Goal: Task Accomplishment & Management: Use online tool/utility

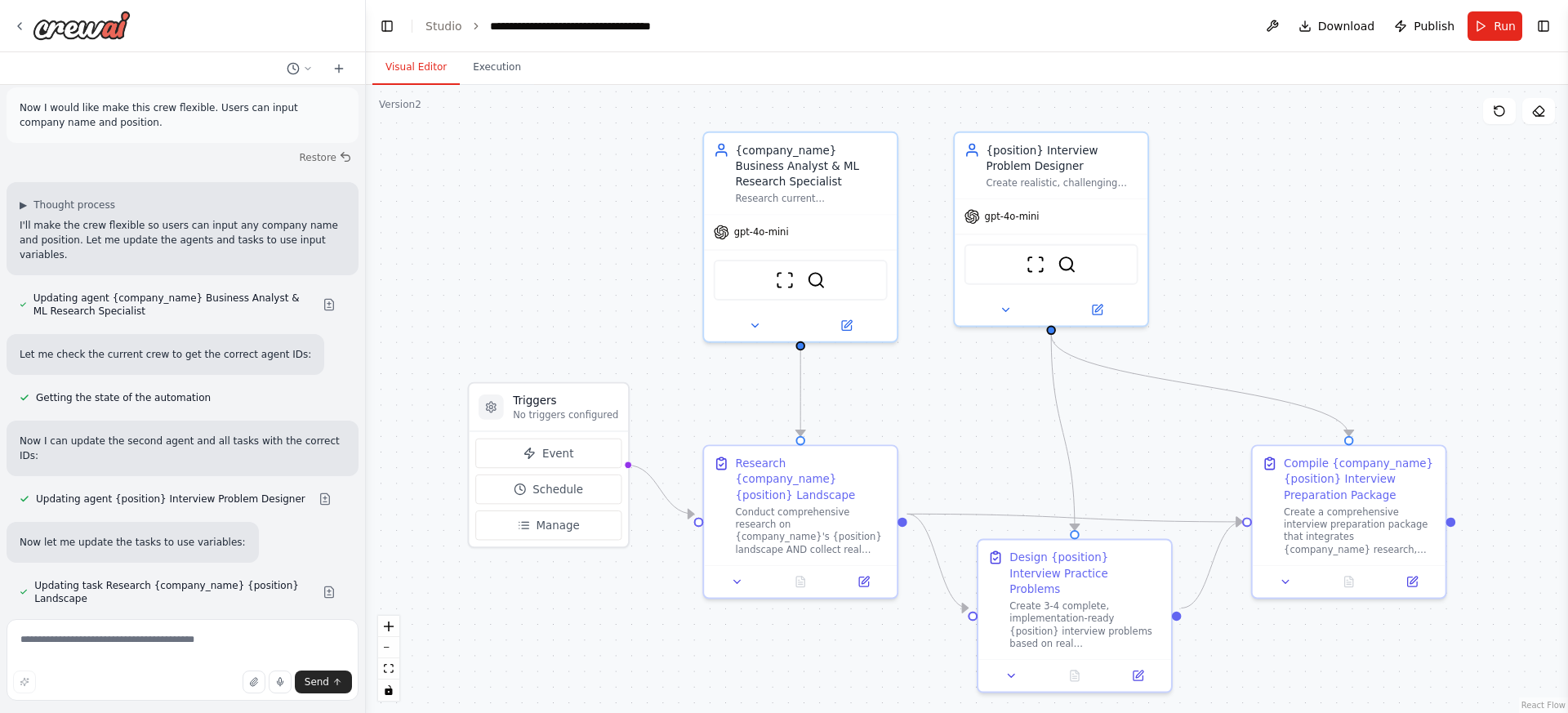
drag, startPoint x: 1316, startPoint y: 358, endPoint x: 1301, endPoint y: 316, distance: 44.6
click at [1301, 316] on div ".deletable-edge-delete-btn { width: 20px; height: 20px; border: 0px solid #ffff…" at bounding box center [966, 399] width 1202 height 628
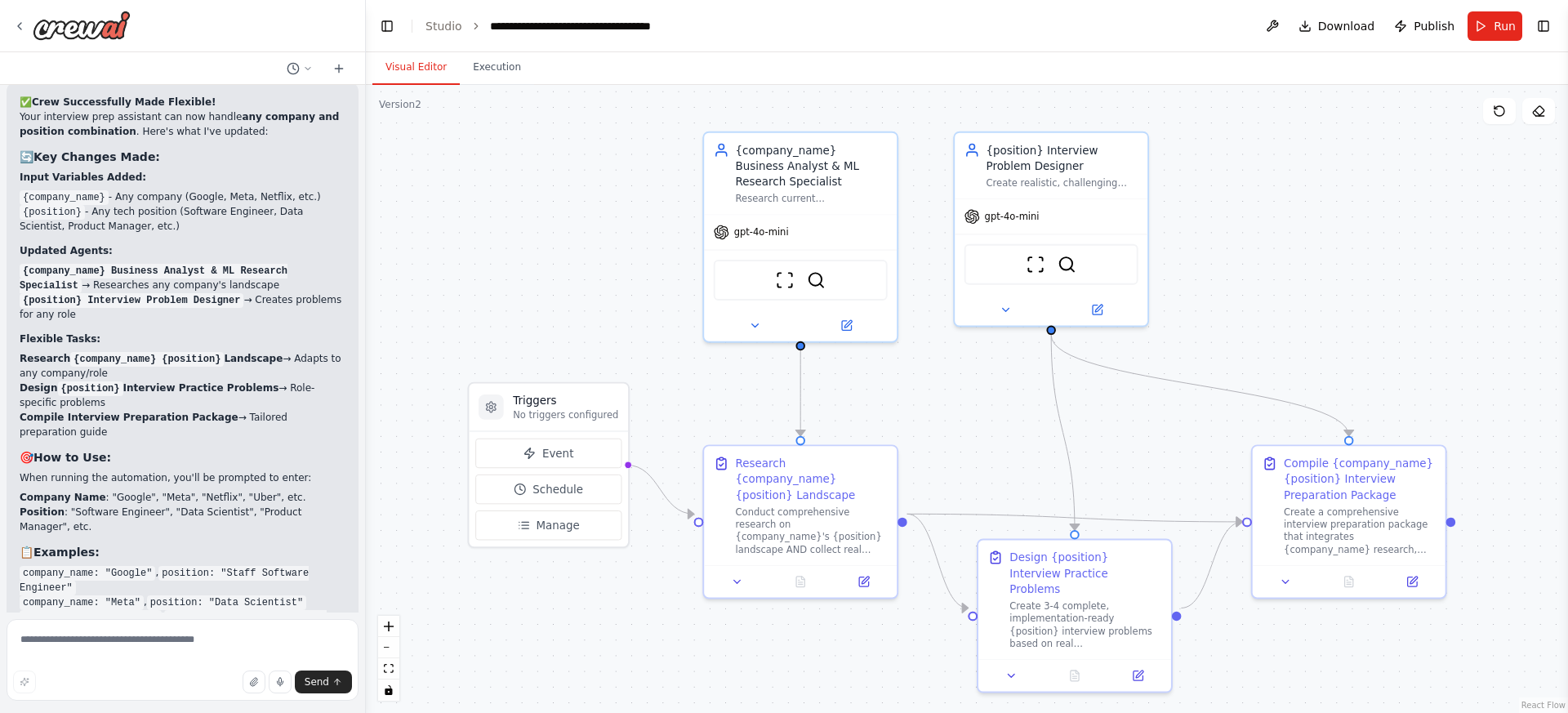
scroll to position [4896, 0]
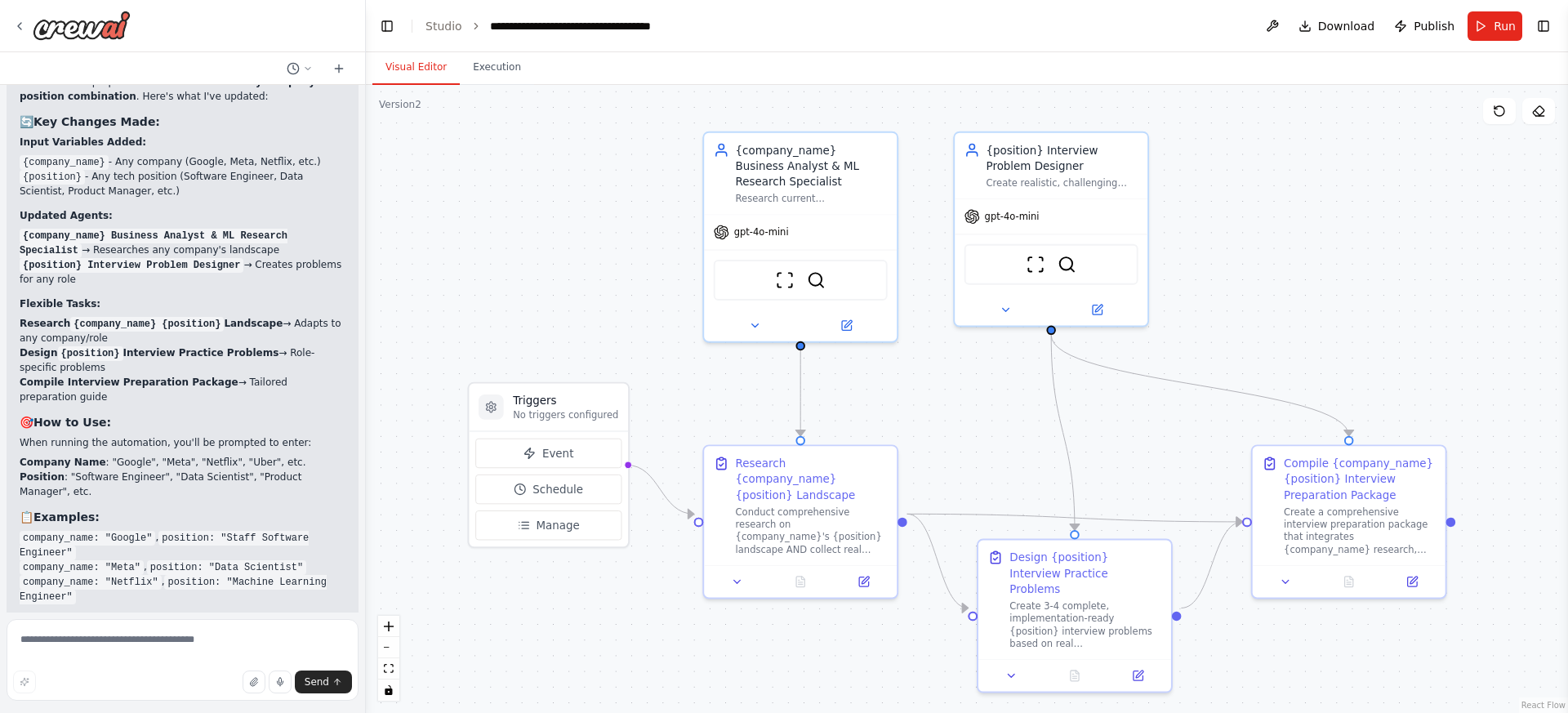
click at [38, 712] on span "Suggestion" at bounding box center [65, 722] width 54 height 13
click at [1435, 33] on span "Publish" at bounding box center [1433, 26] width 41 height 16
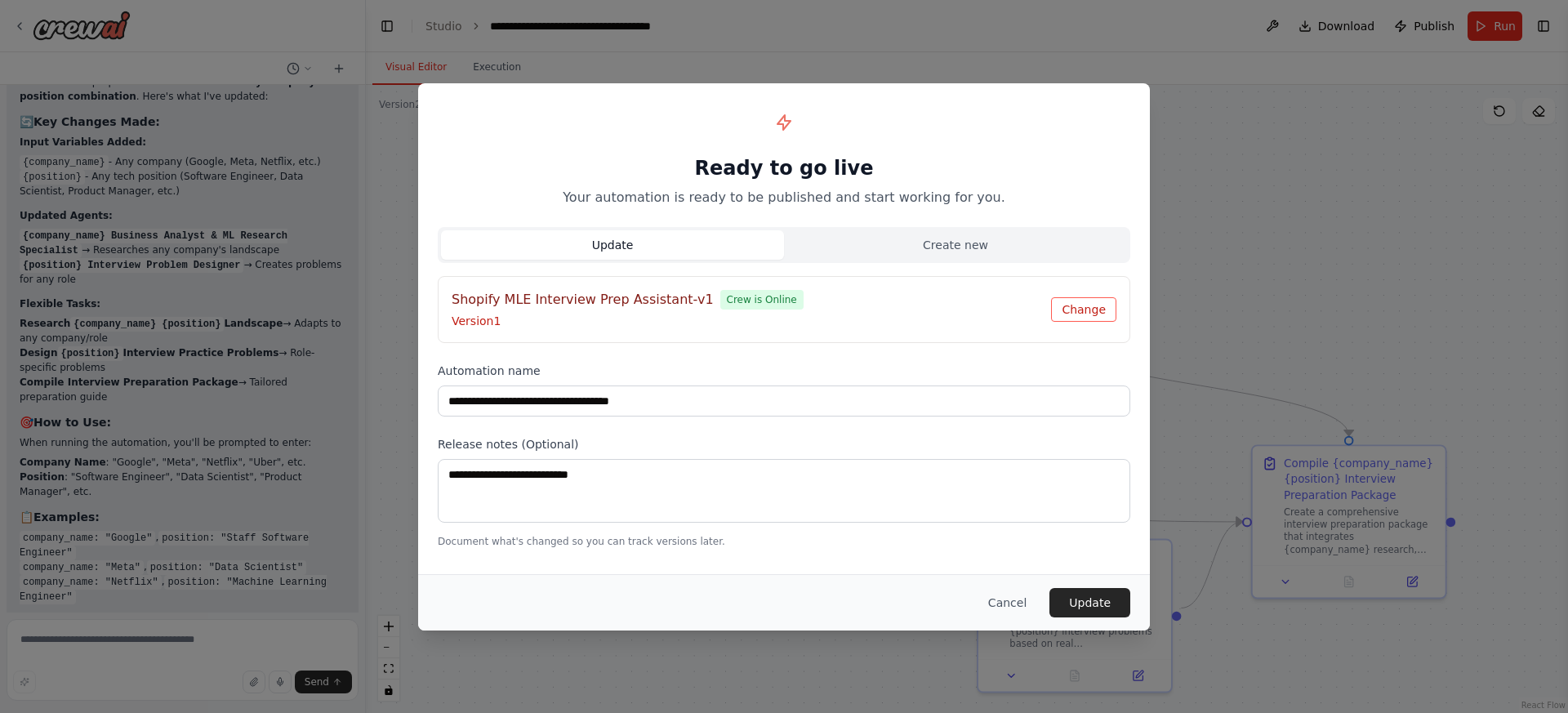
click at [1091, 310] on button "Change" at bounding box center [1084, 309] width 65 height 25
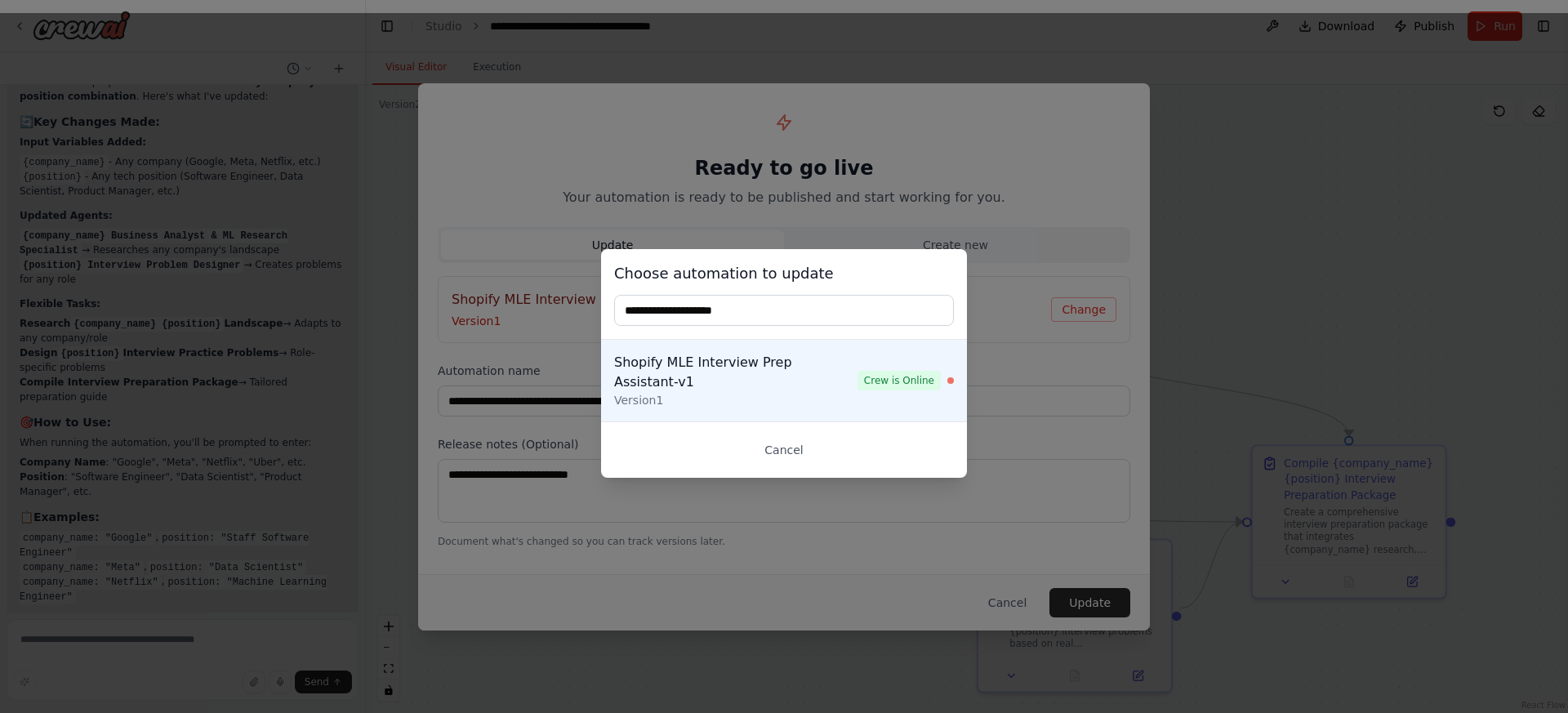
click at [720, 323] on input "text" at bounding box center [784, 310] width 340 height 31
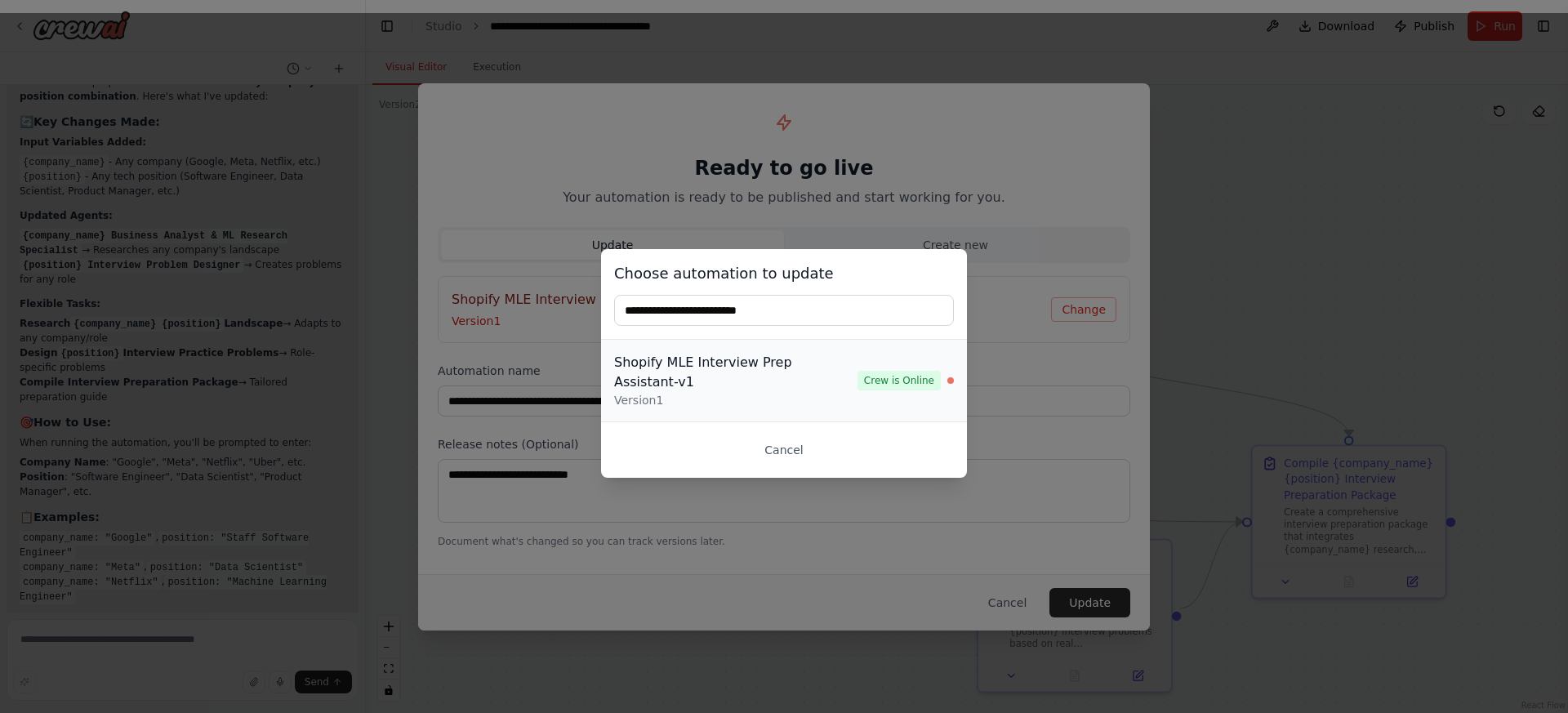
type input "**********"
click at [780, 392] on div "Version 1" at bounding box center [735, 400] width 244 height 16
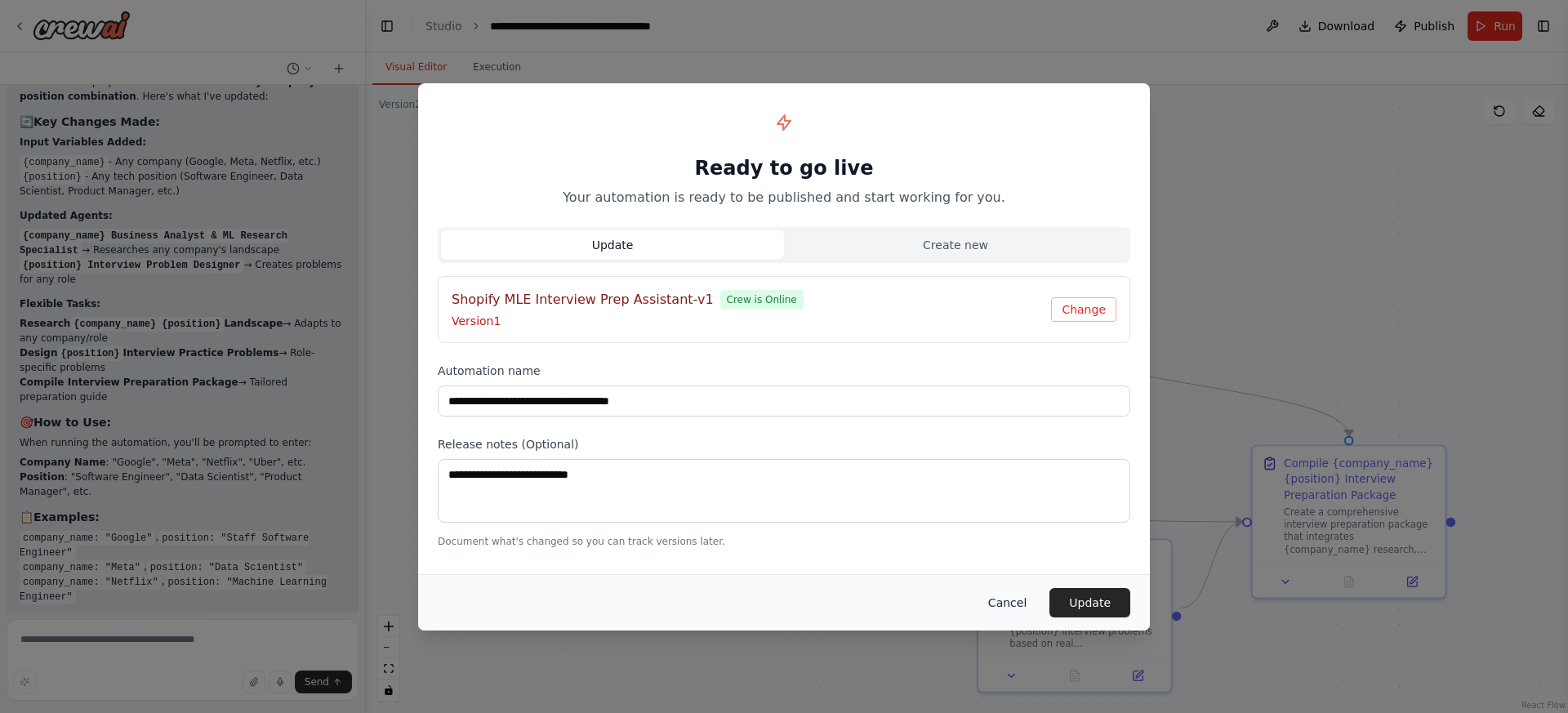
click at [1018, 602] on button "Cancel" at bounding box center [1007, 602] width 65 height 30
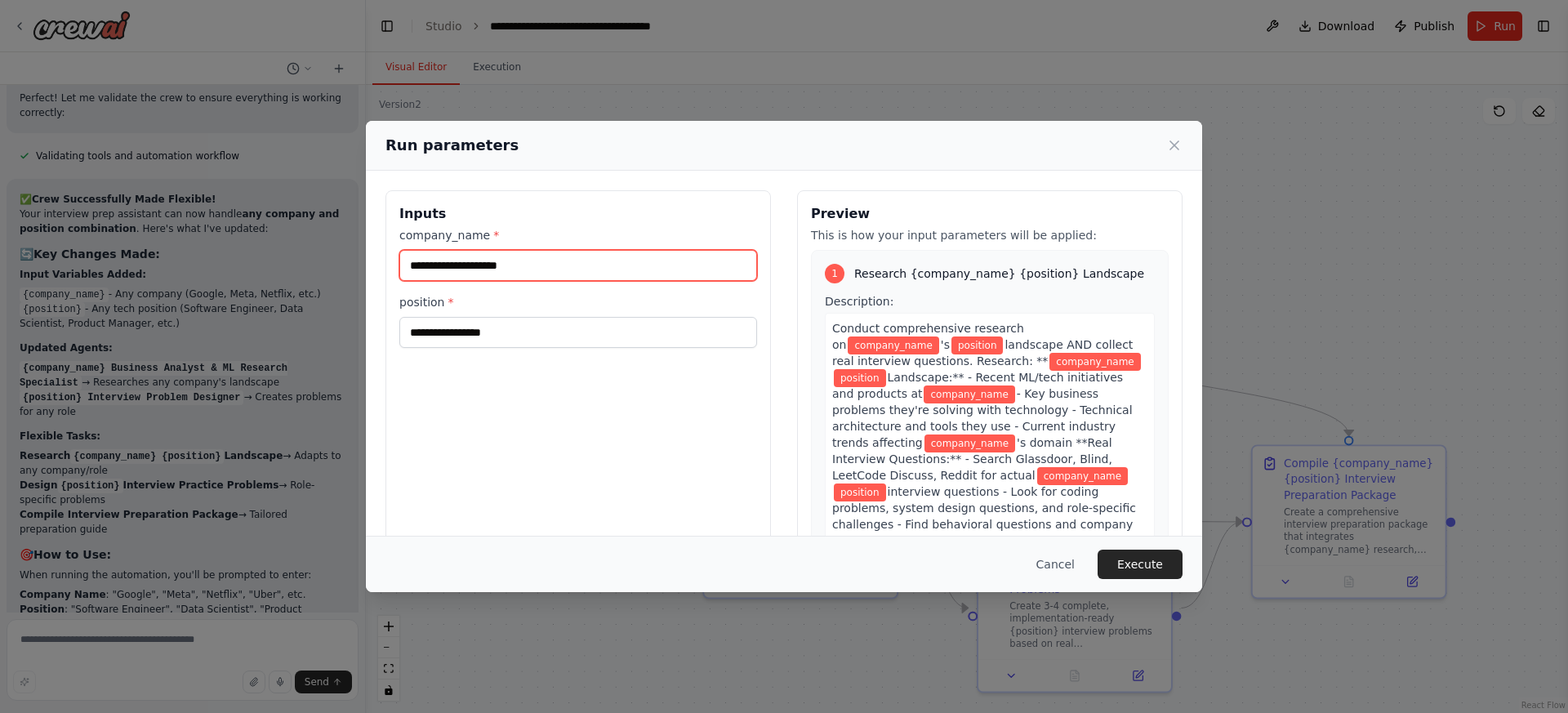
click at [536, 260] on input "company_name *" at bounding box center [578, 265] width 358 height 31
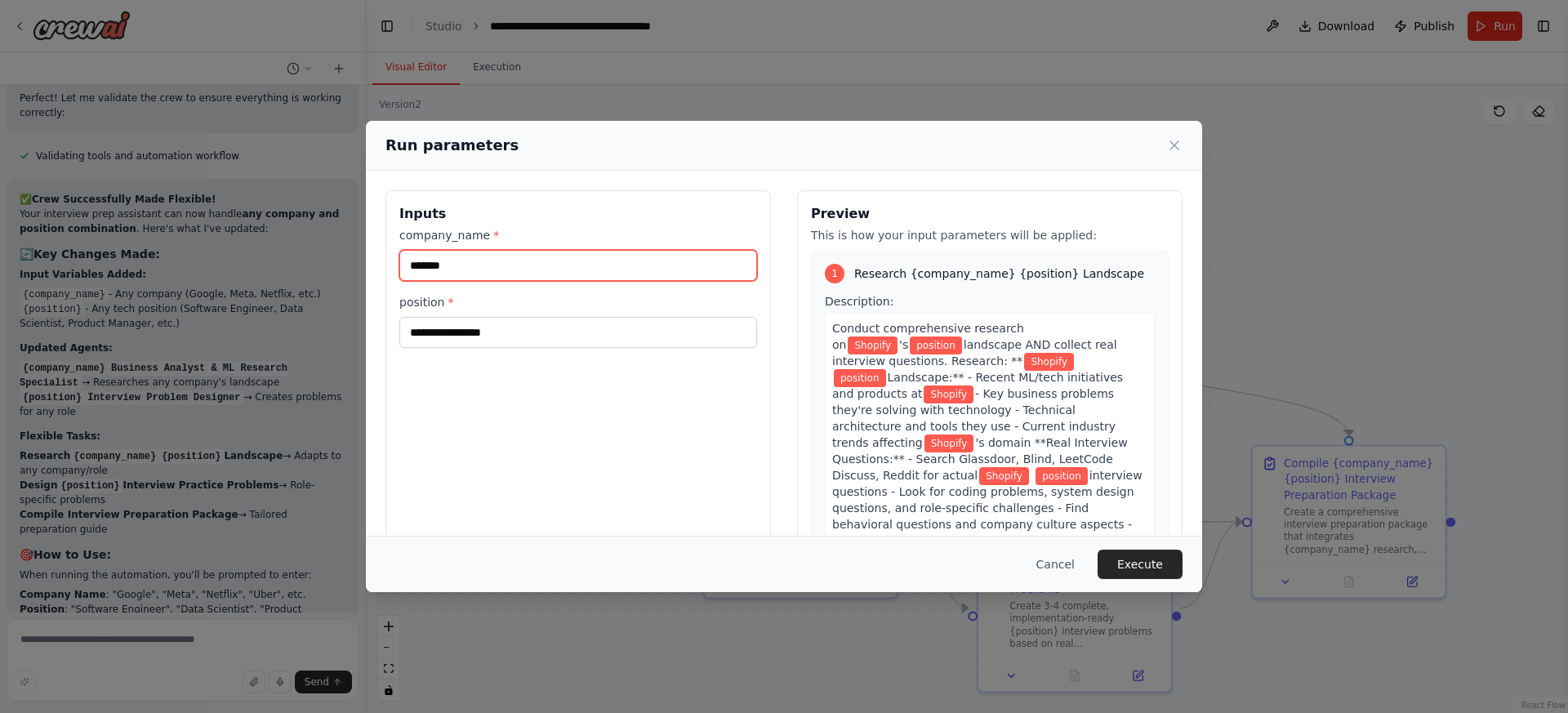
type input "*******"
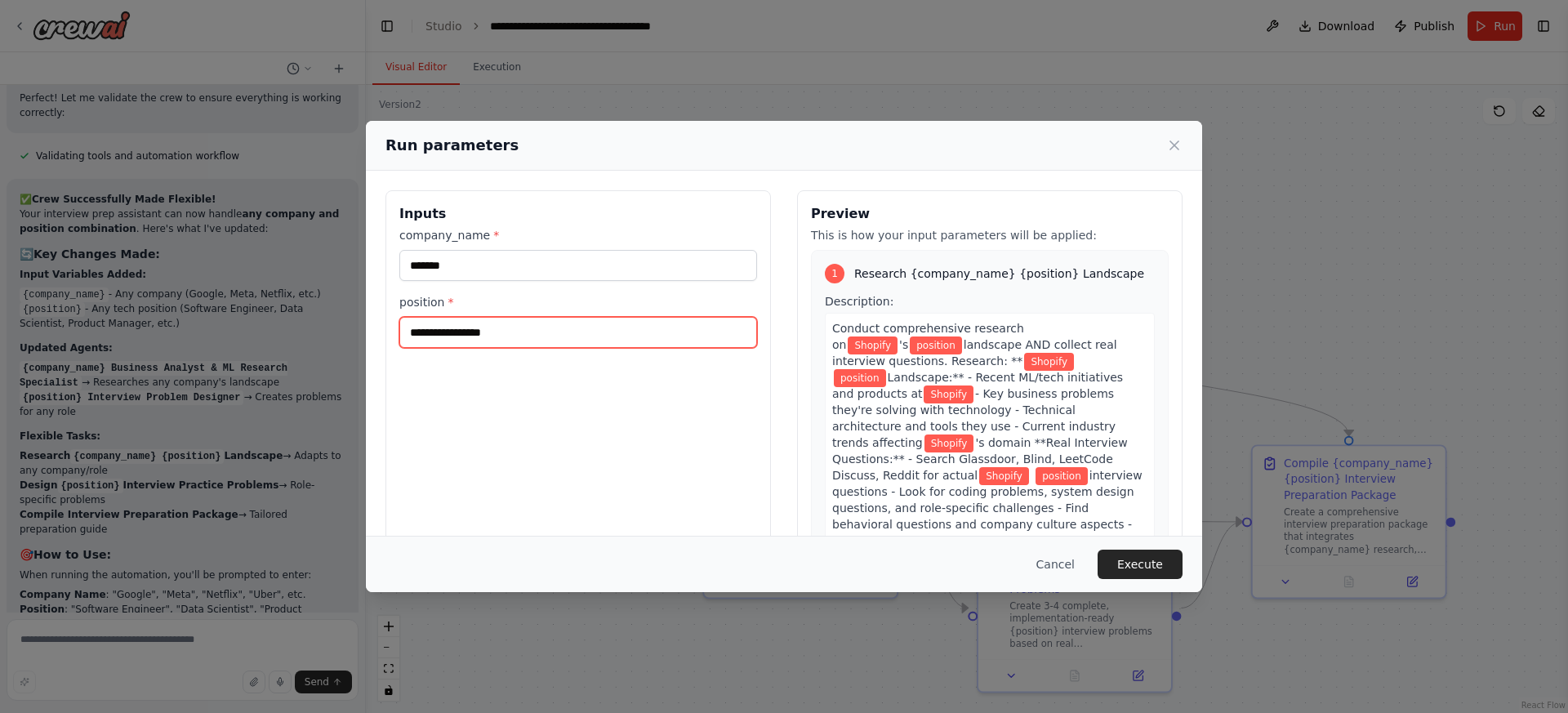
click at [538, 329] on input "position *" at bounding box center [578, 332] width 358 height 31
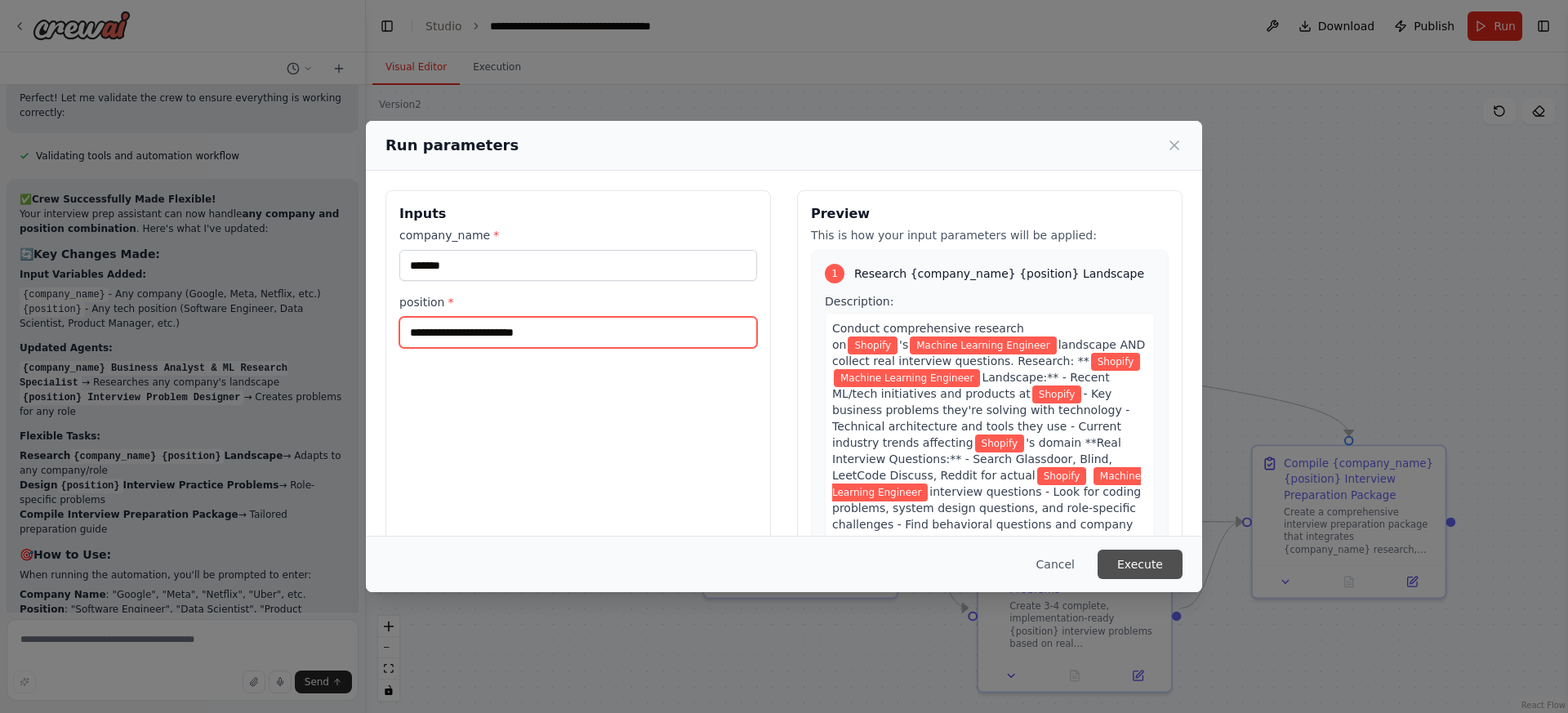
type input "**********"
click at [1122, 559] on button "Execute" at bounding box center [1139, 564] width 85 height 30
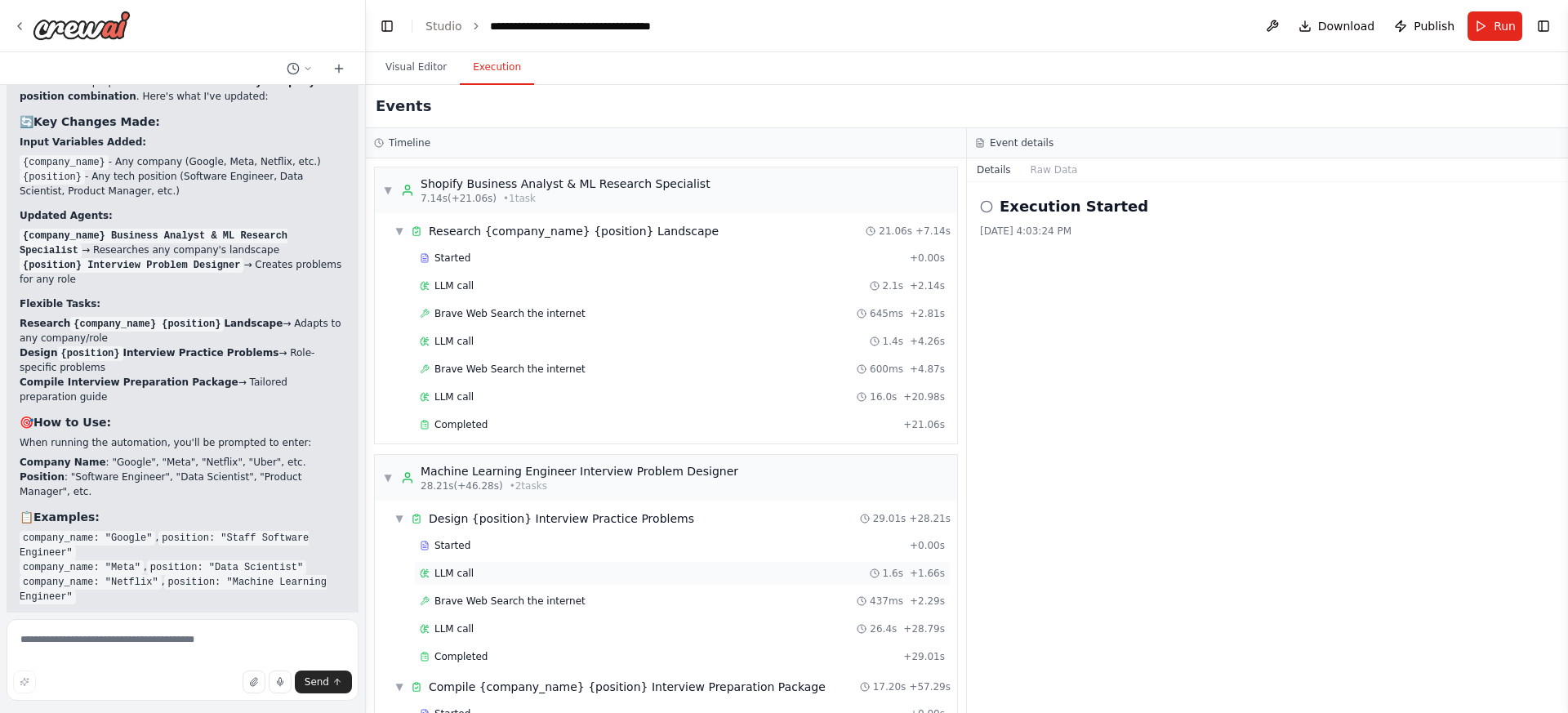
scroll to position [150, 0]
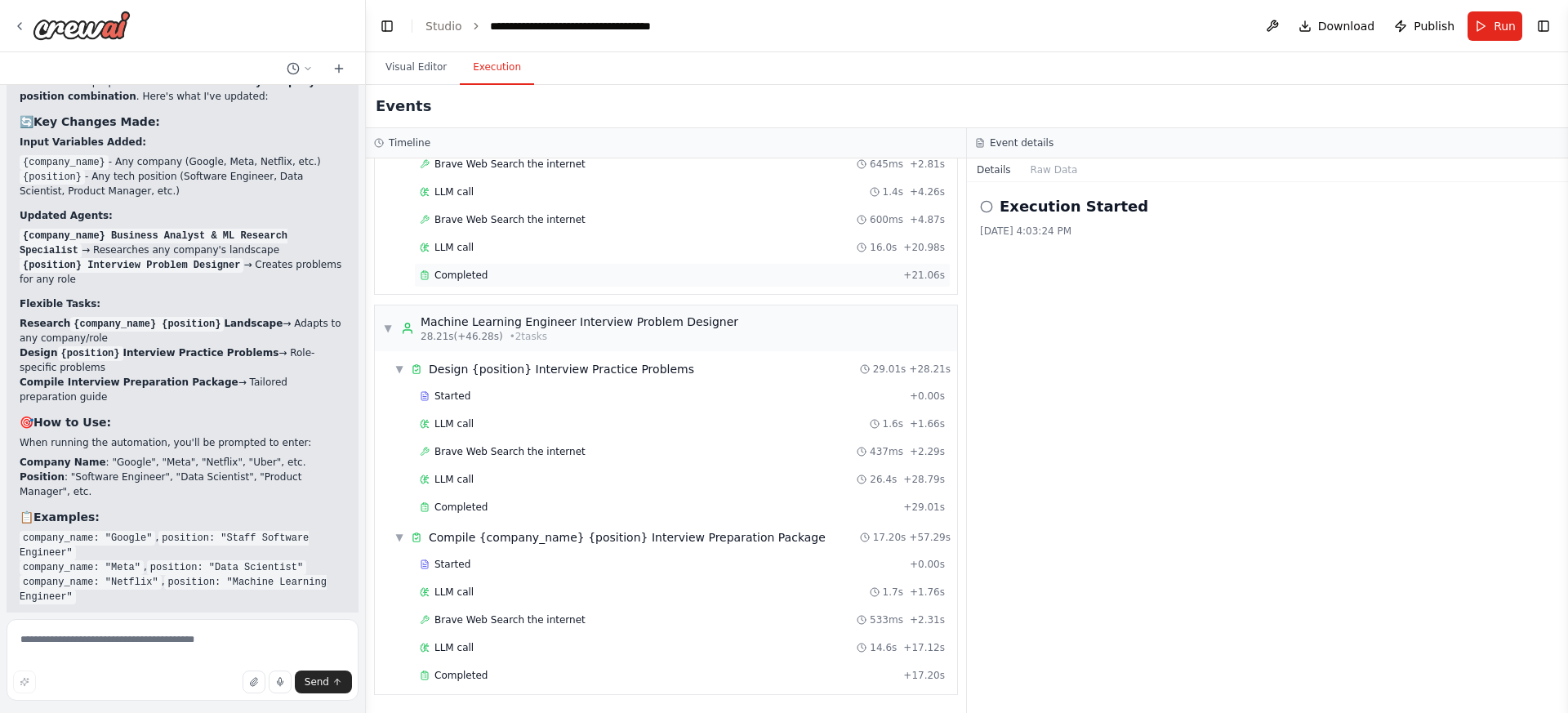
click at [622, 278] on div "Completed" at bounding box center [658, 275] width 477 height 13
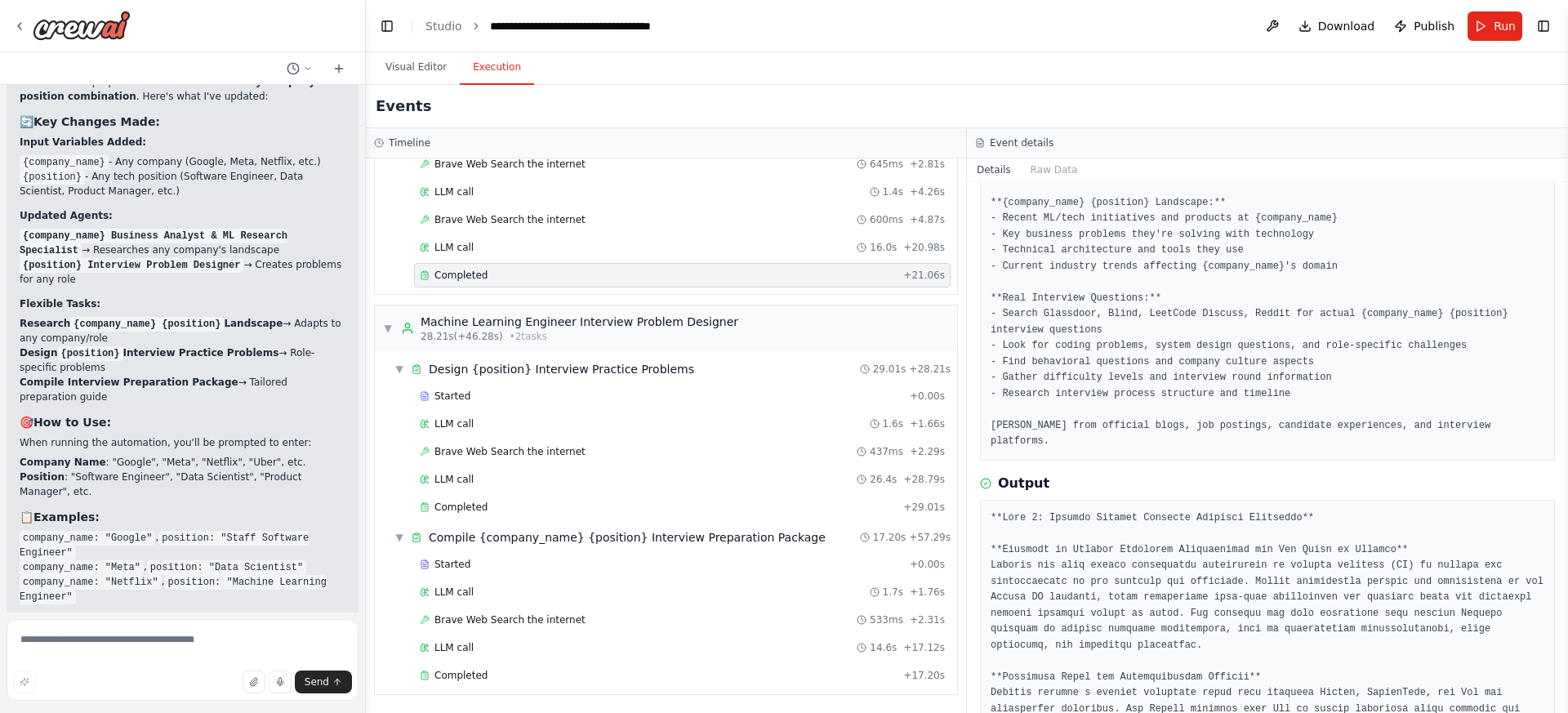
scroll to position [284, 0]
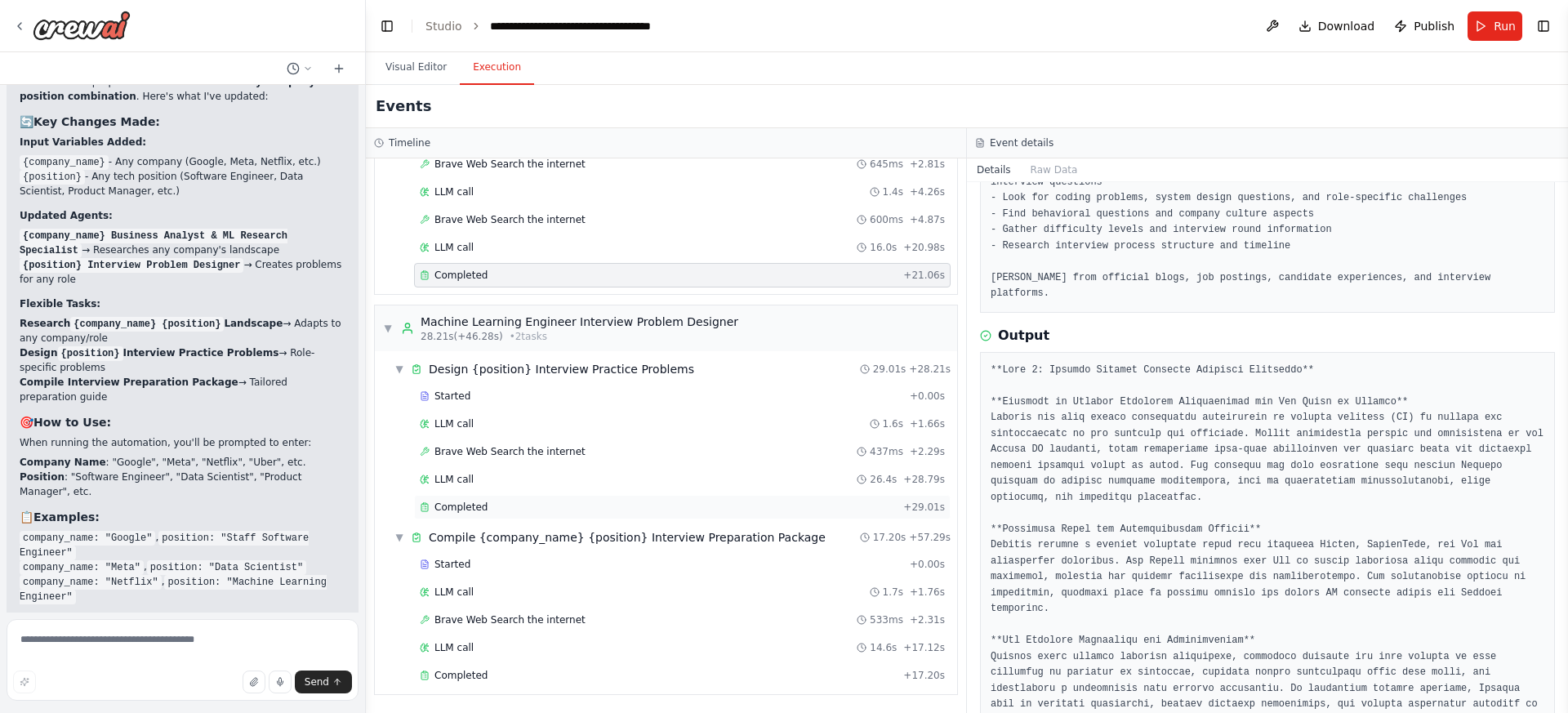
click at [729, 507] on div "Completed" at bounding box center [658, 507] width 477 height 13
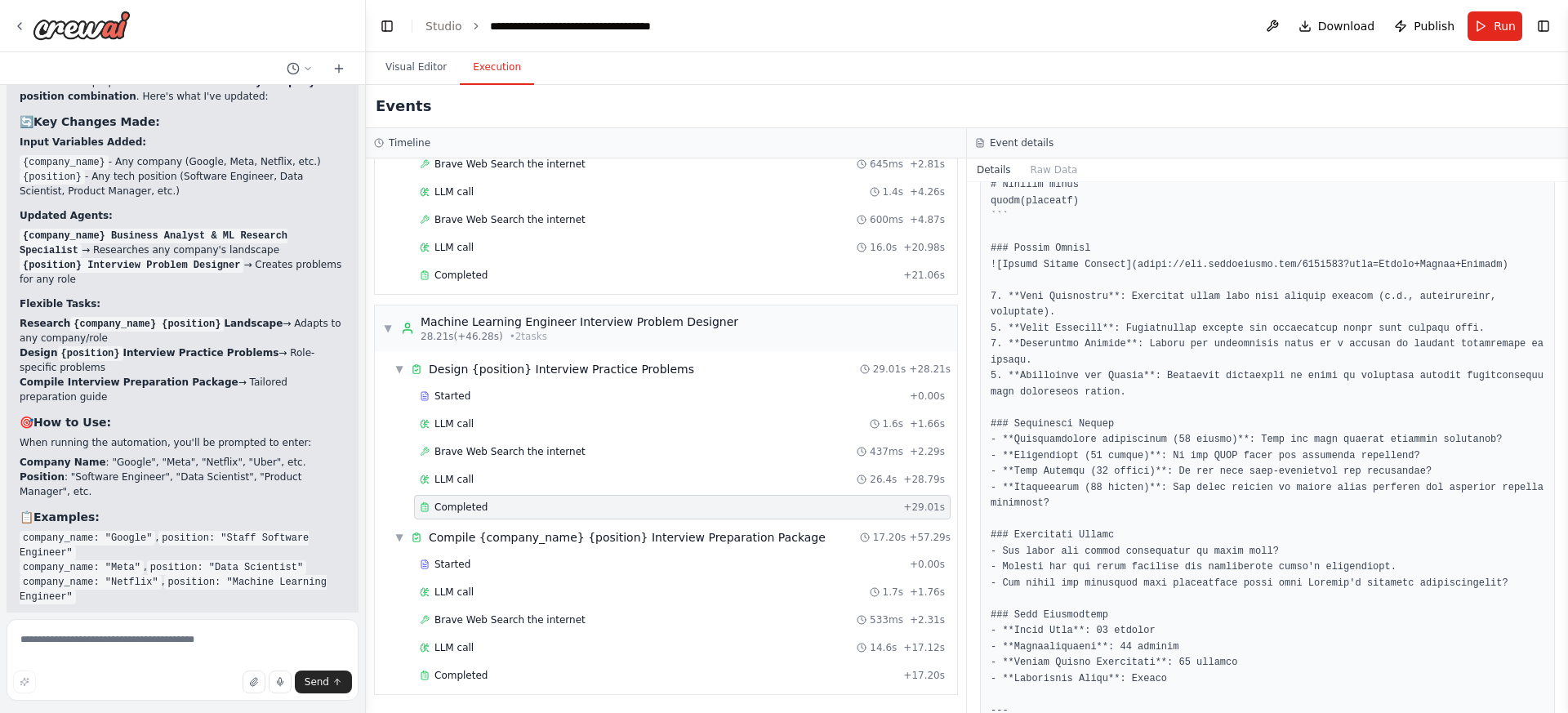
scroll to position [3839, 0]
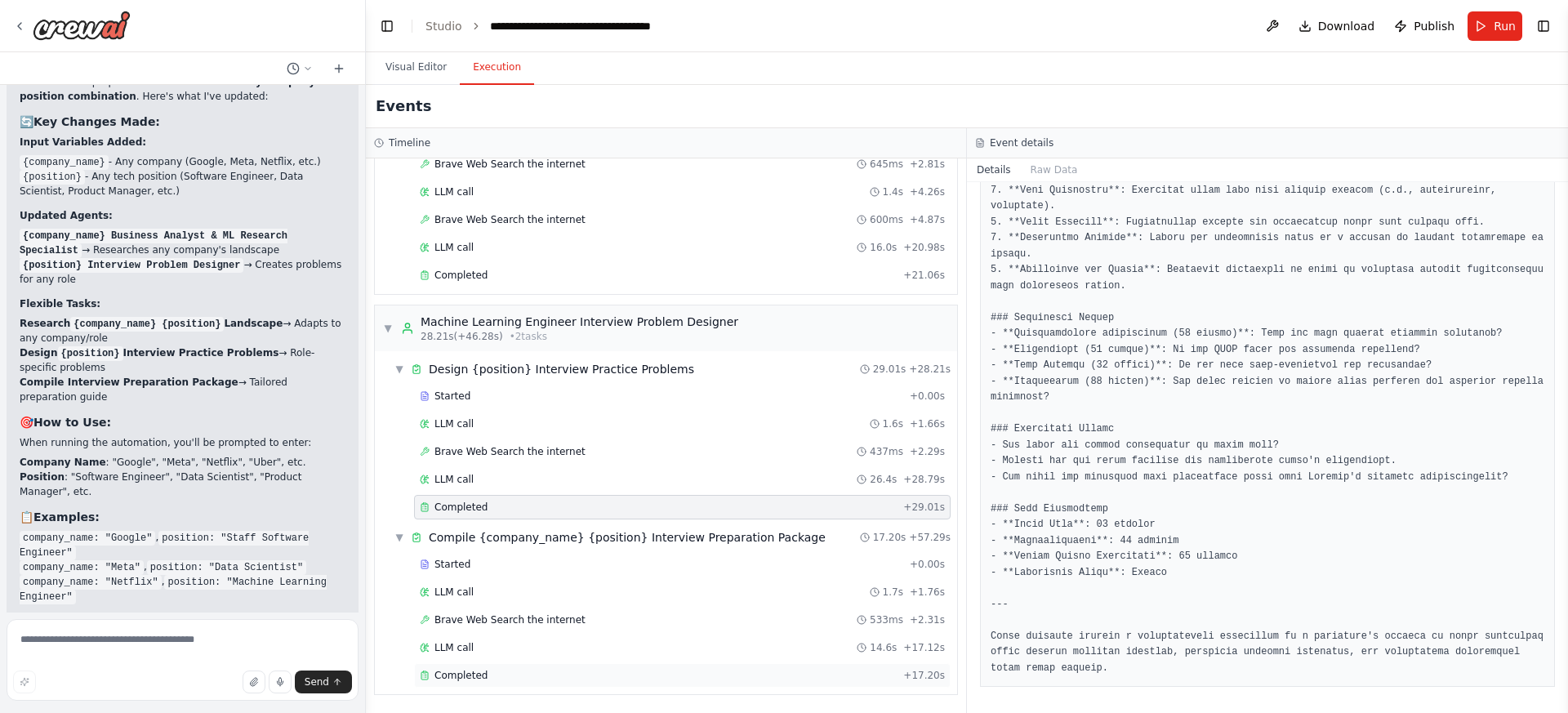
click at [650, 673] on div "Completed" at bounding box center [658, 675] width 477 height 13
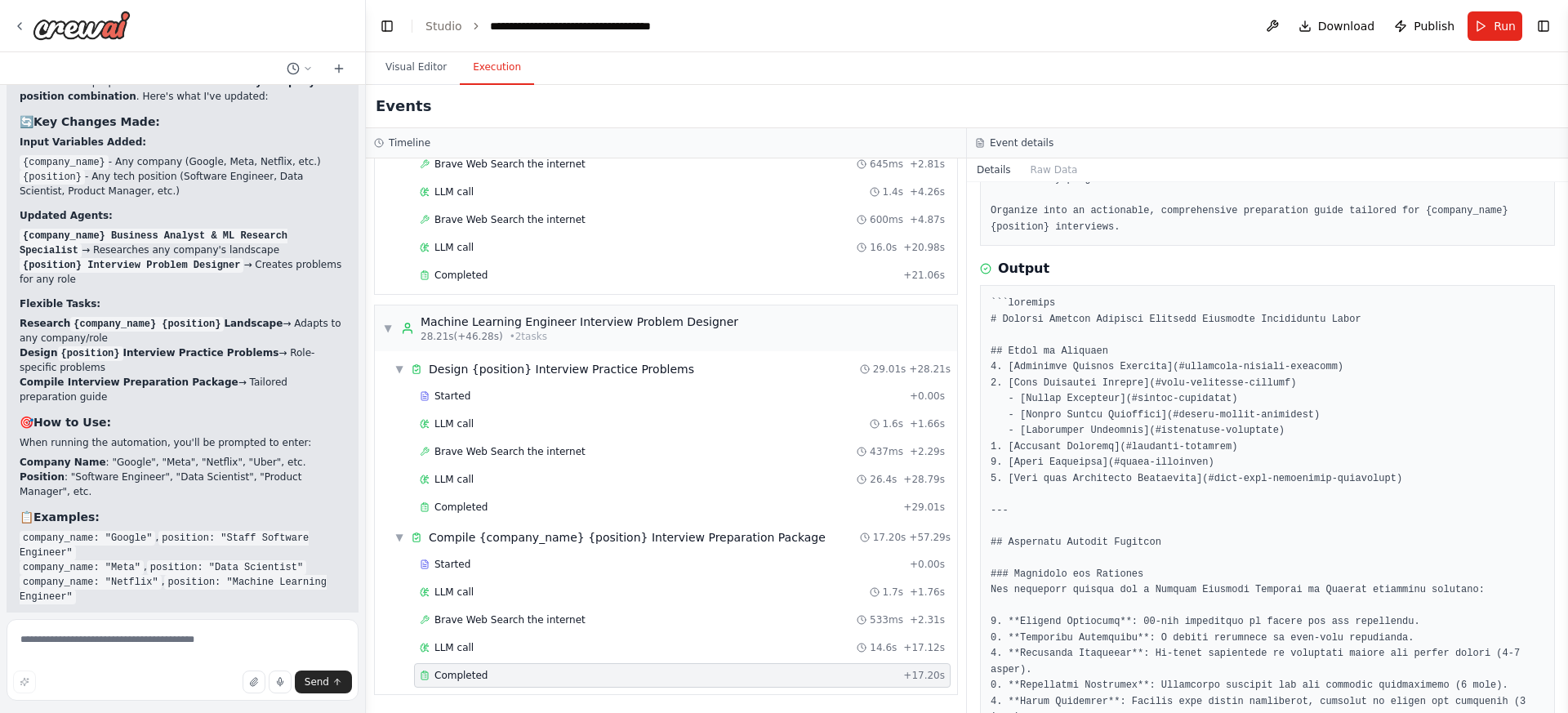
scroll to position [0, 0]
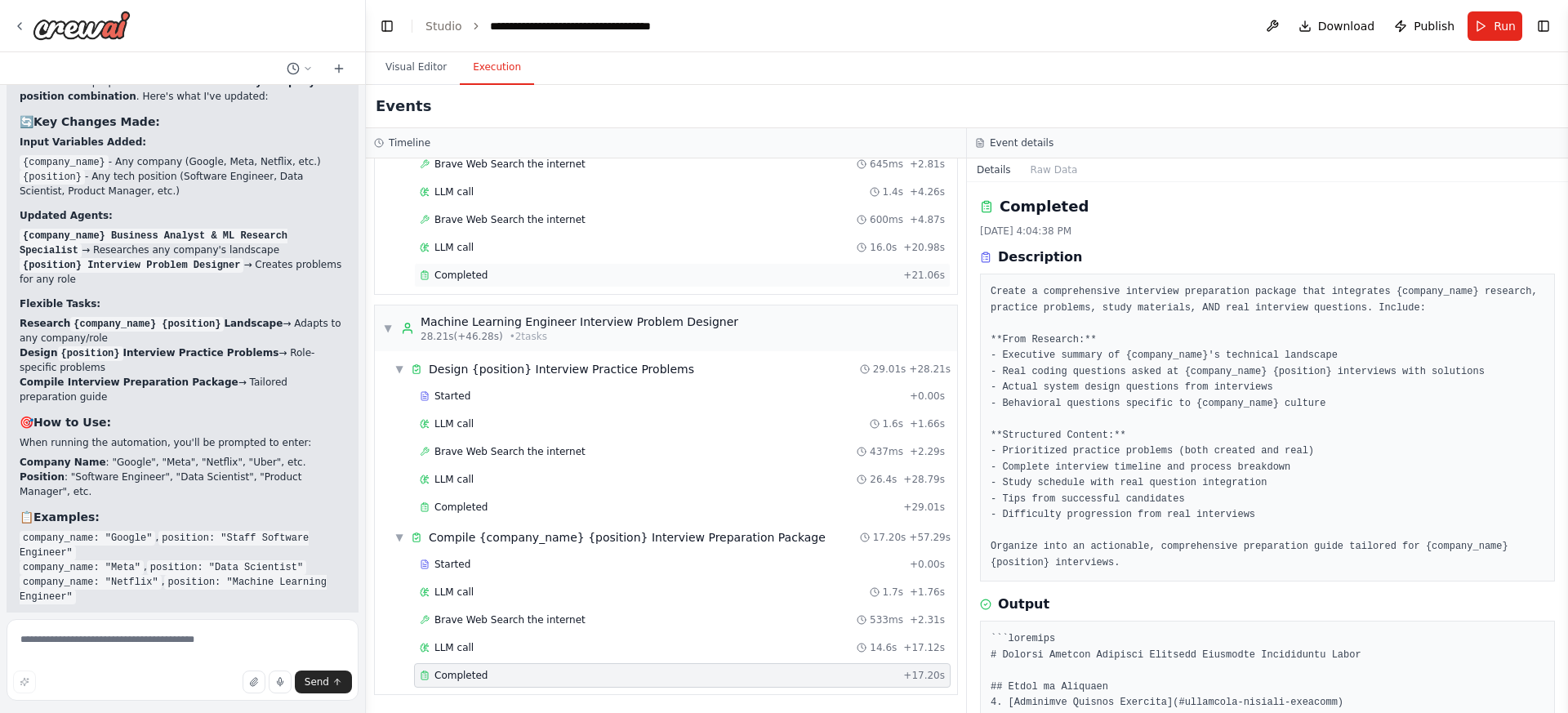
click at [587, 277] on div "Completed" at bounding box center [658, 275] width 477 height 13
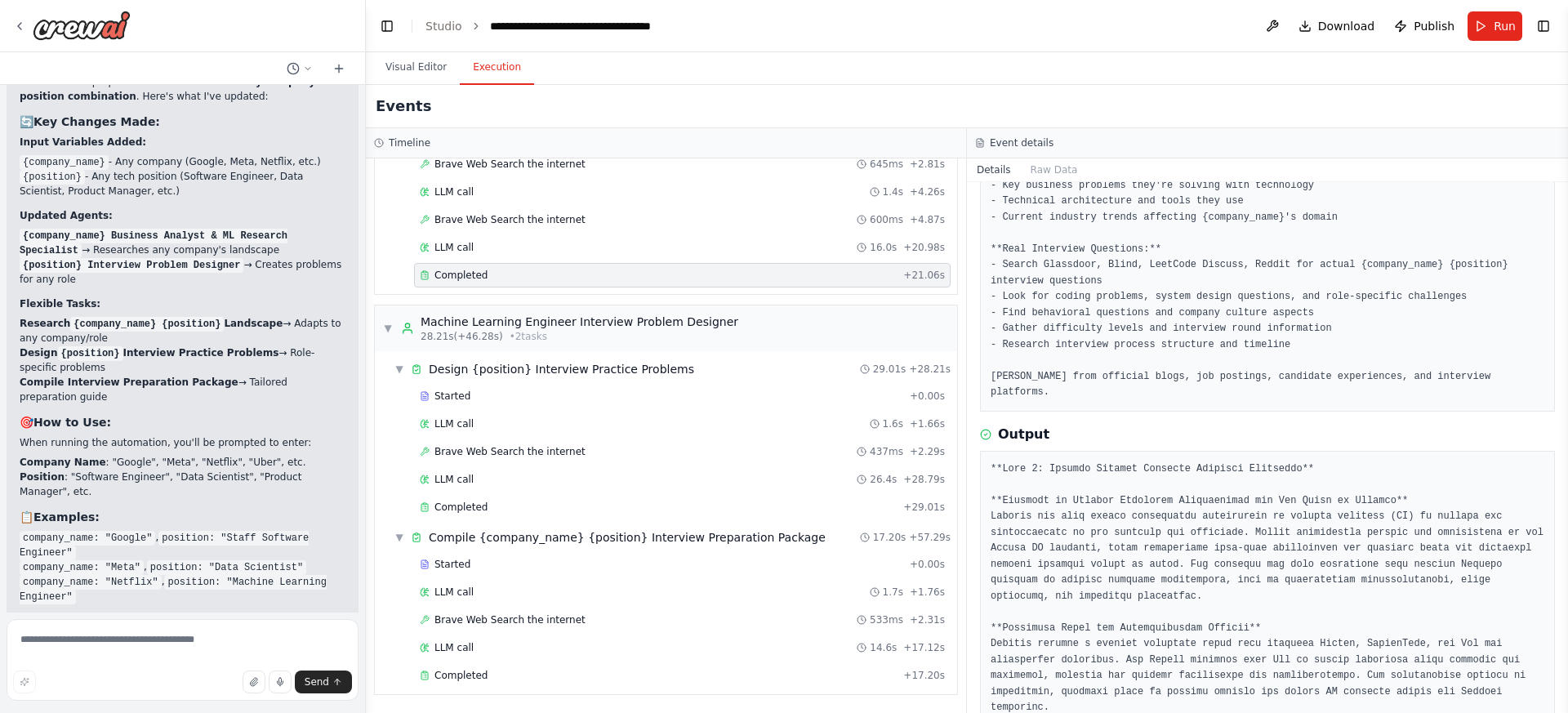
scroll to position [189, 0]
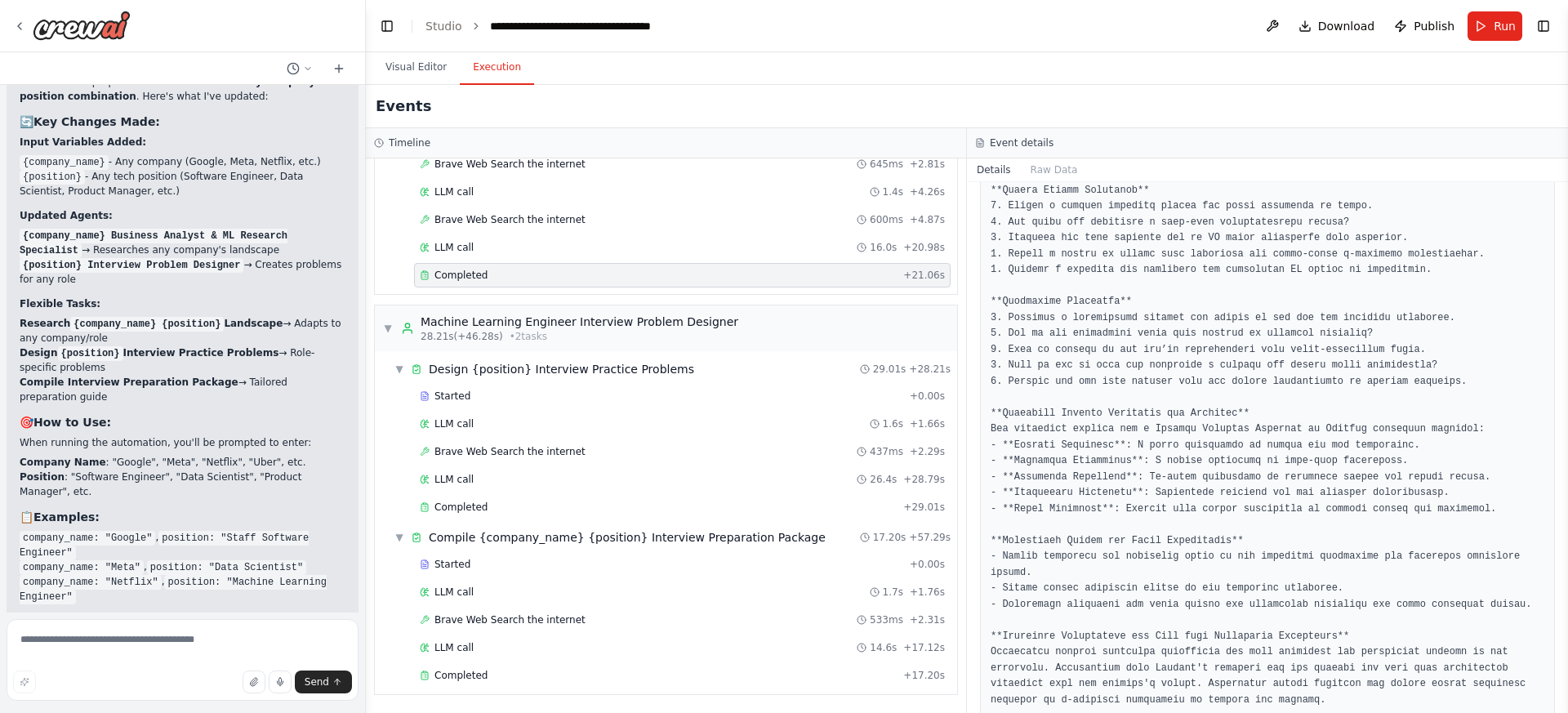
scroll to position [1261, 0]
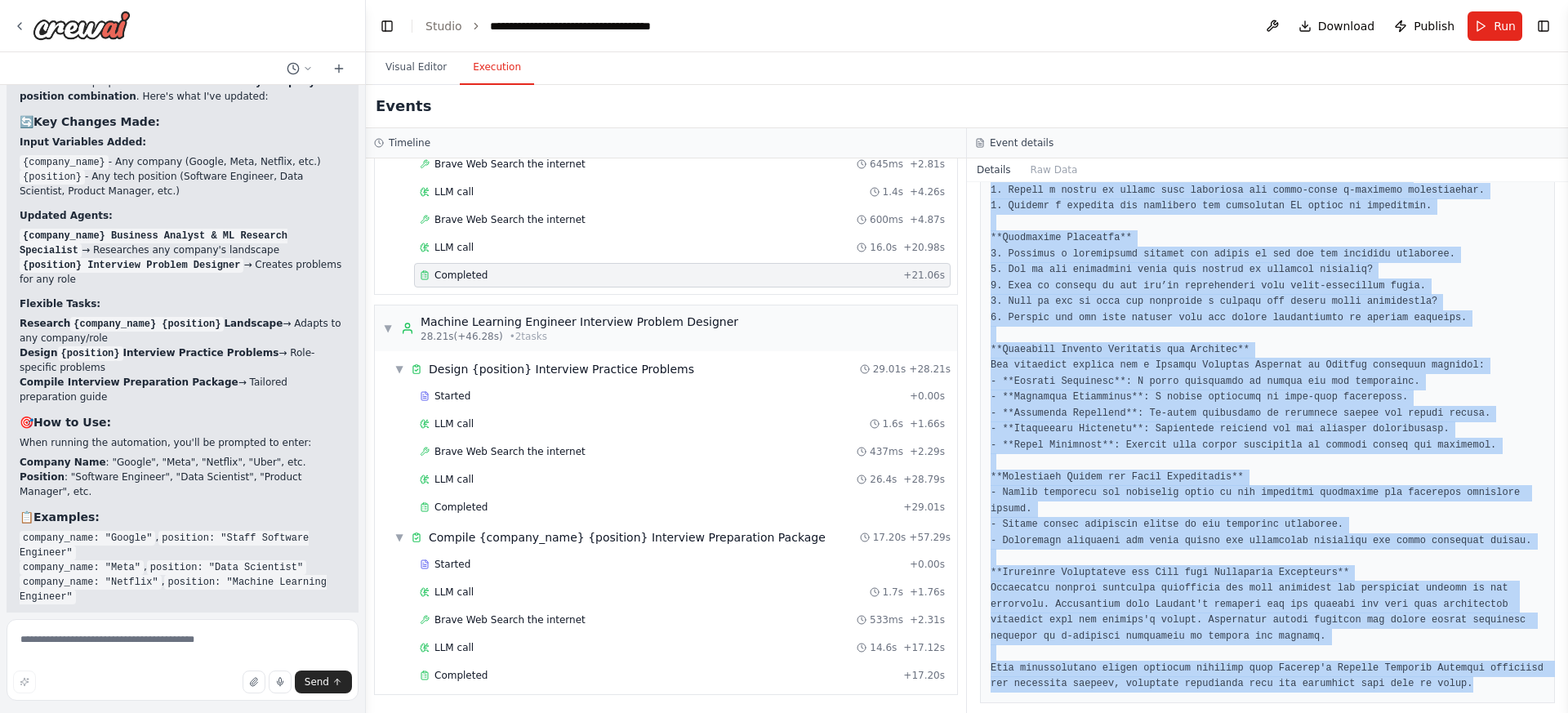
click at [1535, 664] on pre at bounding box center [1267, 40] width 554 height 1306
copy pre "**Part 1: Shopify Machine Learning Engineer Landscape** **Overview of Current T…"
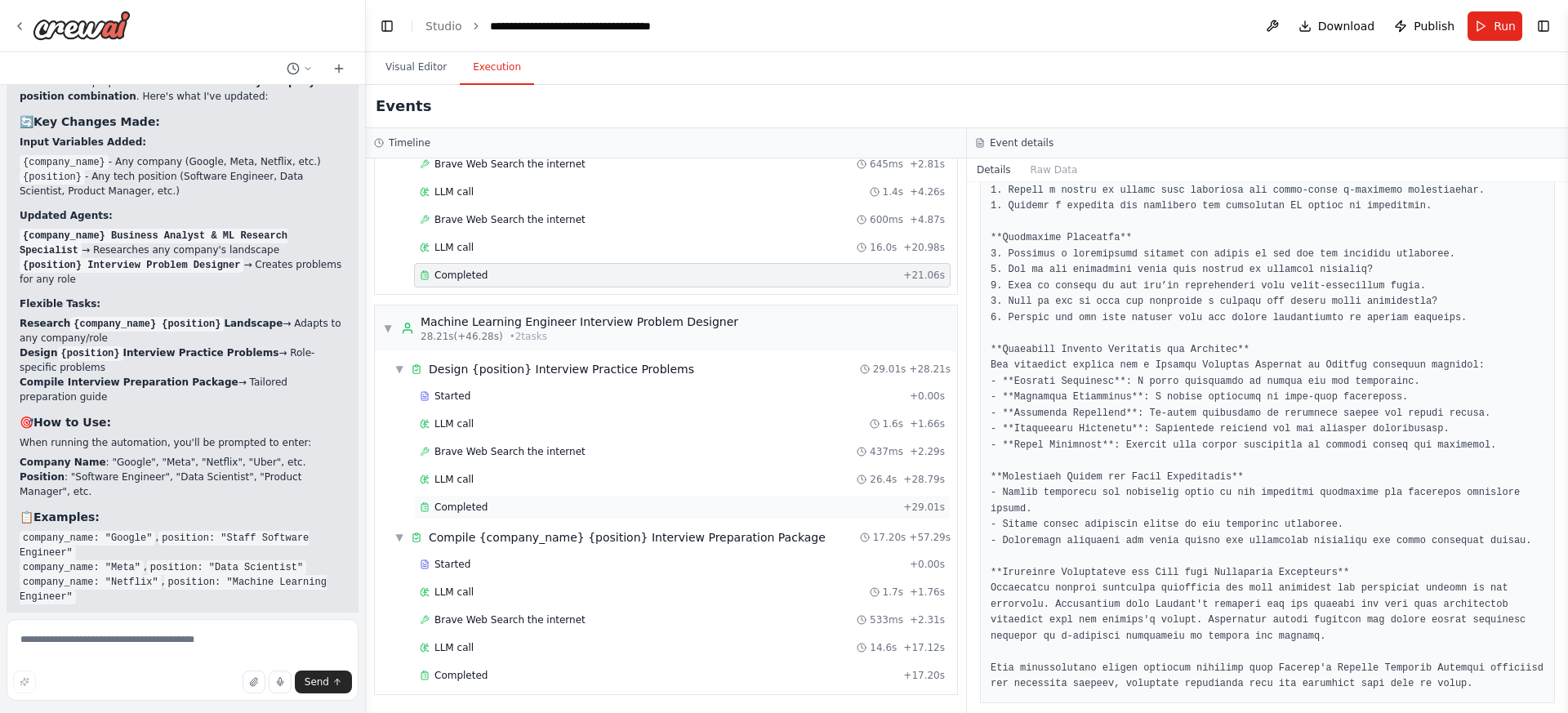
click at [546, 505] on div "Completed" at bounding box center [658, 507] width 477 height 13
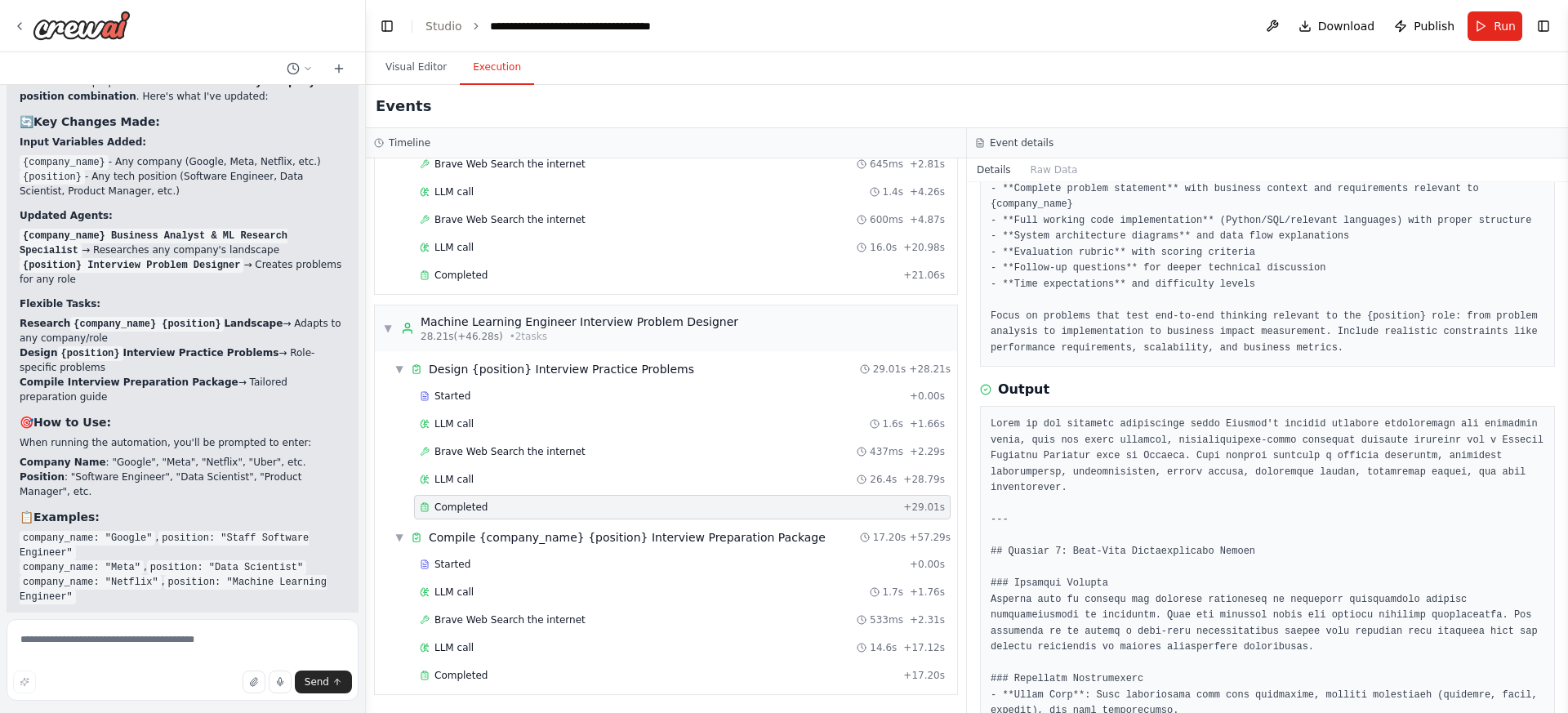
scroll to position [300, 0]
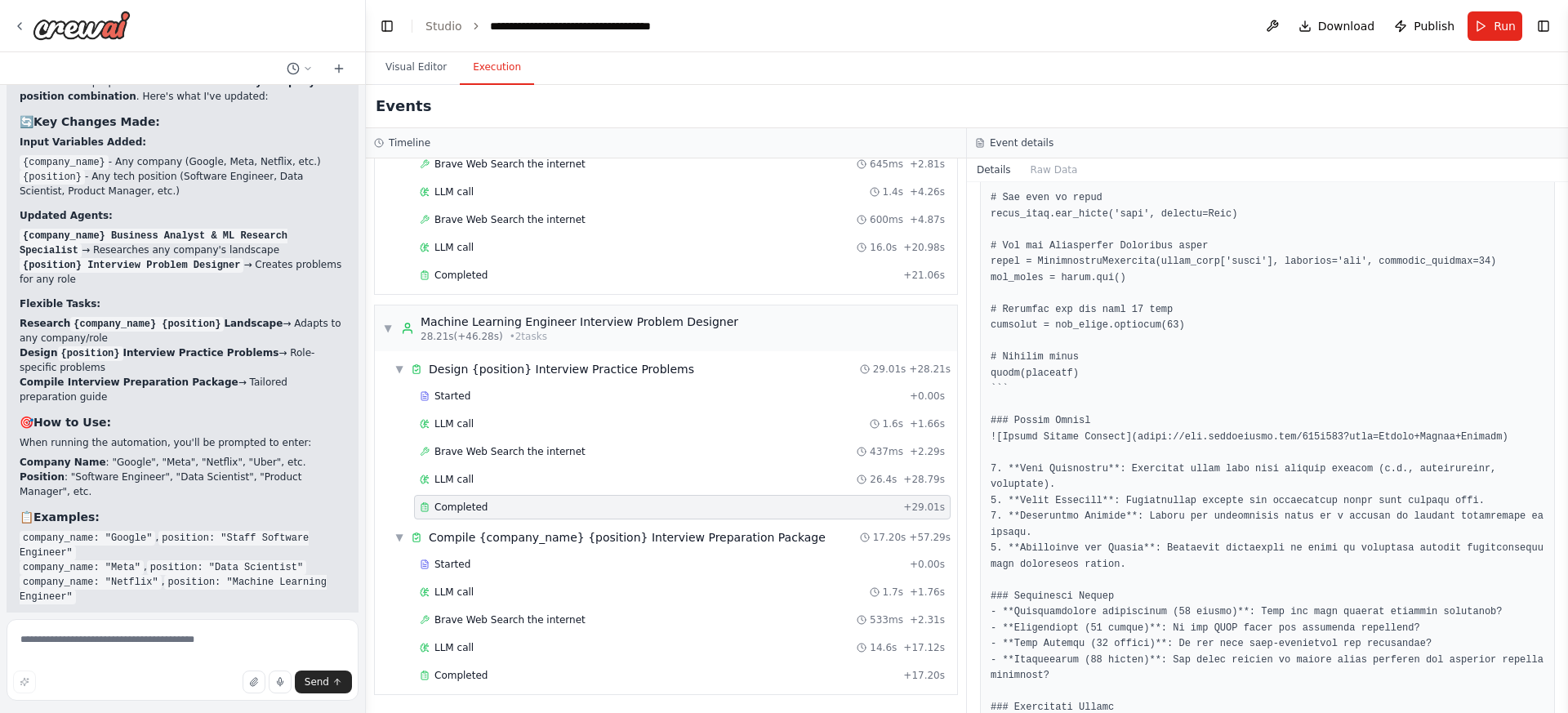
scroll to position [3839, 0]
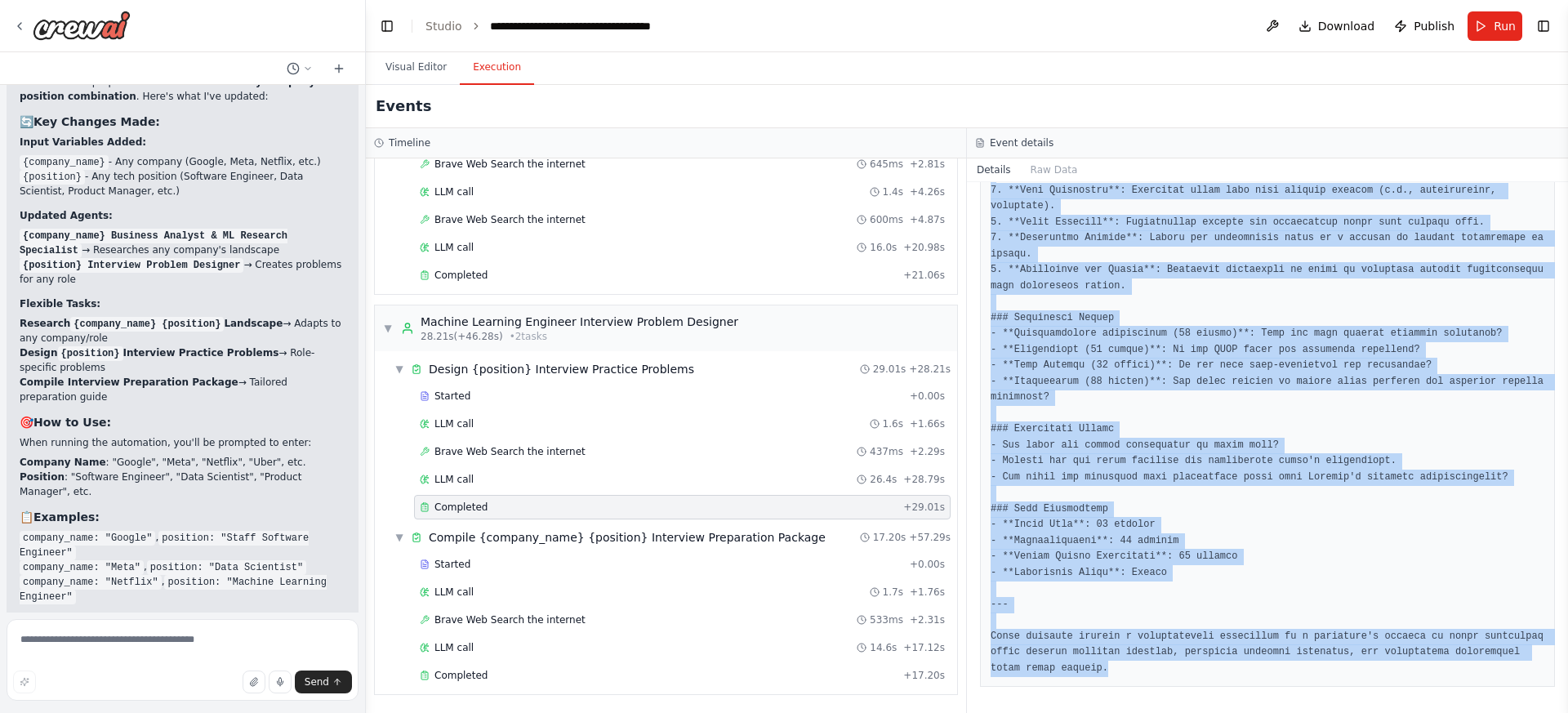
copy pre "Based on the gathered information about Shopify's machine learning applications…"
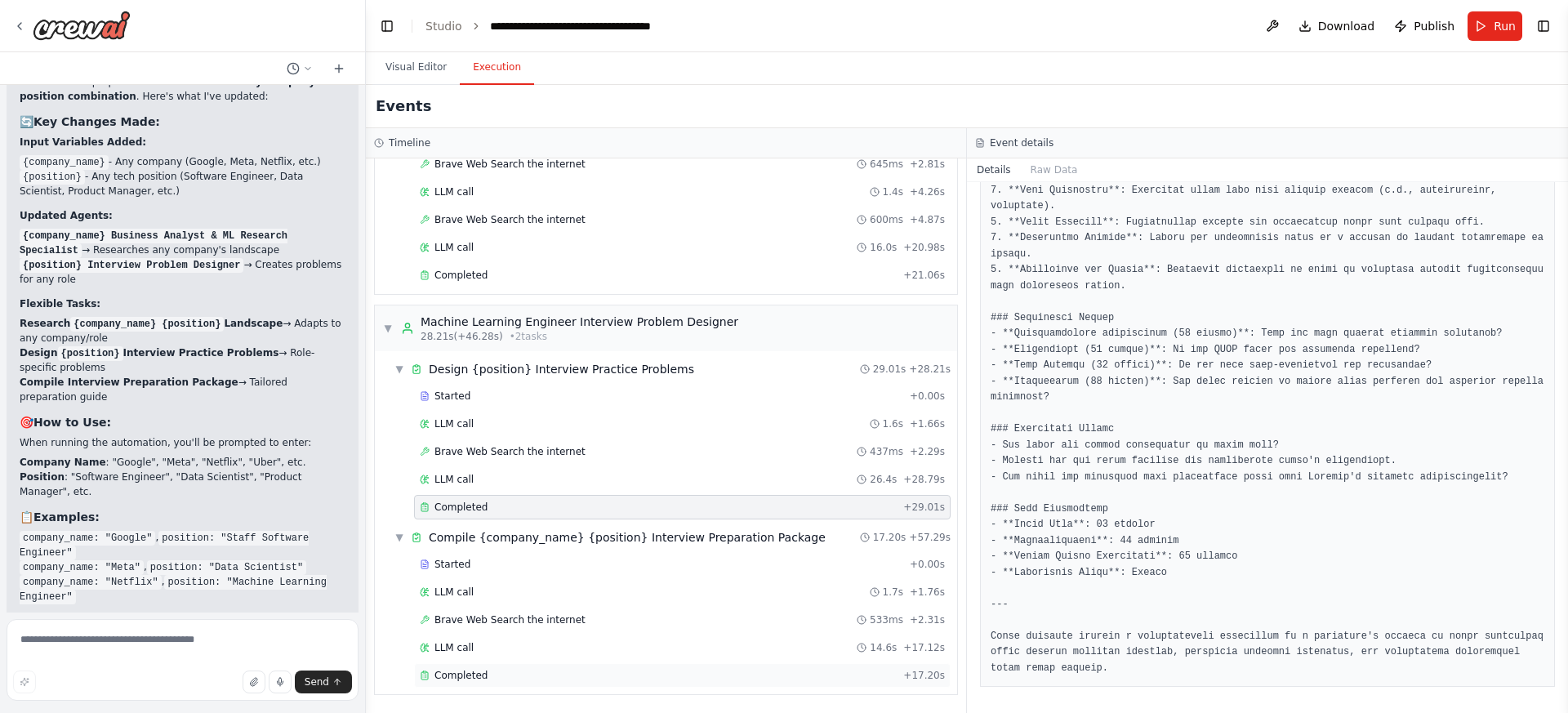
click at [489, 678] on div "Completed" at bounding box center [658, 675] width 477 height 13
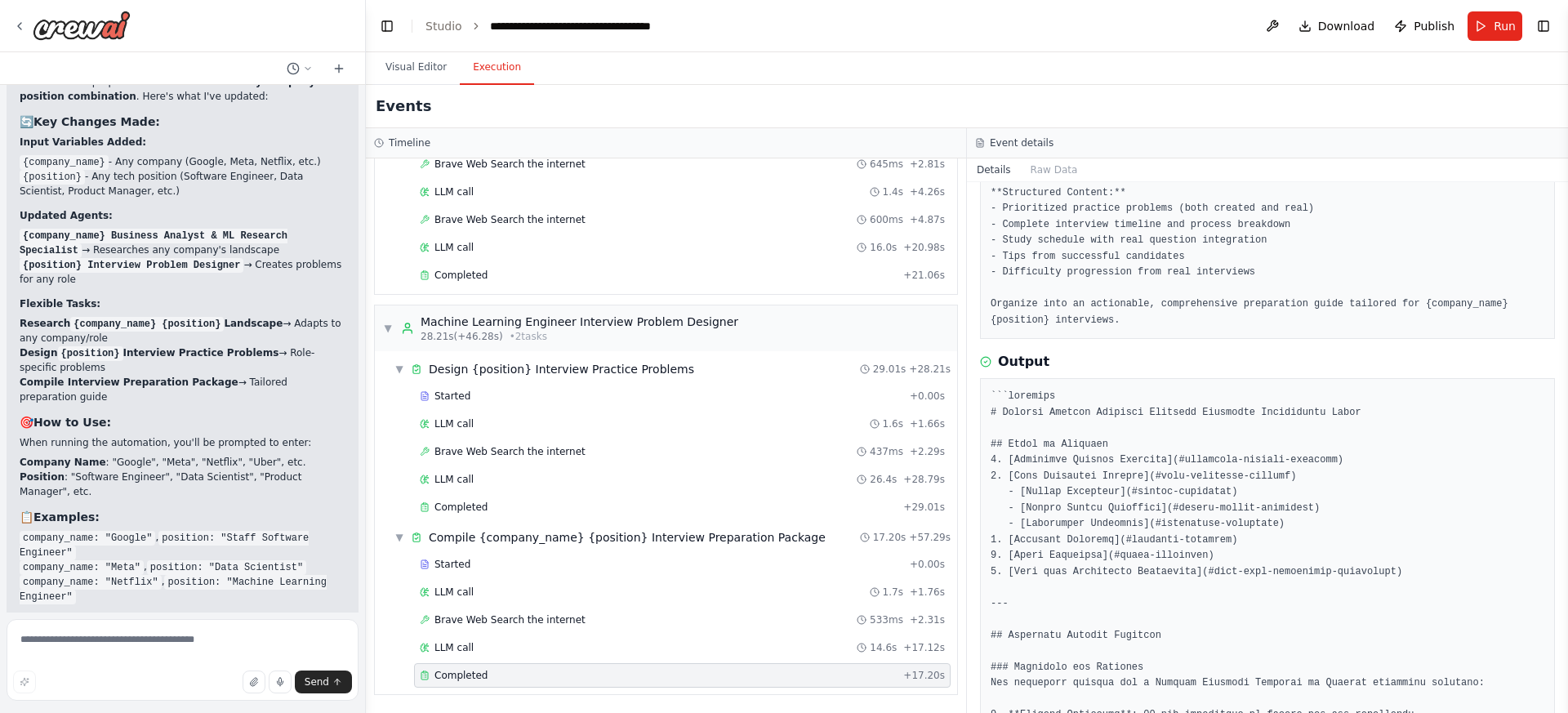
scroll to position [241, 0]
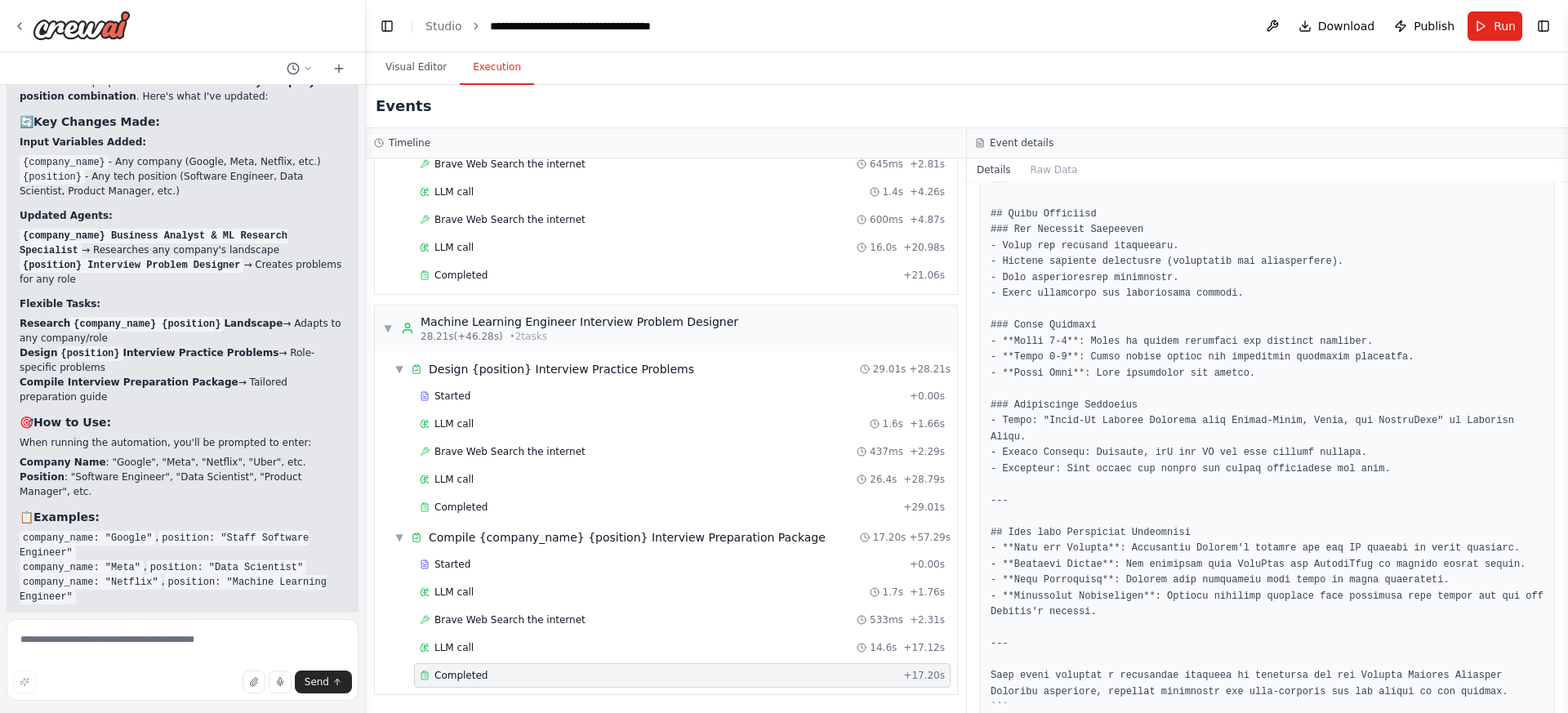
scroll to position [1914, 0]
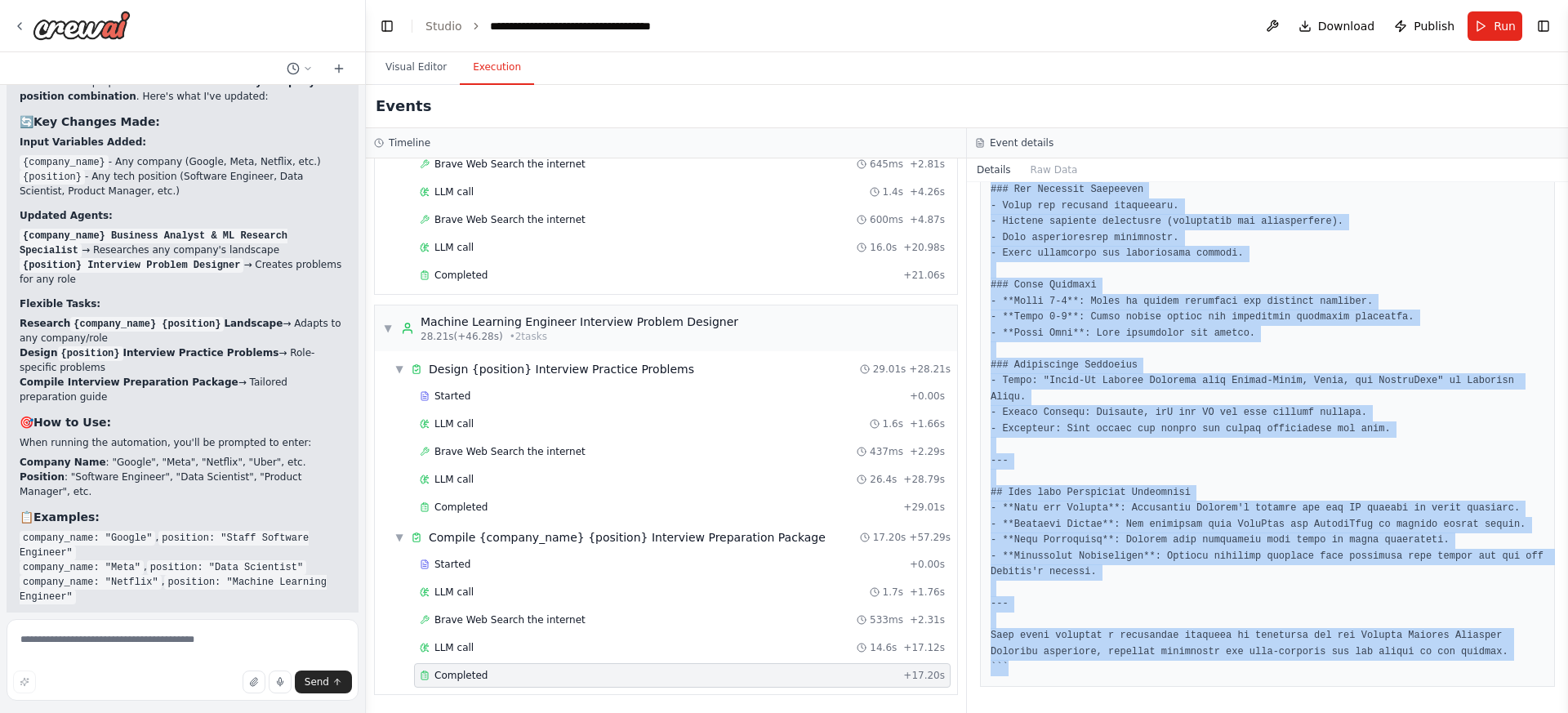
copy pre "```markdown # Shopify Machine Learning Engineer Interview Preparation Guide ## …"
click at [1420, 26] on span "Publish" at bounding box center [1433, 26] width 41 height 16
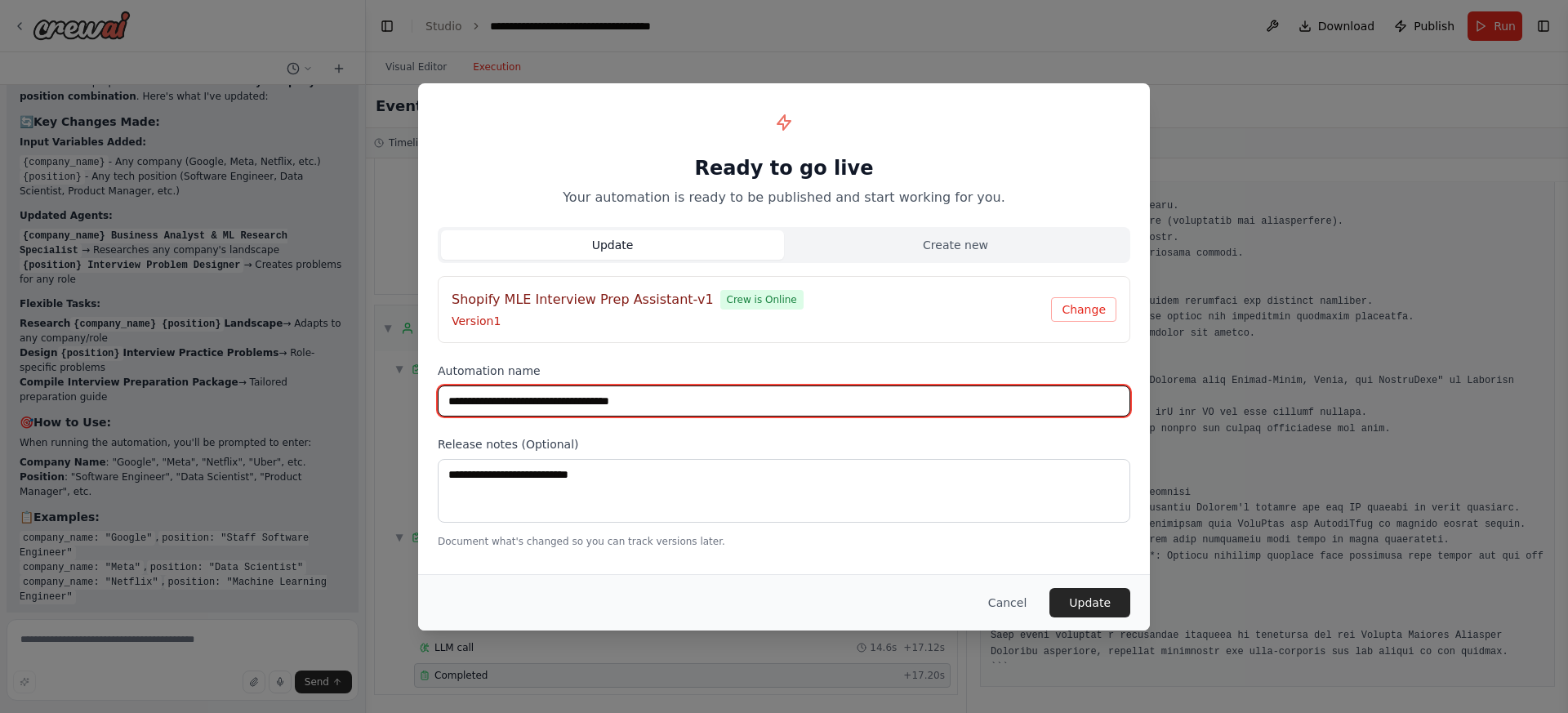
drag, startPoint x: 518, startPoint y: 404, endPoint x: 406, endPoint y: 398, distance: 112.2
click at [406, 398] on div "**********" at bounding box center [784, 356] width 1568 height 713
type input "**********"
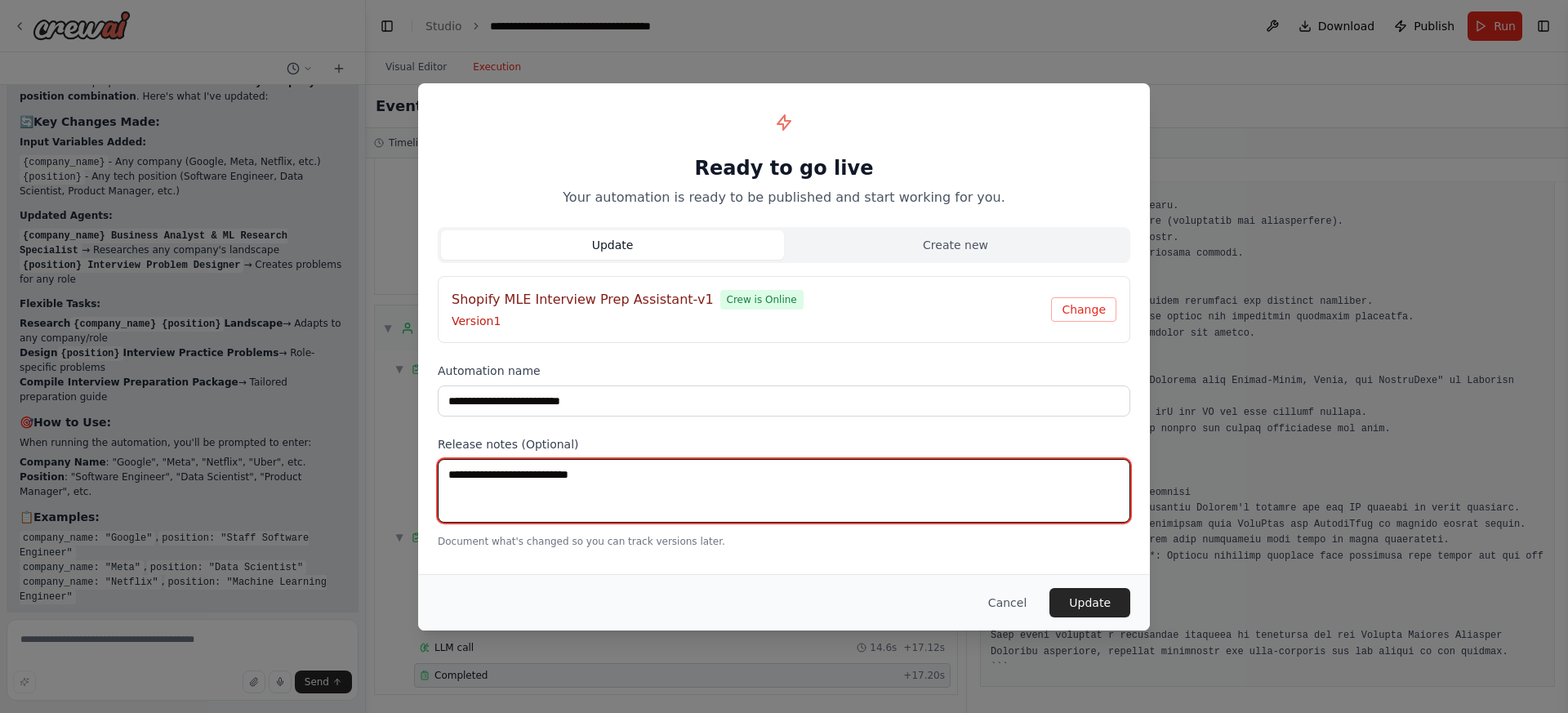
click at [647, 492] on textarea at bounding box center [783, 491] width 692 height 64
type textarea "*"
type textarea "**********"
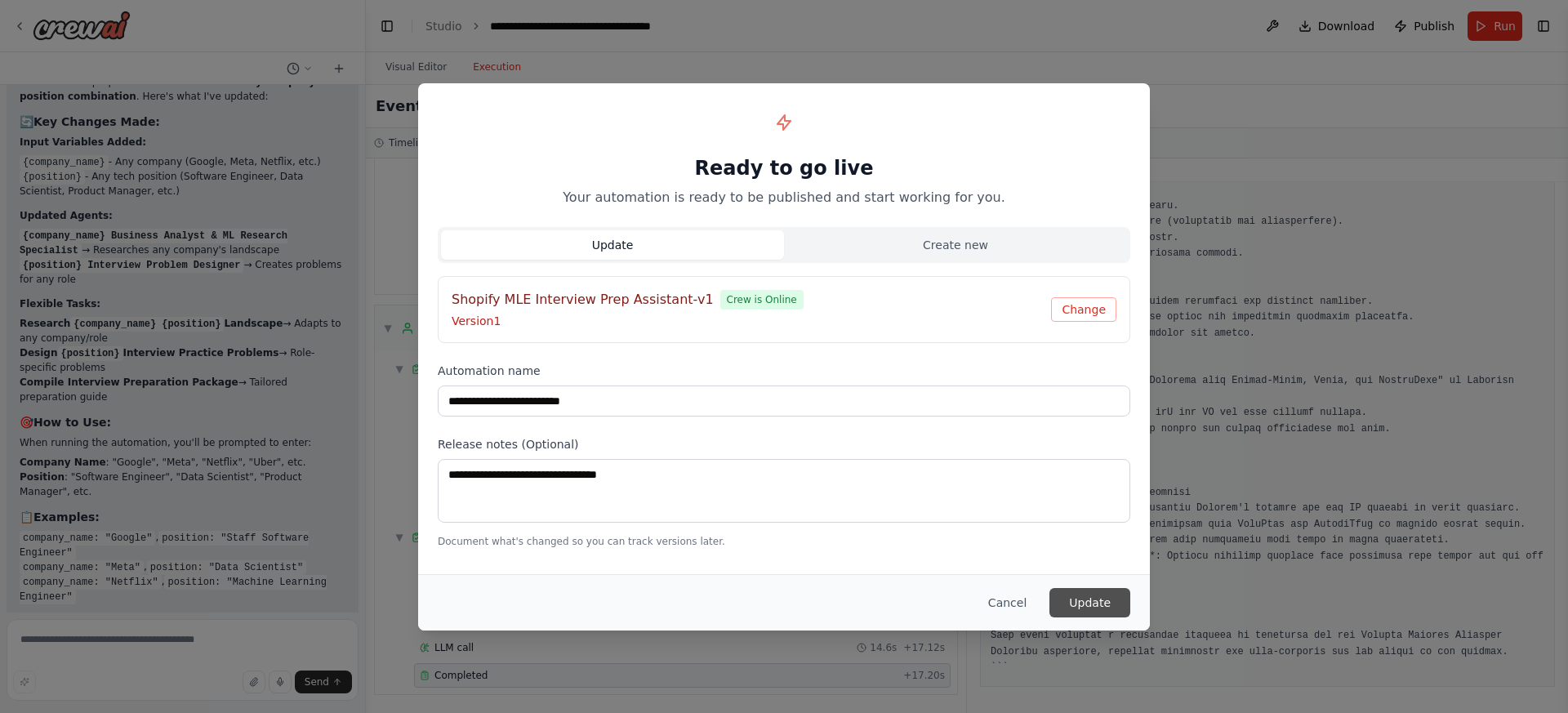
click at [1092, 594] on button "Update" at bounding box center [1090, 602] width 81 height 30
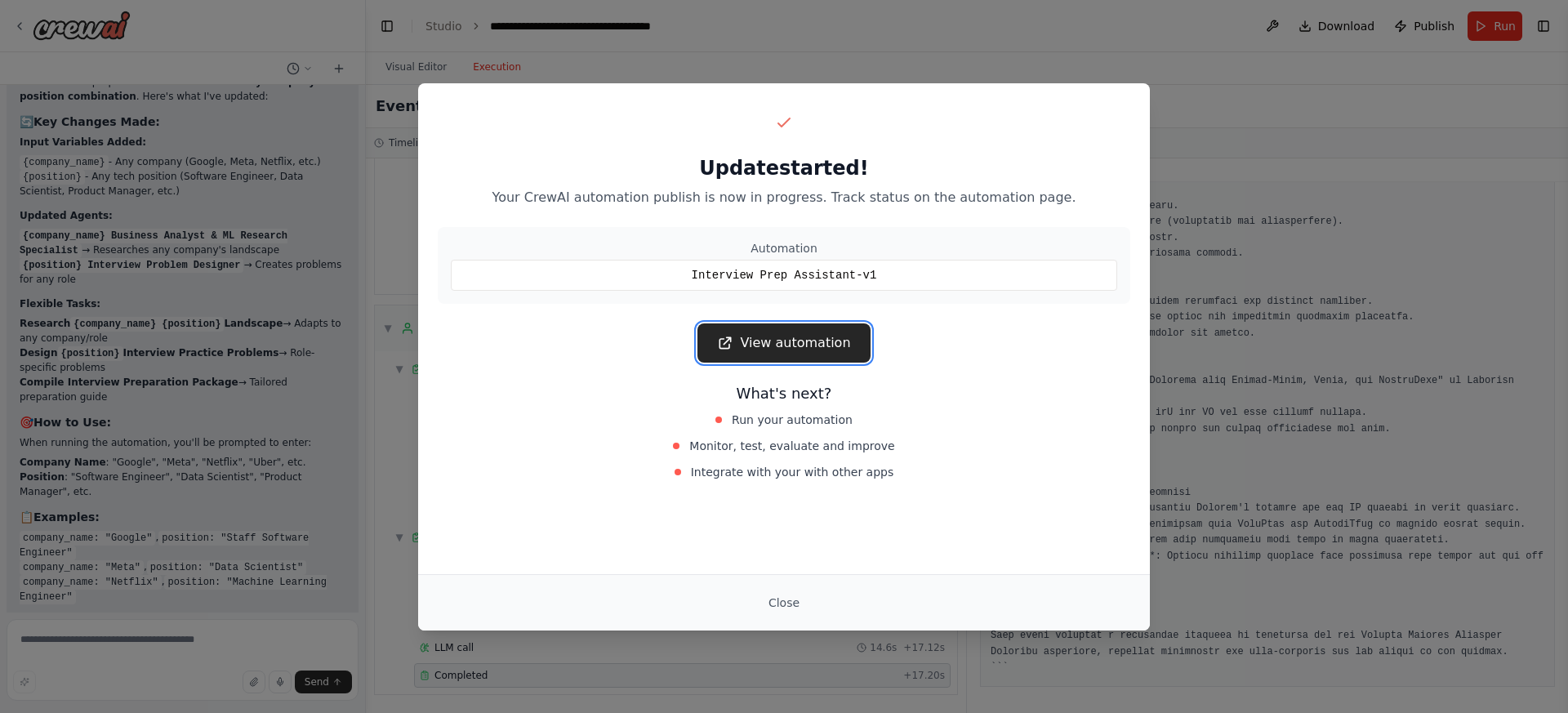
click at [821, 347] on link "View automation" at bounding box center [783, 343] width 172 height 39
drag, startPoint x: 777, startPoint y: 609, endPoint x: 963, endPoint y: 544, distance: 197.0
click at [777, 609] on button "Close" at bounding box center [784, 602] width 57 height 30
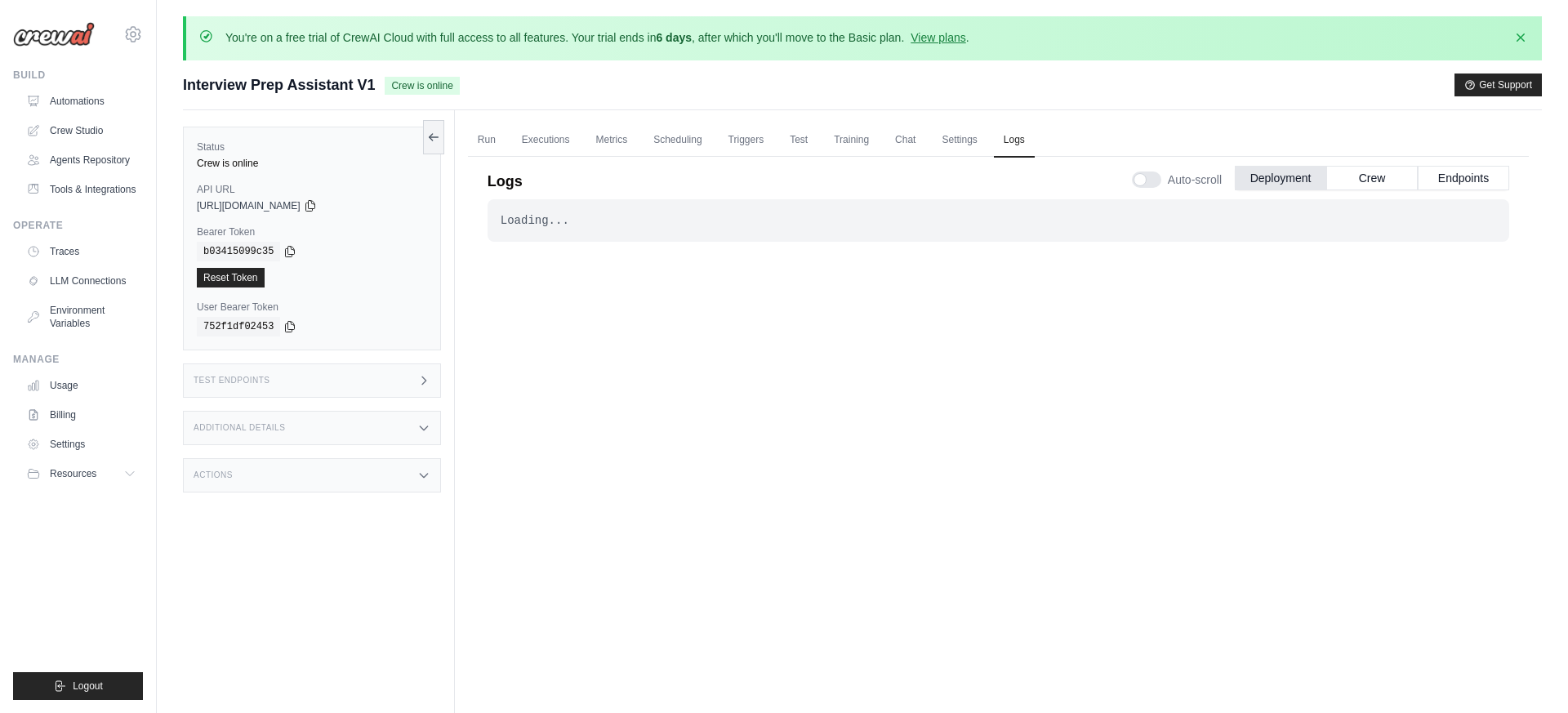
click at [426, 375] on icon at bounding box center [424, 381] width 13 height 13
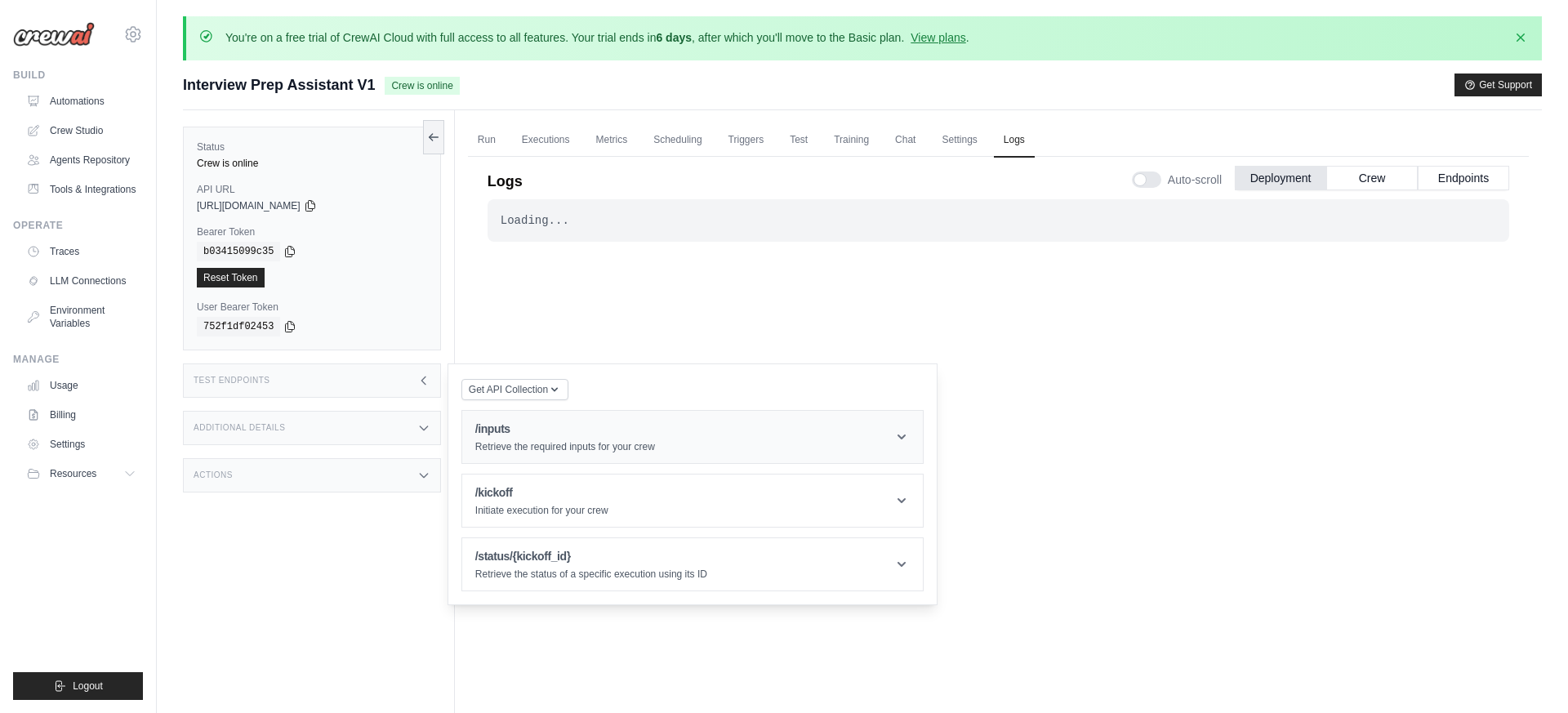
click at [680, 437] on header "/inputs Retrieve the required inputs for your crew" at bounding box center [692, 436] width 460 height 52
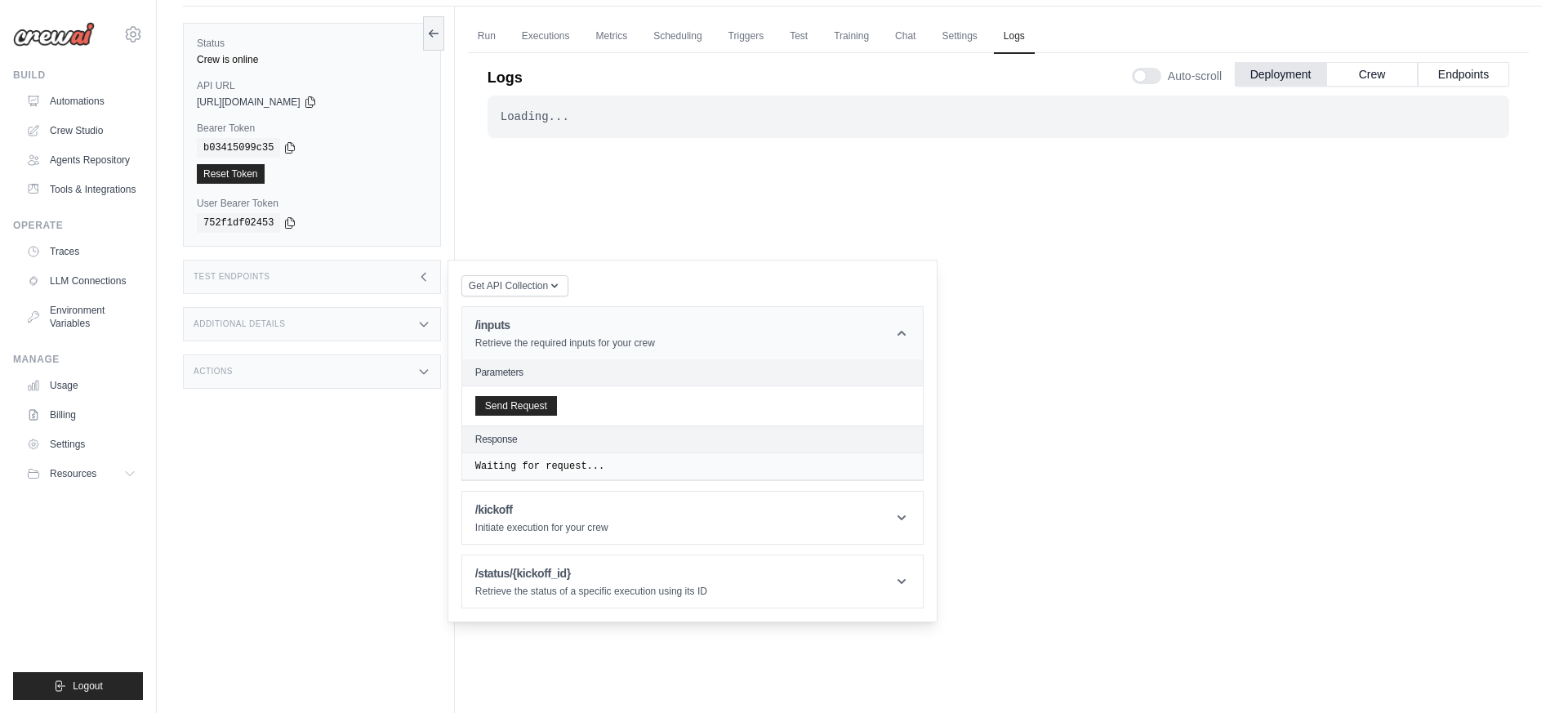
scroll to position [126, 0]
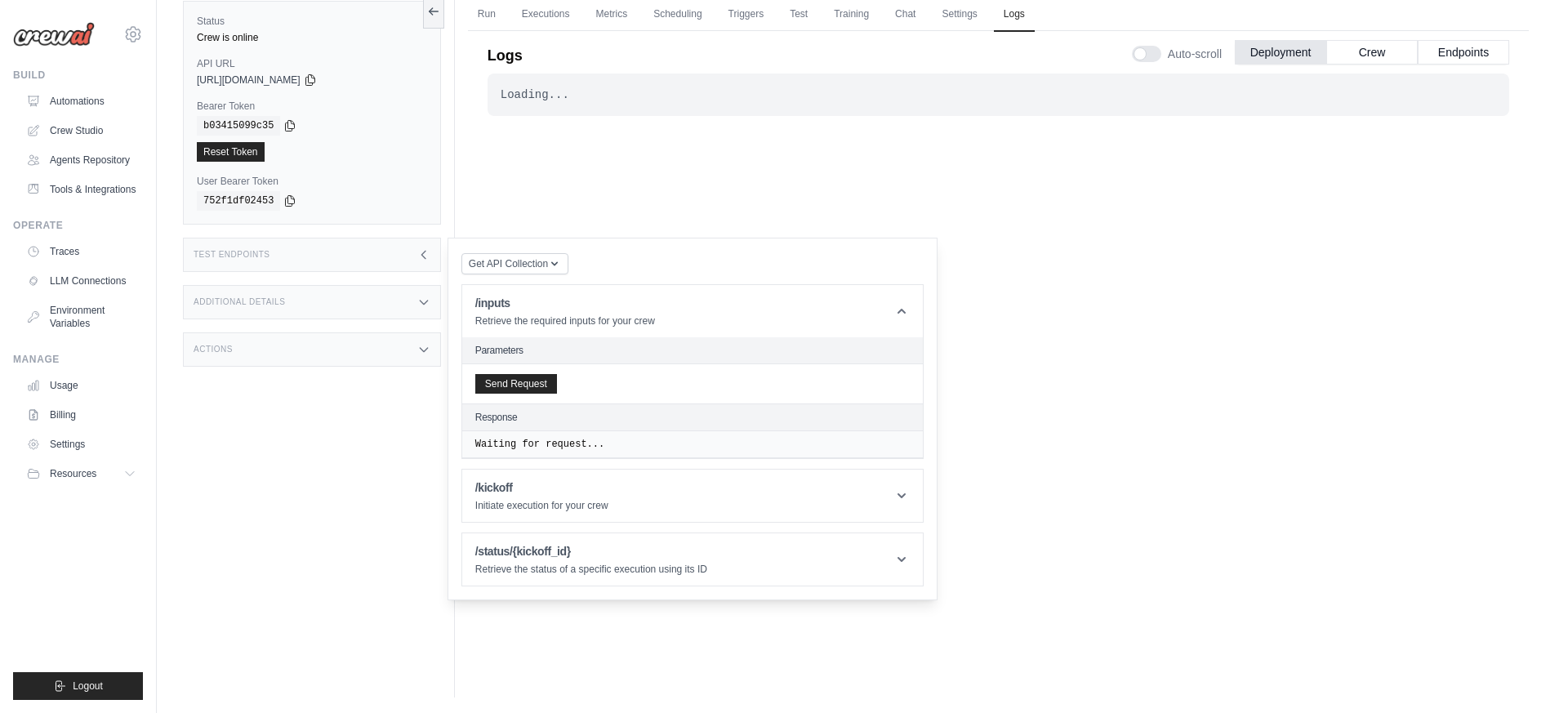
click at [530, 347] on h2 "Parameters" at bounding box center [692, 350] width 434 height 13
click at [495, 349] on h2 "Parameters" at bounding box center [692, 350] width 434 height 13
click at [484, 351] on h2 "Parameters" at bounding box center [692, 350] width 434 height 13
click at [494, 351] on h2 "Parameters" at bounding box center [692, 350] width 434 height 13
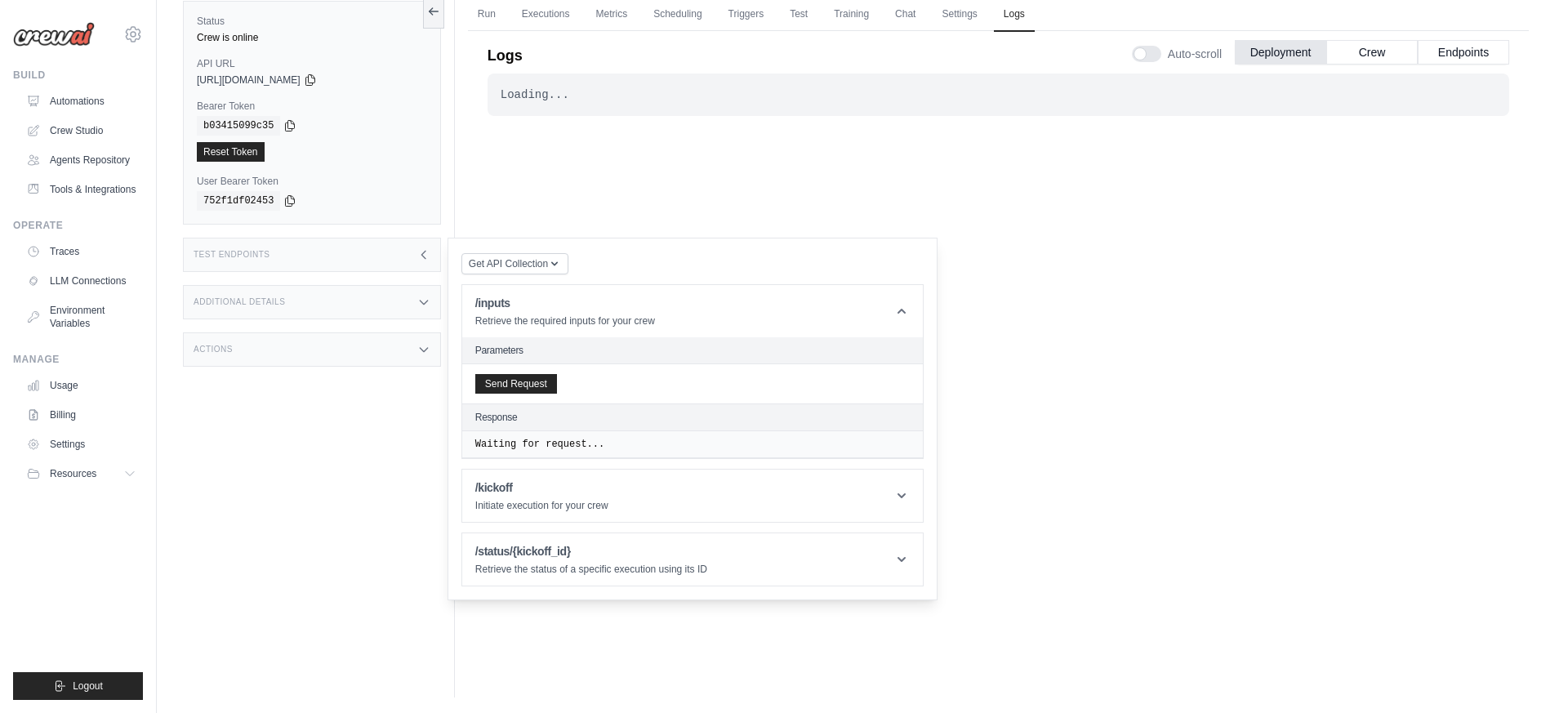
click at [514, 351] on h2 "Parameters" at bounding box center [692, 350] width 434 height 13
click at [567, 443] on pre "Waiting for request..." at bounding box center [692, 444] width 434 height 13
click at [573, 490] on h1 "/kickoff" at bounding box center [541, 487] width 133 height 16
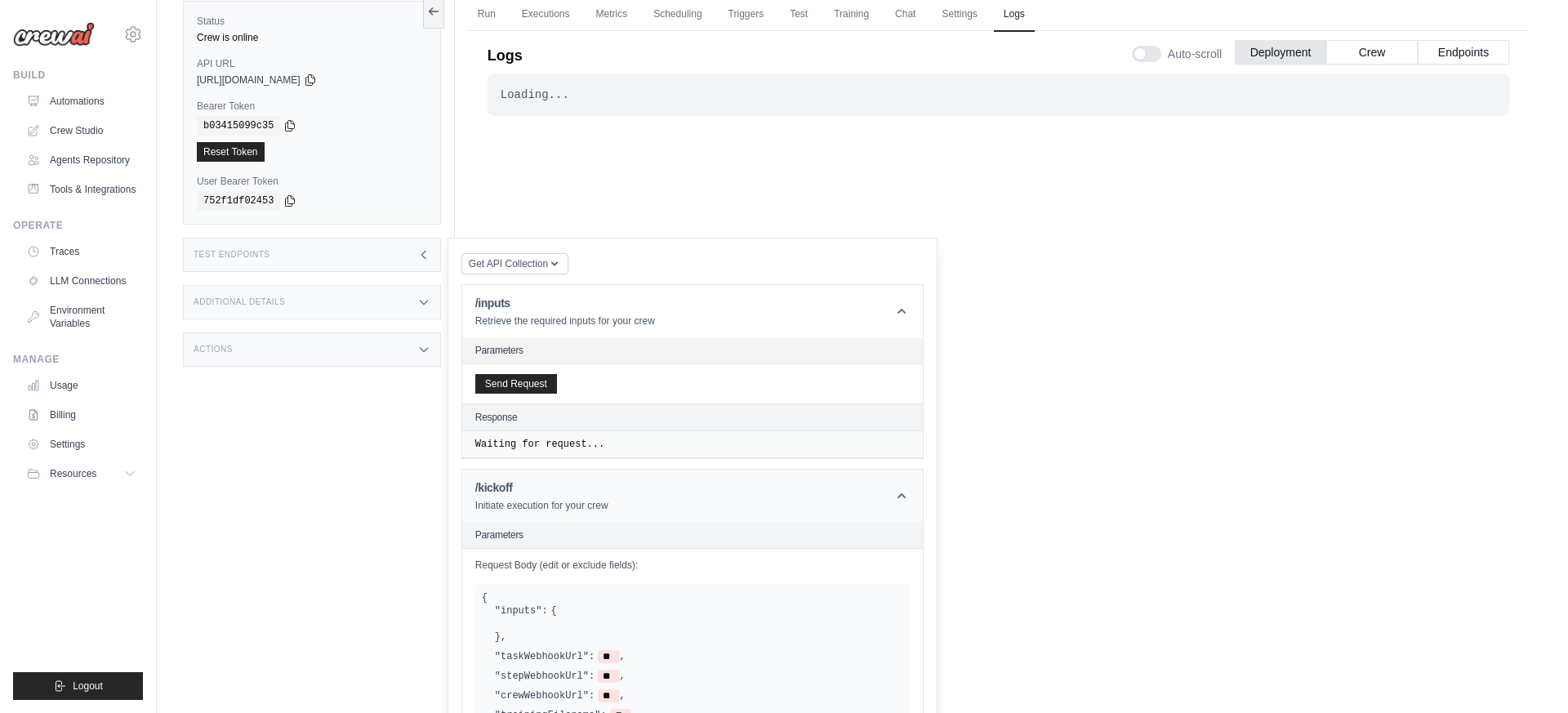
click at [618, 493] on header "/kickoff Initiate execution for your crew" at bounding box center [692, 495] width 460 height 52
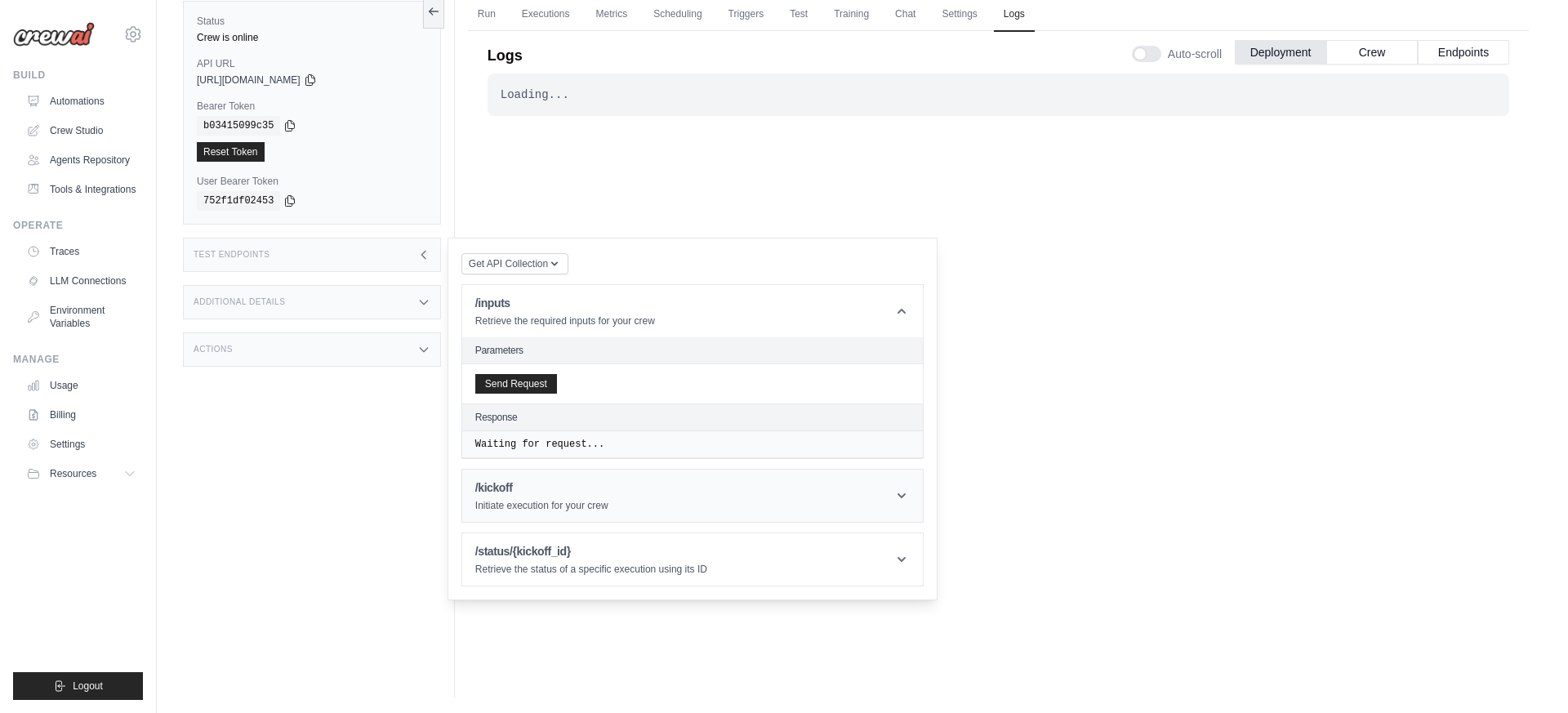
click at [617, 492] on header "/kickoff Initiate execution for your crew" at bounding box center [692, 495] width 460 height 52
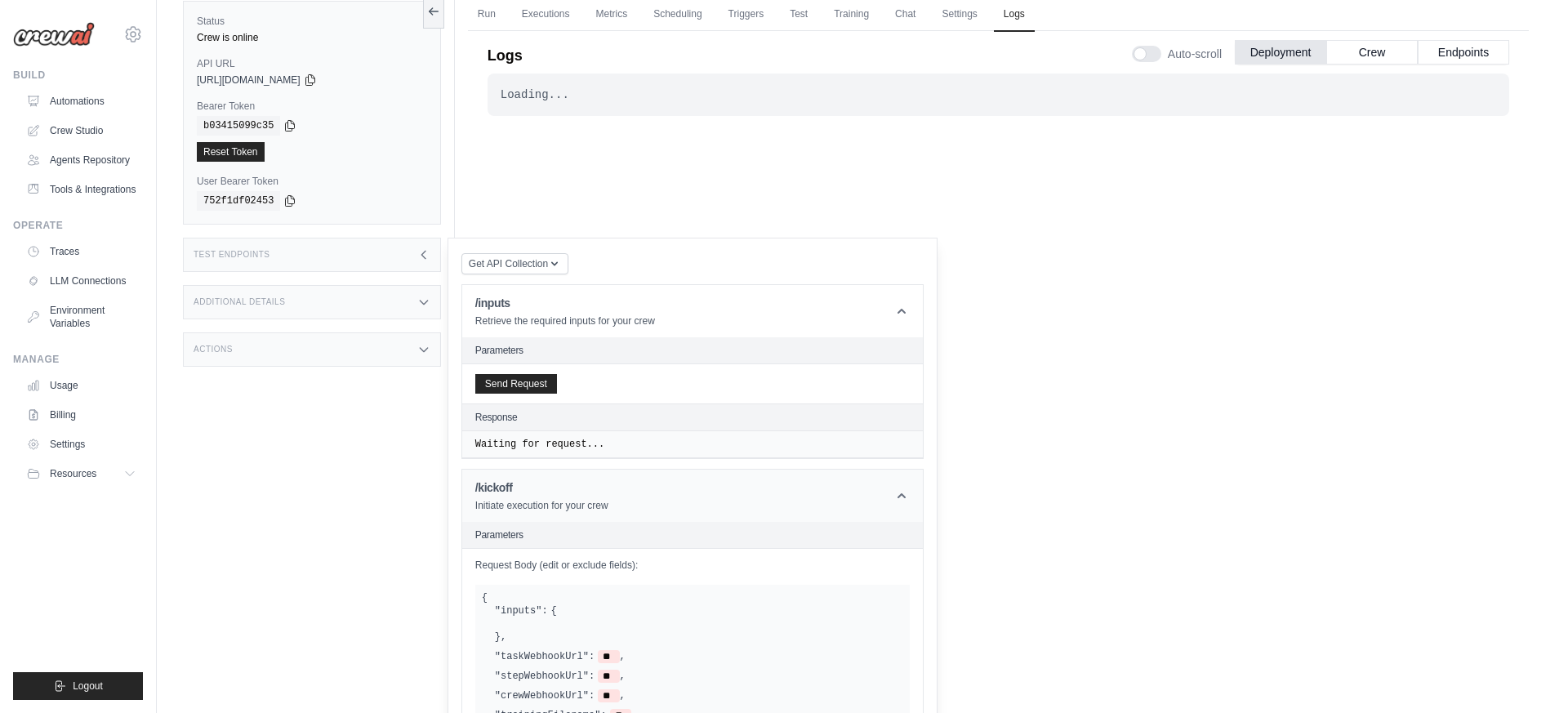
click at [617, 492] on header "/kickoff Initiate execution for your crew" at bounding box center [692, 495] width 460 height 52
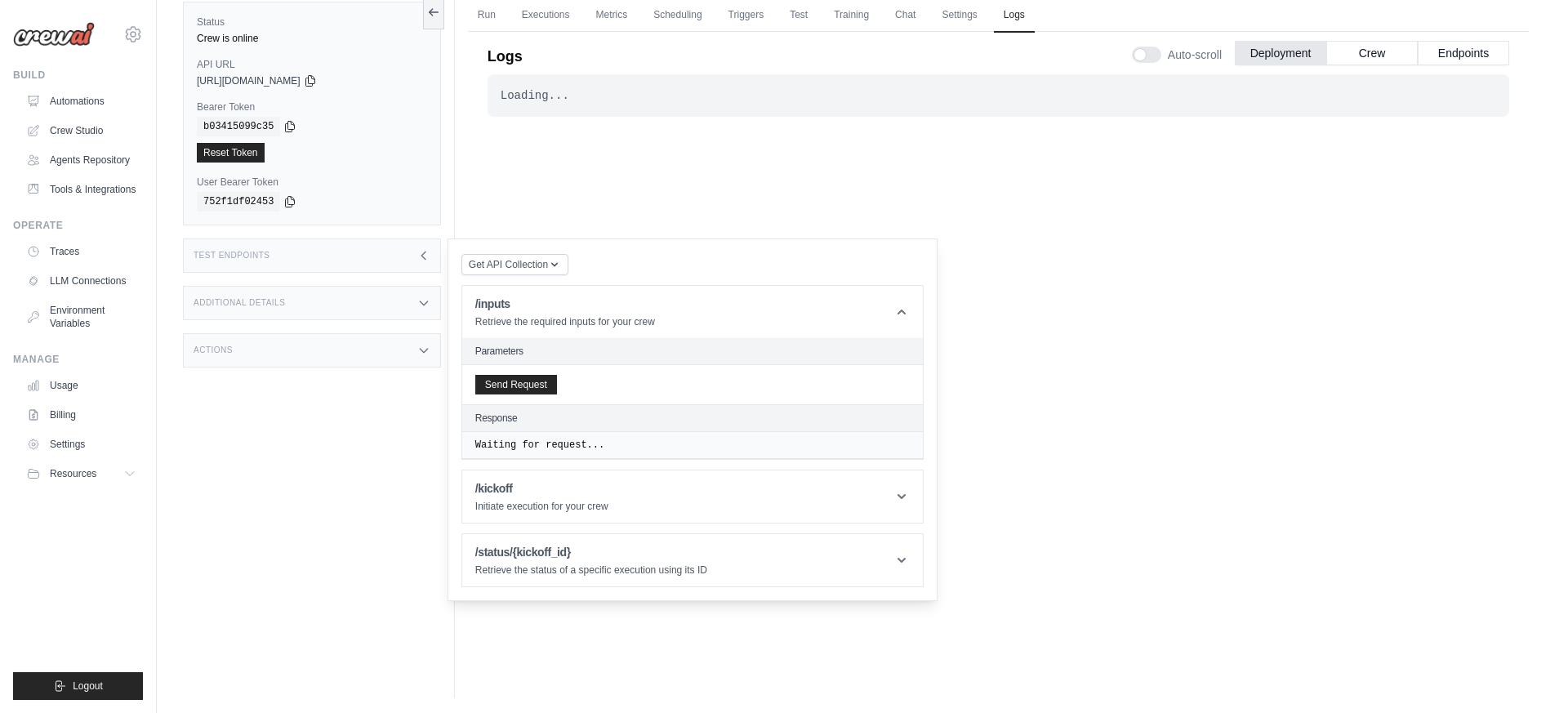
scroll to position [0, 0]
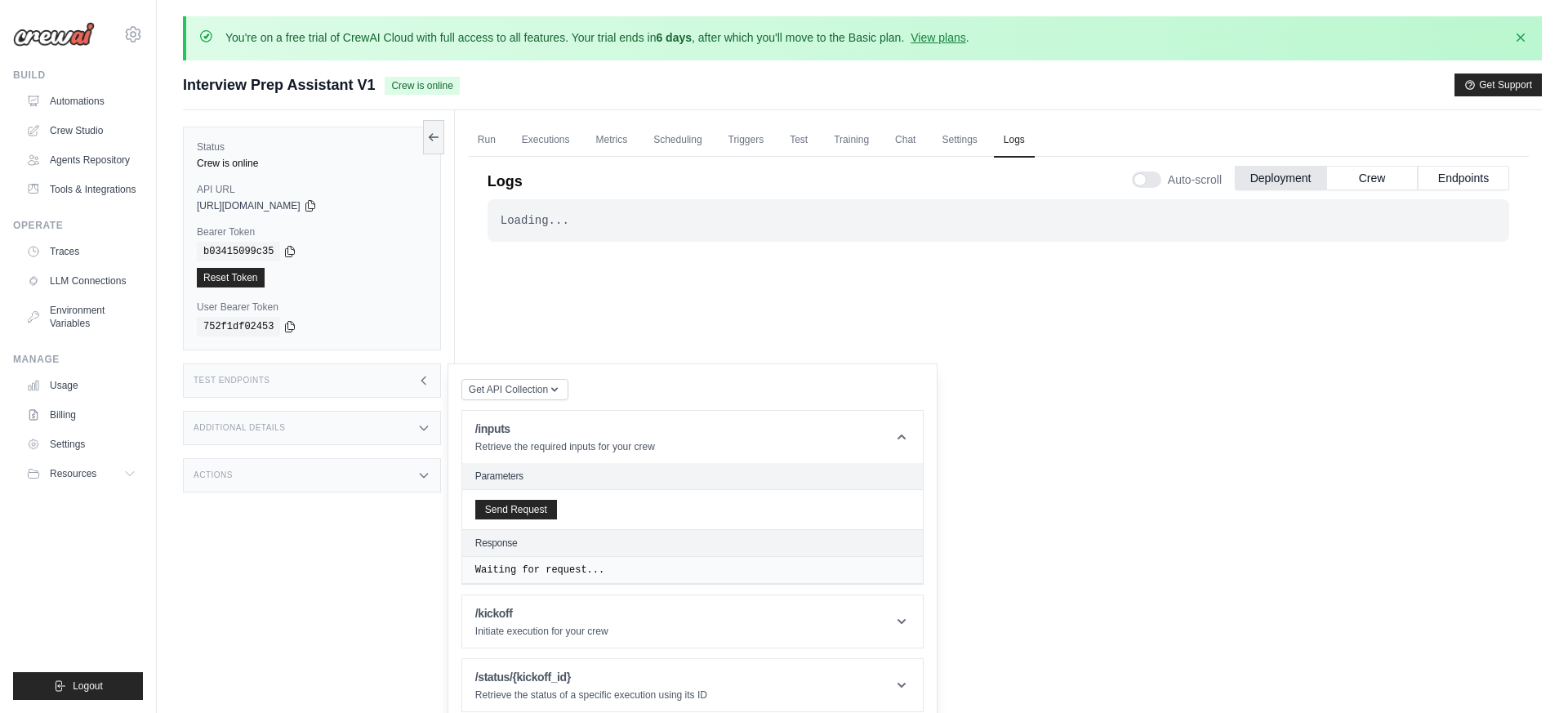
click at [302, 428] on div "Additional Details" at bounding box center [312, 428] width 258 height 34
click at [340, 370] on div "Test Endpoints" at bounding box center [312, 381] width 258 height 34
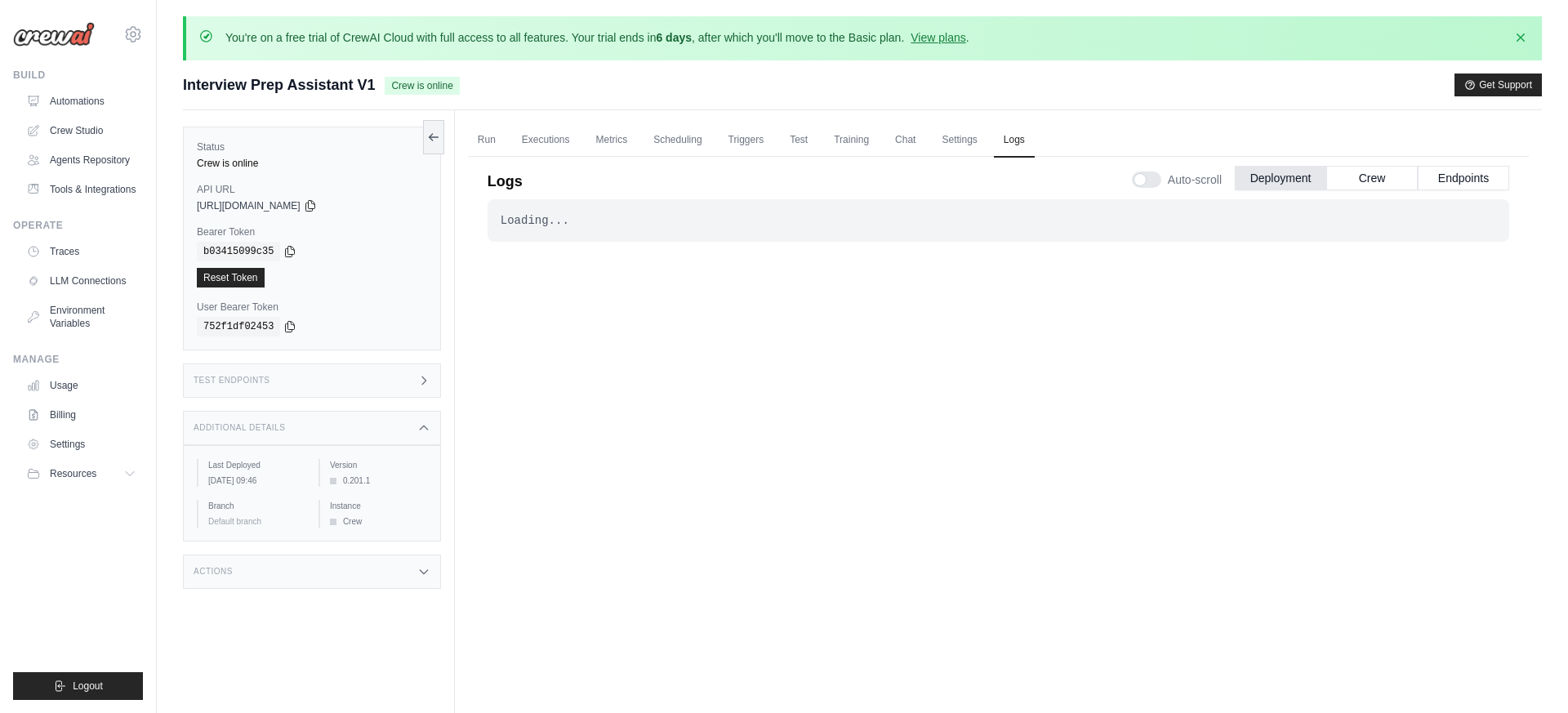
click at [372, 372] on div "Test Endpoints" at bounding box center [312, 381] width 258 height 34
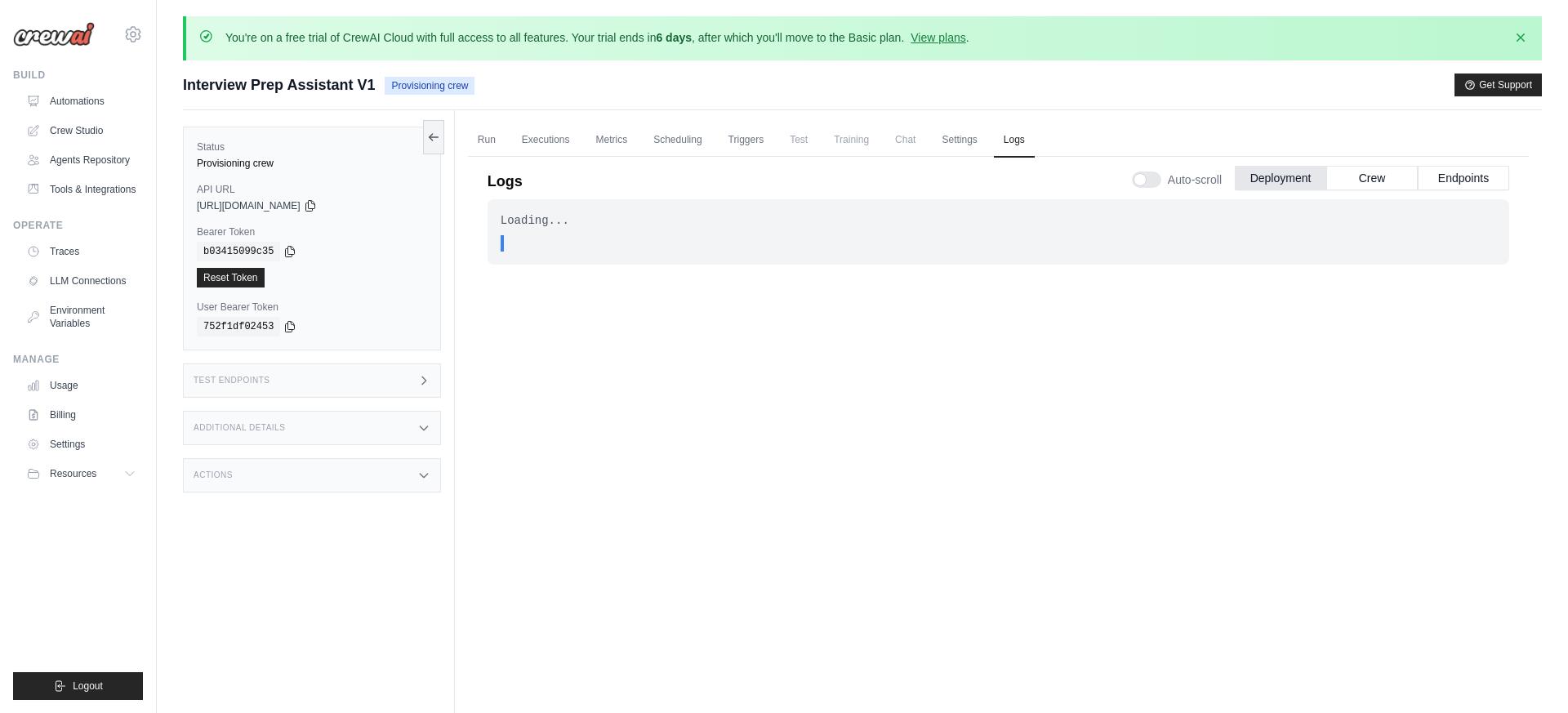
click at [396, 396] on div "Test Endpoints" at bounding box center [312, 381] width 258 height 34
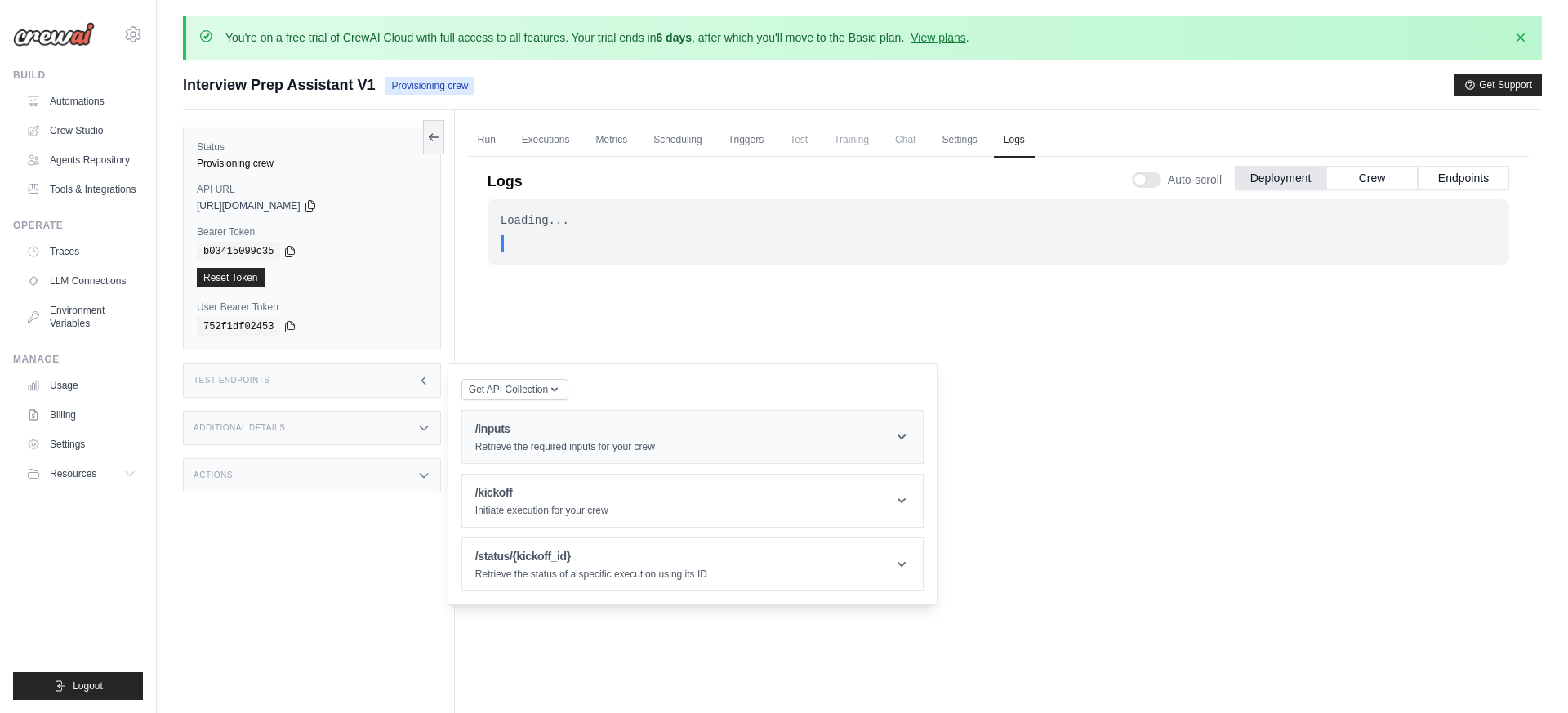
click at [547, 443] on p "Retrieve the required inputs for your crew" at bounding box center [565, 447] width 180 height 13
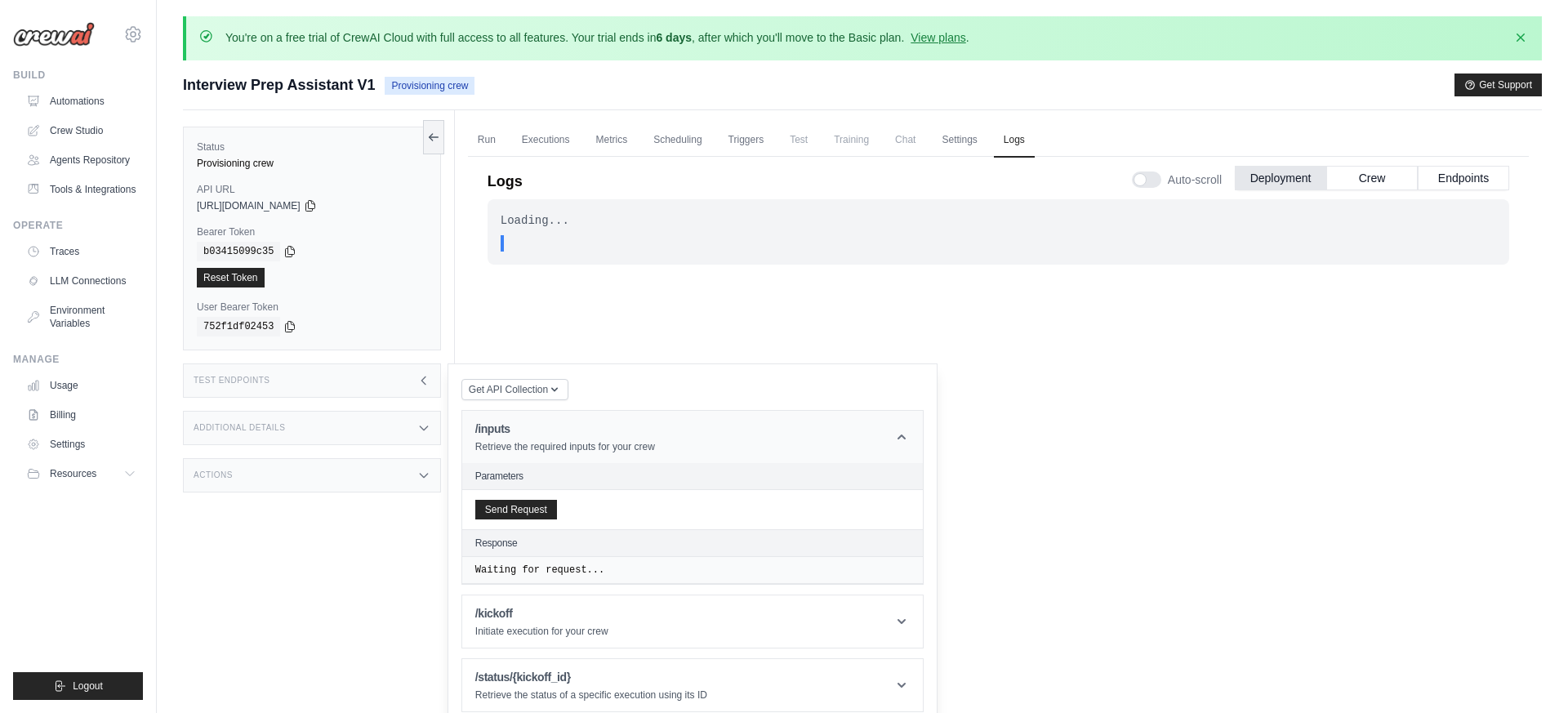
click at [564, 440] on p "Retrieve the required inputs for your crew" at bounding box center [565, 447] width 180 height 13
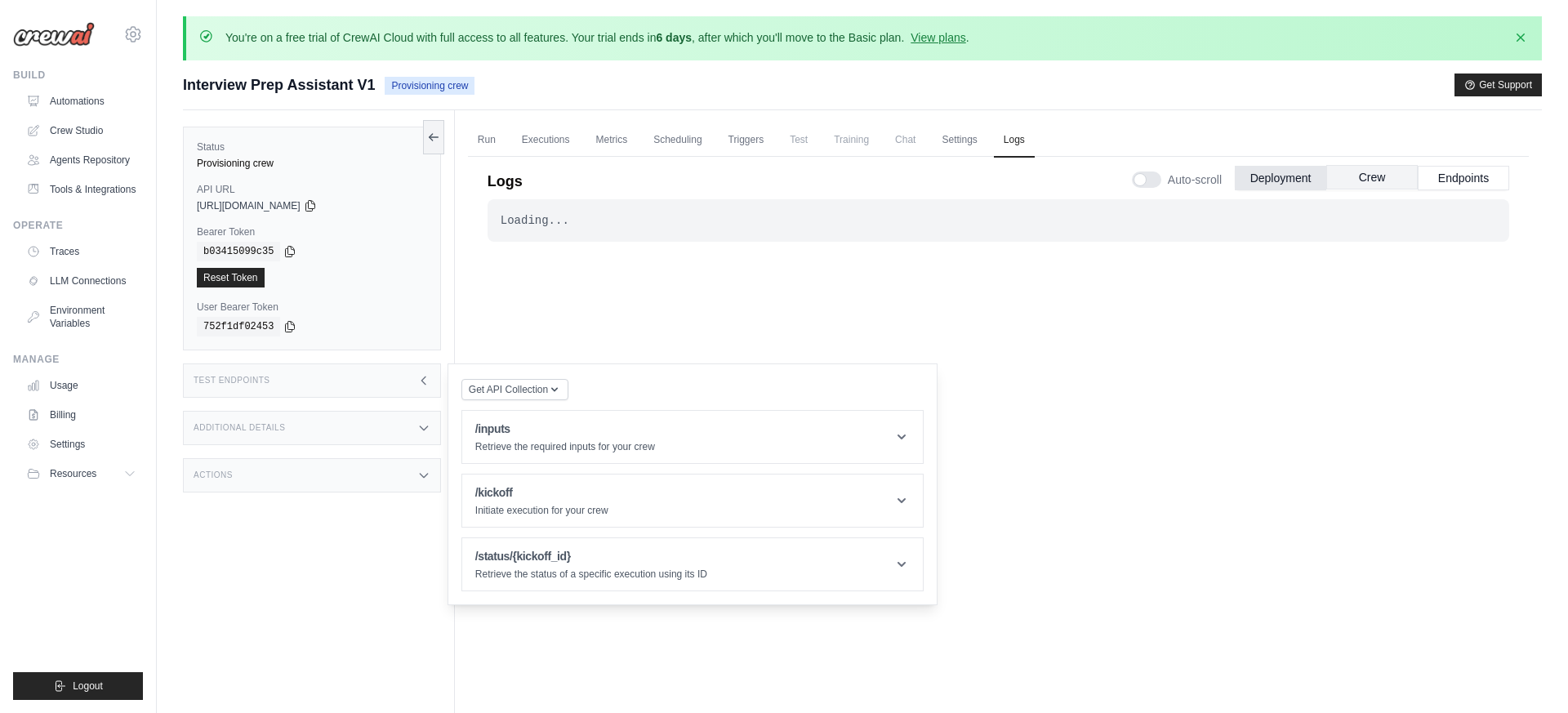
click at [1379, 181] on button "Crew" at bounding box center [1372, 178] width 92 height 25
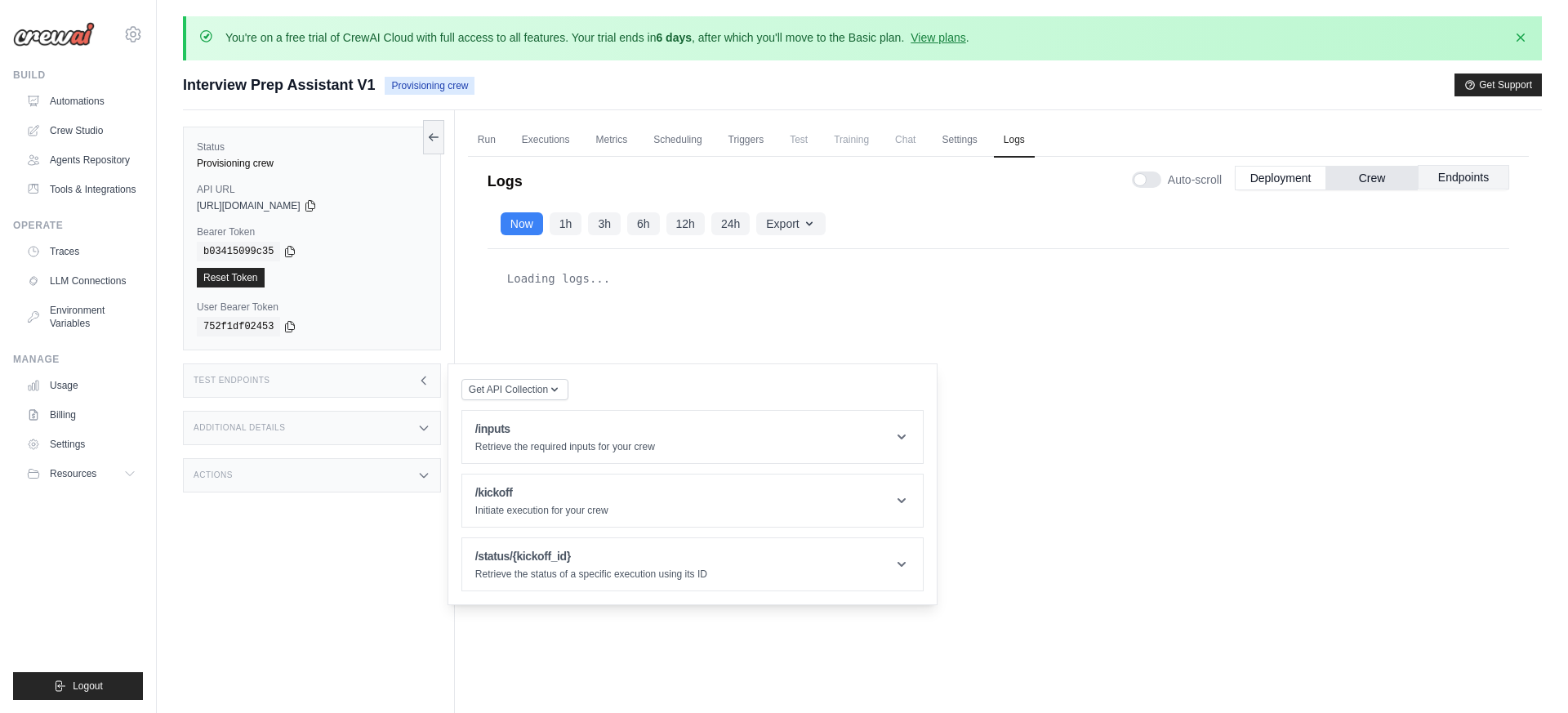
click at [1461, 181] on button "Endpoints" at bounding box center [1464, 178] width 92 height 25
click at [558, 396] on button "Get API Collection" at bounding box center [515, 388] width 107 height 21
click at [573, 435] on div "Postman API Collection" at bounding box center [553, 432] width 157 height 26
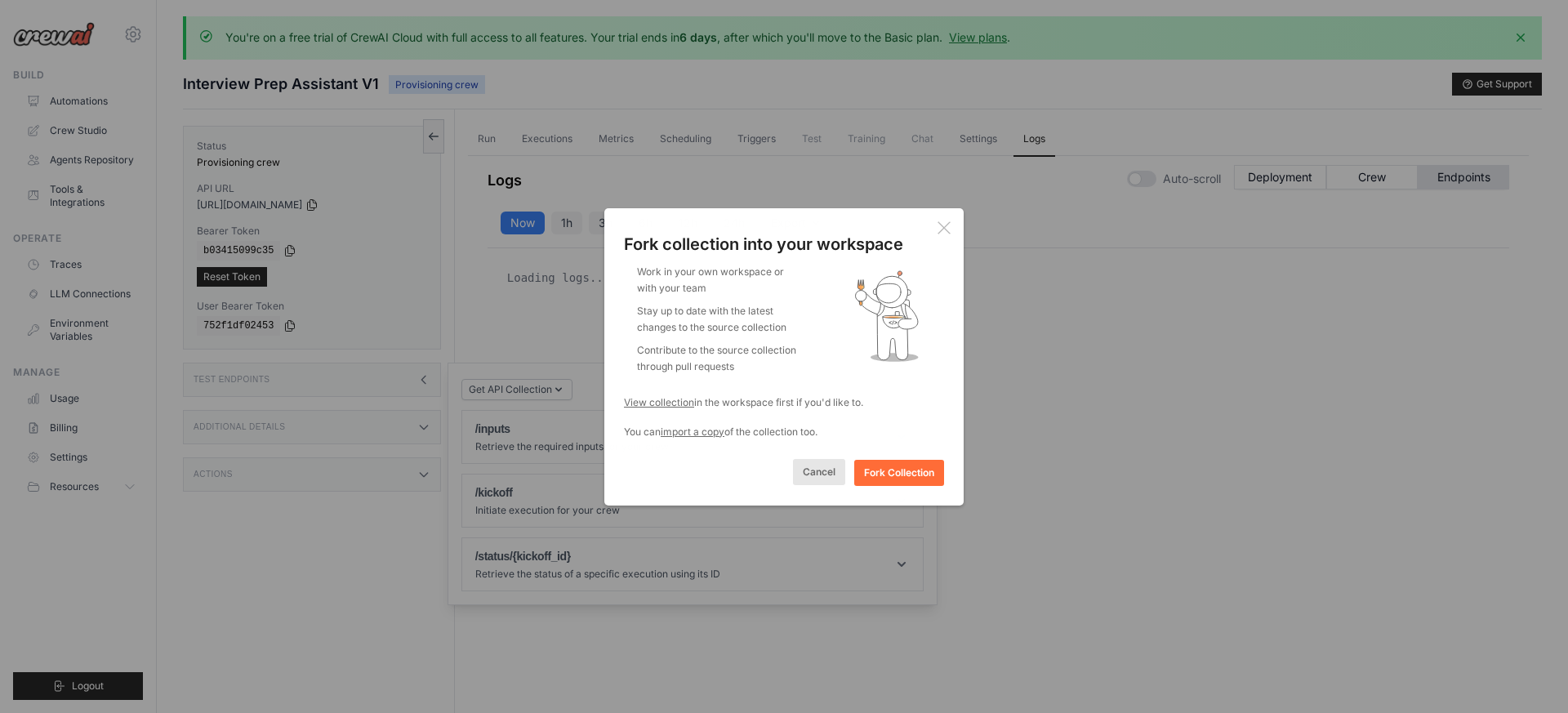
click at [809, 471] on button "Cancel" at bounding box center [818, 472] width 53 height 26
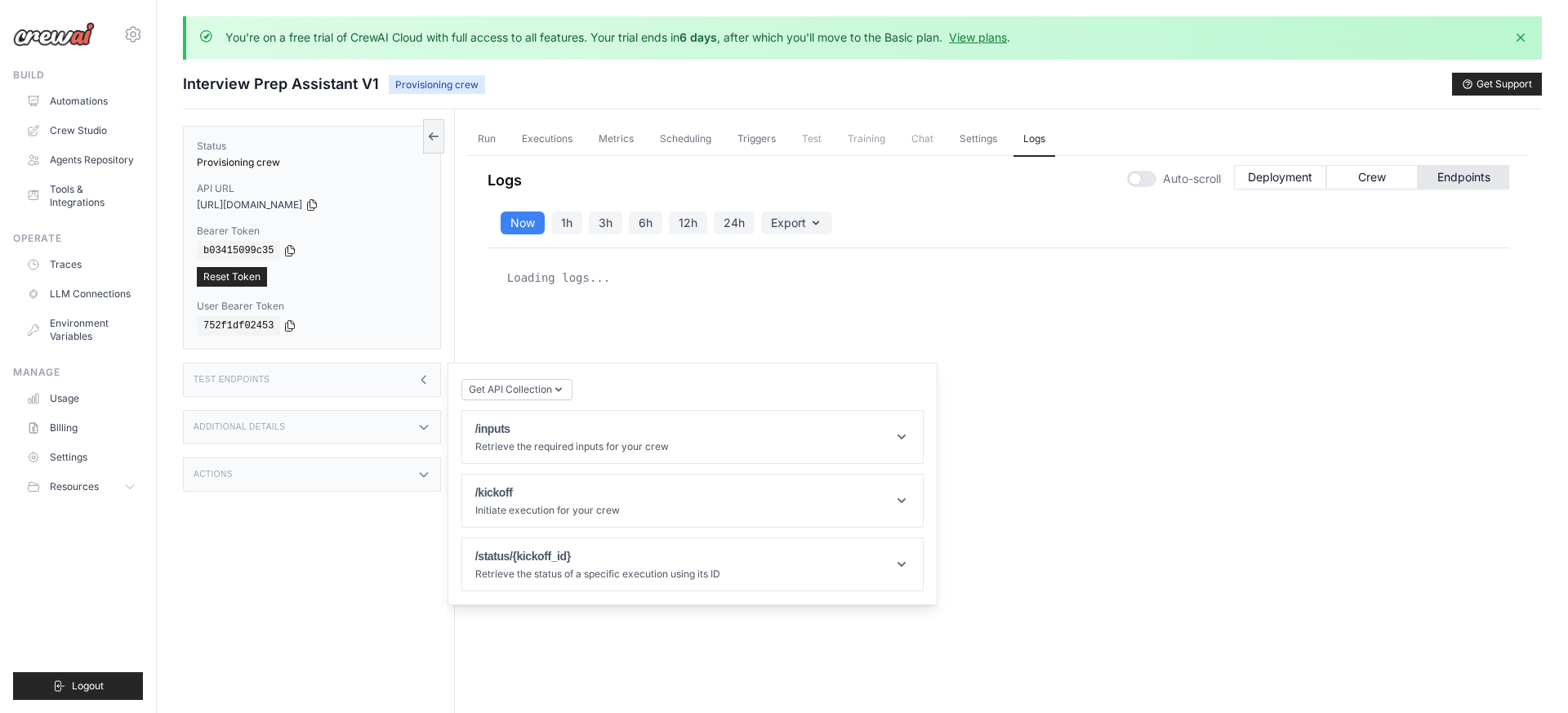
drag, startPoint x: 1027, startPoint y: 454, endPoint x: 1006, endPoint y: 454, distance: 21.0
click at [1027, 454] on div "Loading logs..." at bounding box center [999, 490] width 1022 height 484
click at [369, 423] on div "Additional Details" at bounding box center [312, 427] width 258 height 34
click at [383, 380] on div "Test Endpoints" at bounding box center [312, 380] width 258 height 34
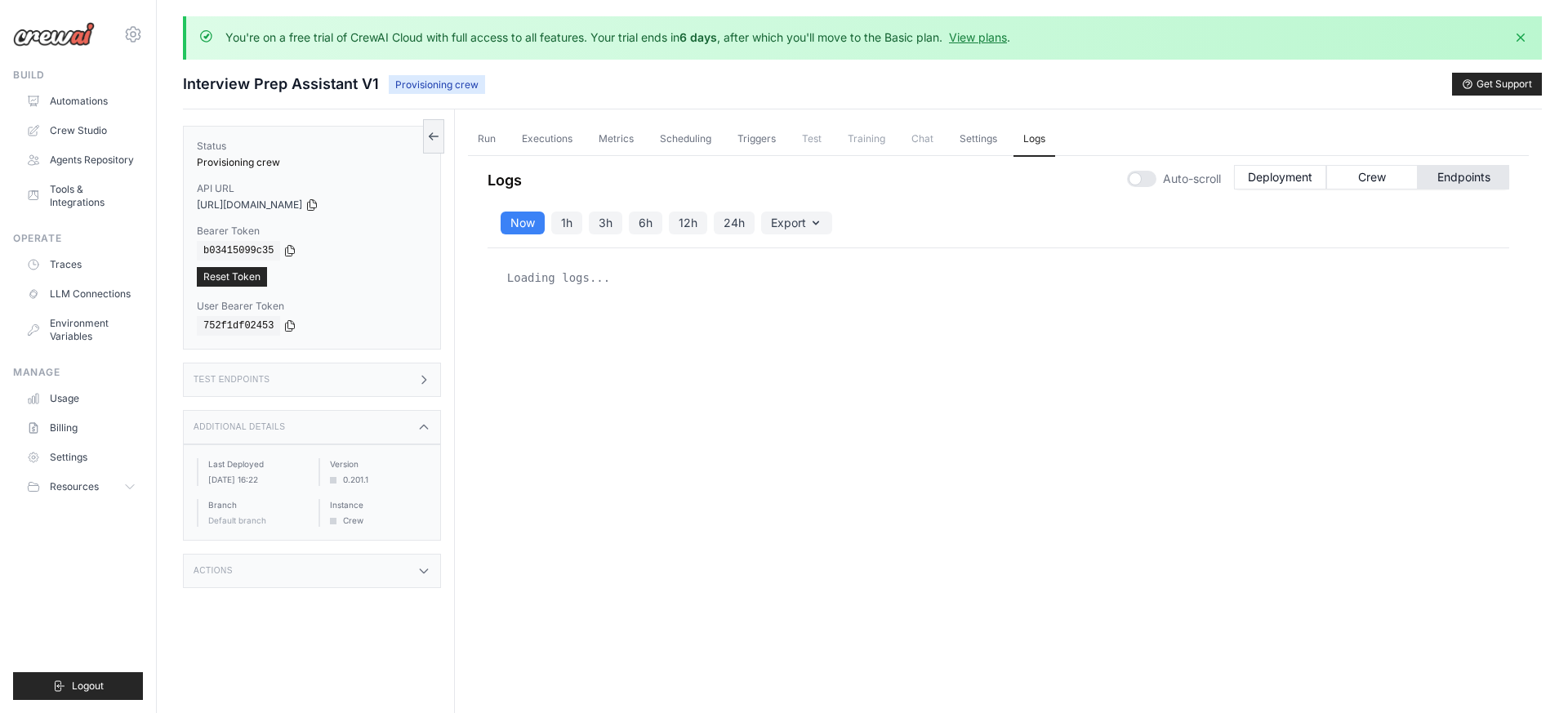
scroll to position [1, 0]
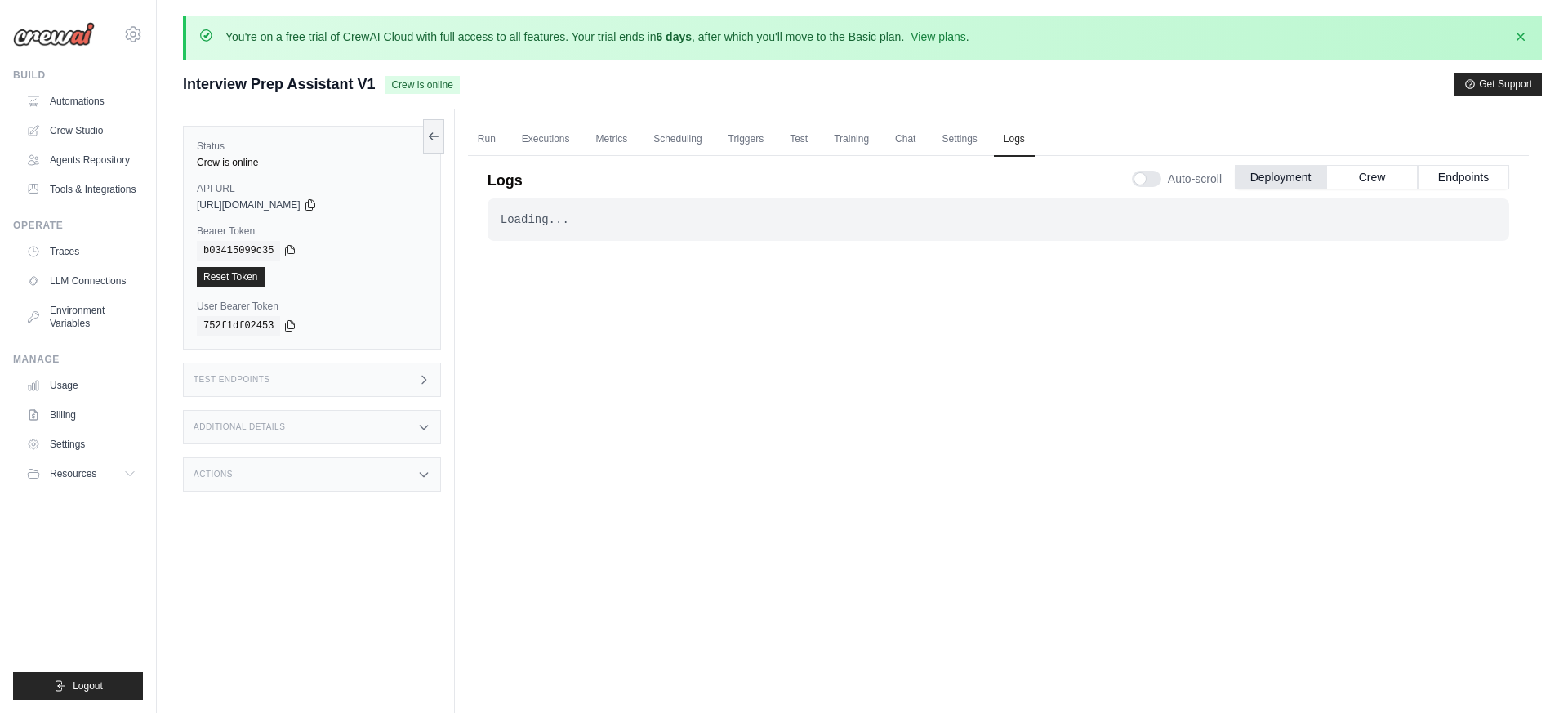
click at [398, 366] on div "Test Endpoints" at bounding box center [312, 380] width 258 height 34
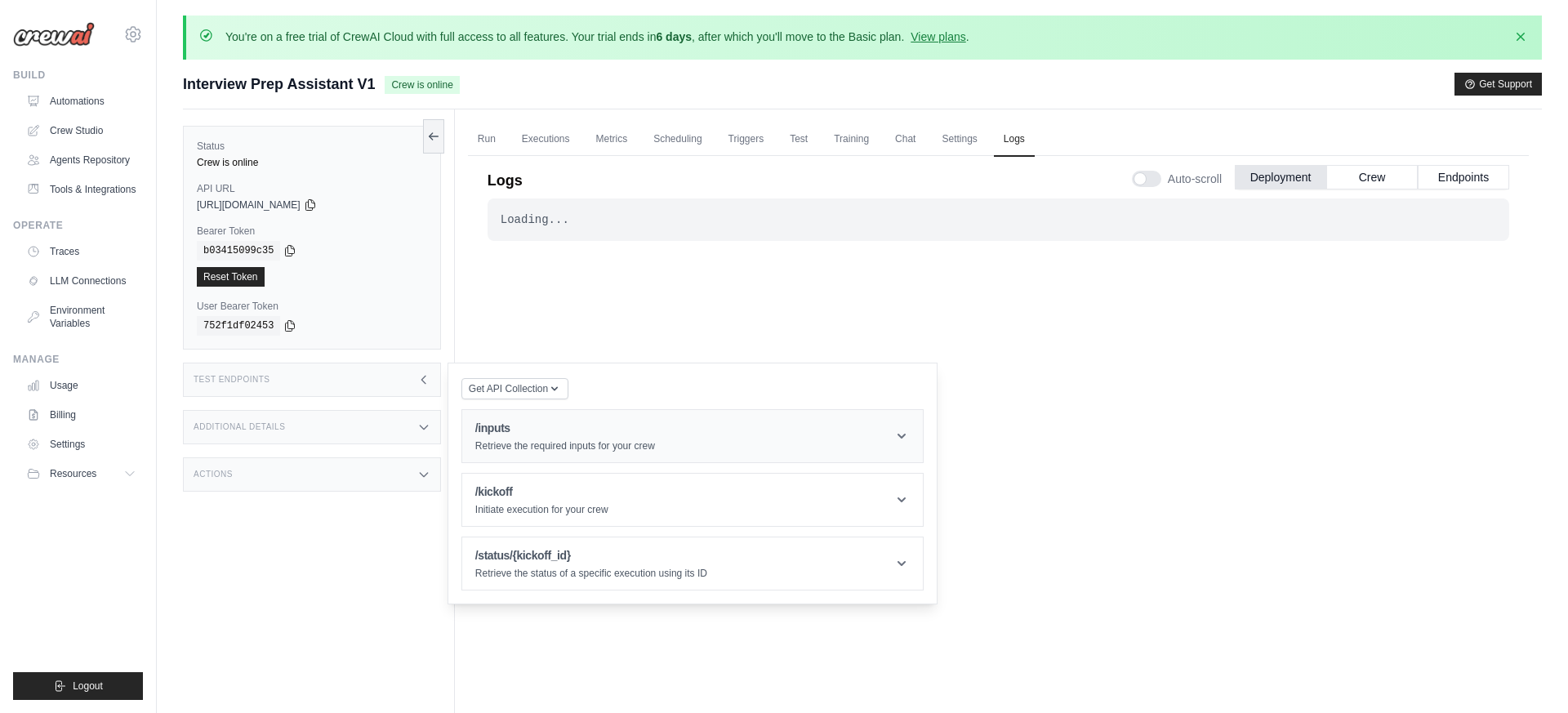
click at [522, 429] on h1 "/inputs" at bounding box center [565, 428] width 180 height 16
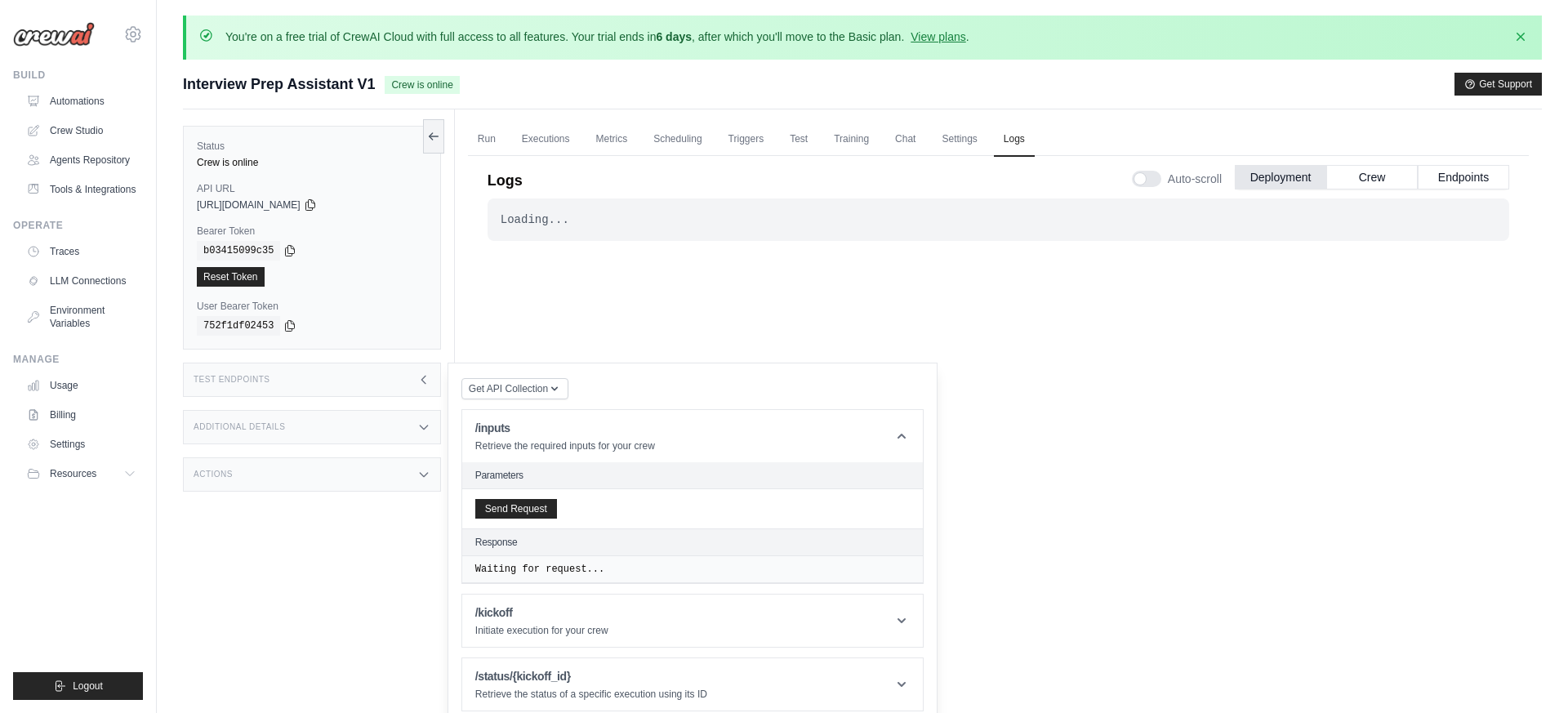
click at [493, 476] on h2 "Parameters" at bounding box center [692, 475] width 434 height 13
click at [495, 430] on h1 "/inputs" at bounding box center [565, 428] width 180 height 16
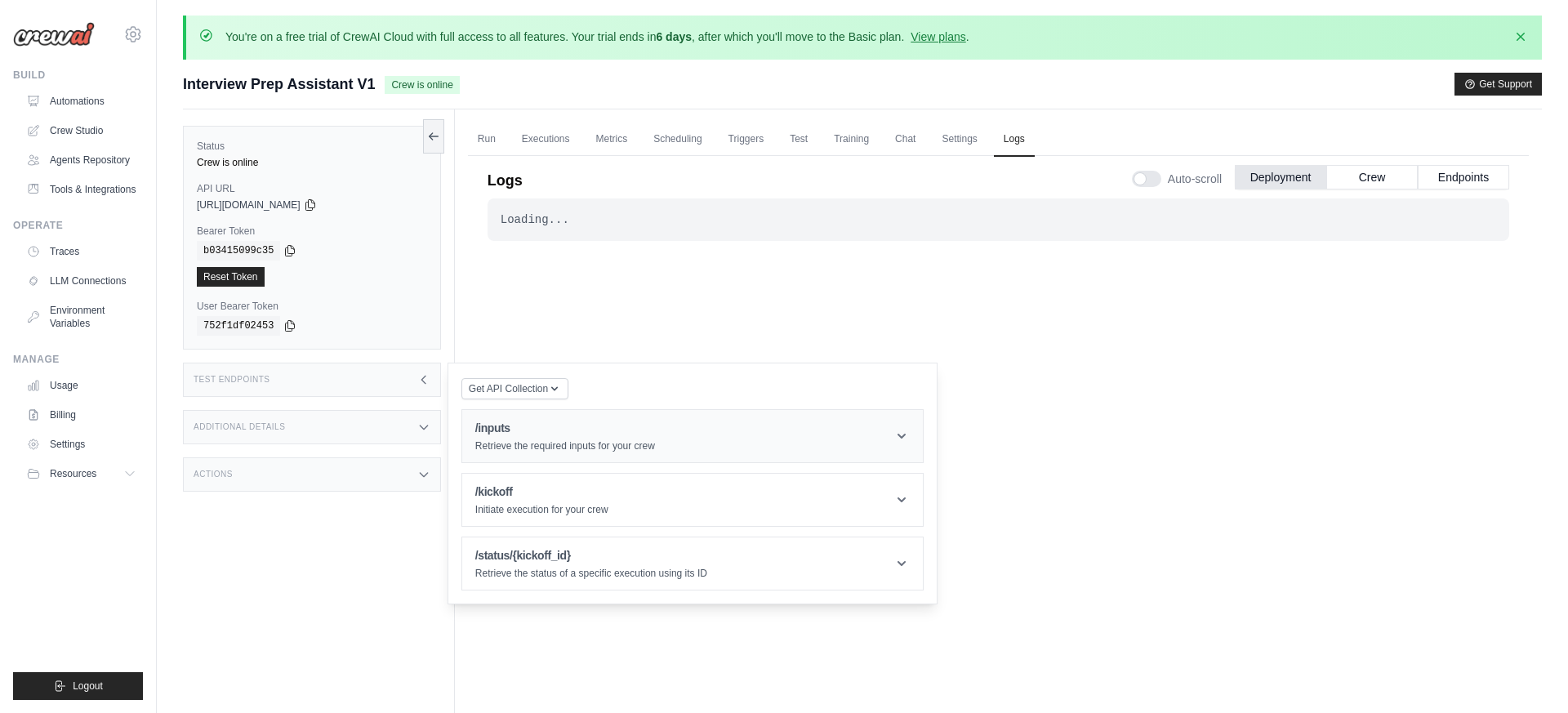
click at [495, 430] on h1 "/inputs" at bounding box center [565, 428] width 180 height 16
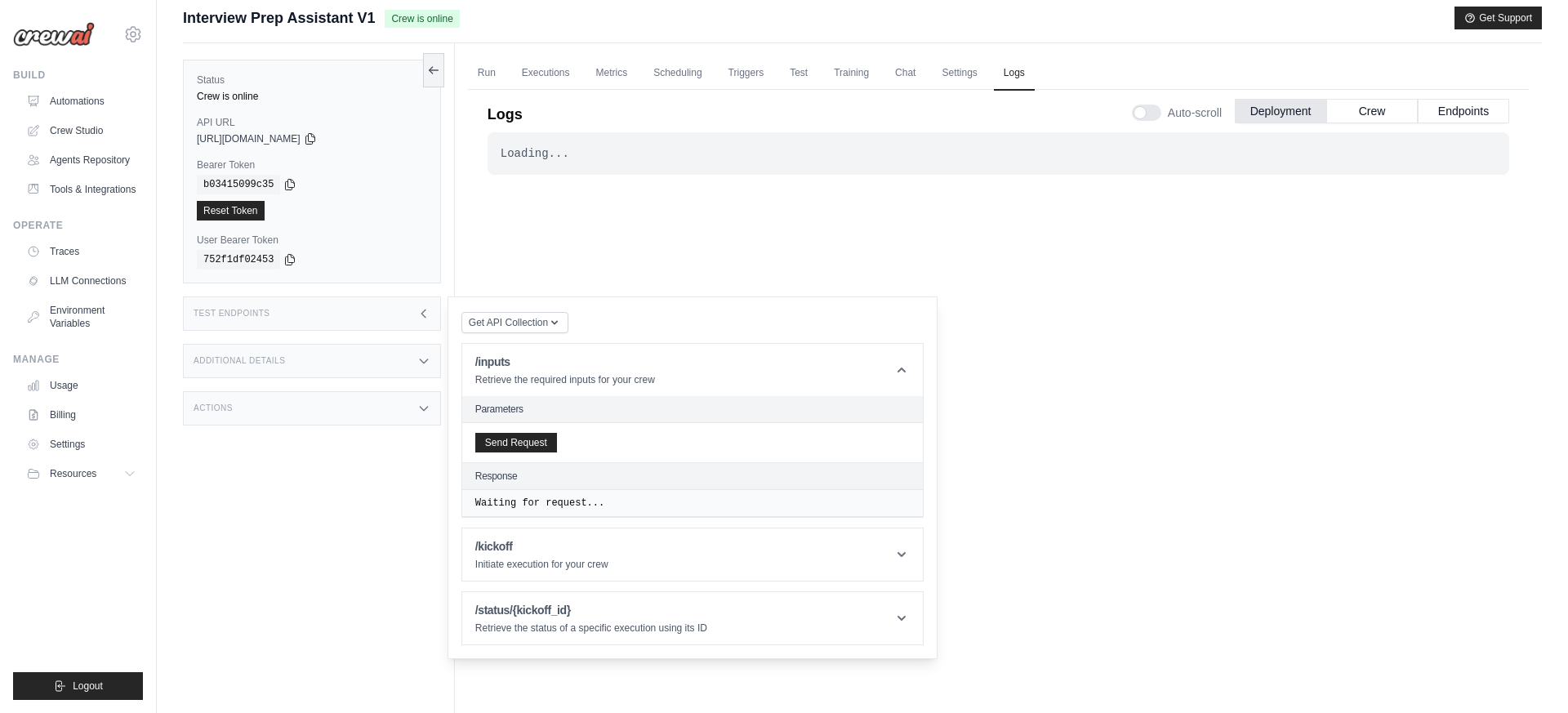
scroll to position [63, 0]
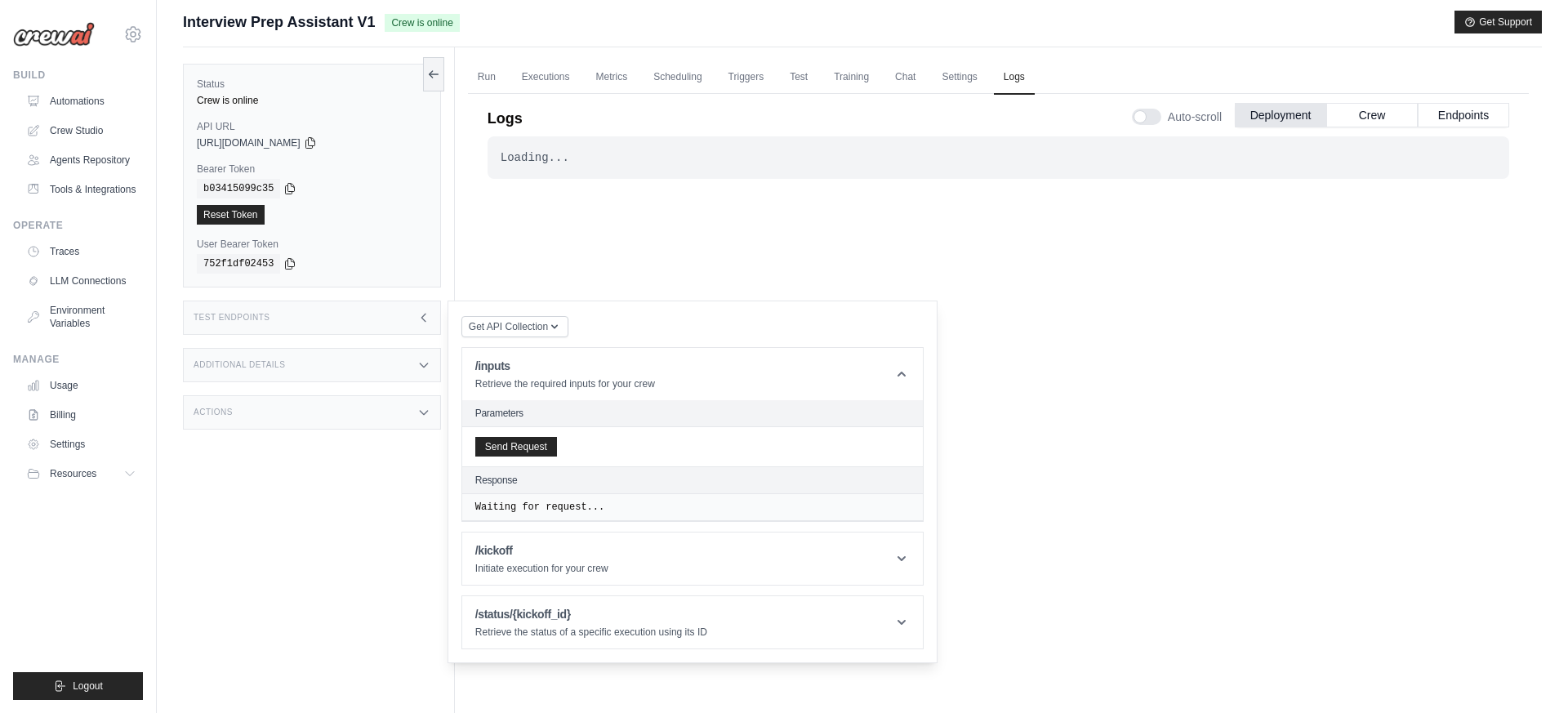
drag, startPoint x: 543, startPoint y: 497, endPoint x: 538, endPoint y: 485, distance: 13.0
click at [543, 497] on div "Waiting for request..." at bounding box center [692, 507] width 460 height 27
click at [523, 445] on button "Send Request" at bounding box center [517, 446] width 82 height 20
click at [501, 537] on pre "[ ]" at bounding box center [692, 535] width 434 height 34
click at [488, 537] on span "[" at bounding box center [489, 535] width 6 height 11
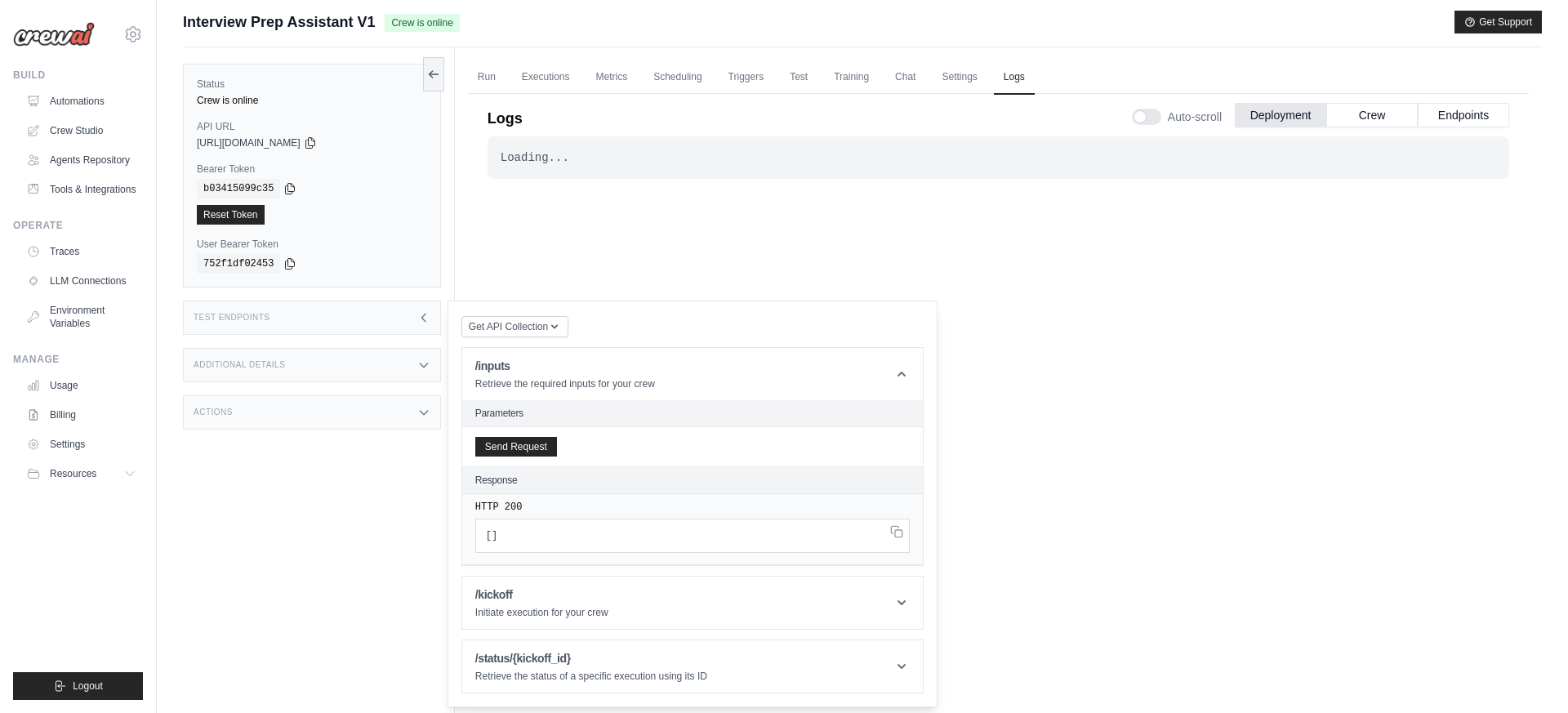
click at [490, 536] on span "[" at bounding box center [489, 535] width 6 height 11
click at [492, 536] on span "]" at bounding box center [495, 535] width 6 height 11
click at [492, 537] on span "]" at bounding box center [495, 535] width 6 height 11
click at [561, 539] on pre "[ ]" at bounding box center [692, 535] width 434 height 34
click at [479, 71] on link "Run" at bounding box center [486, 77] width 37 height 34
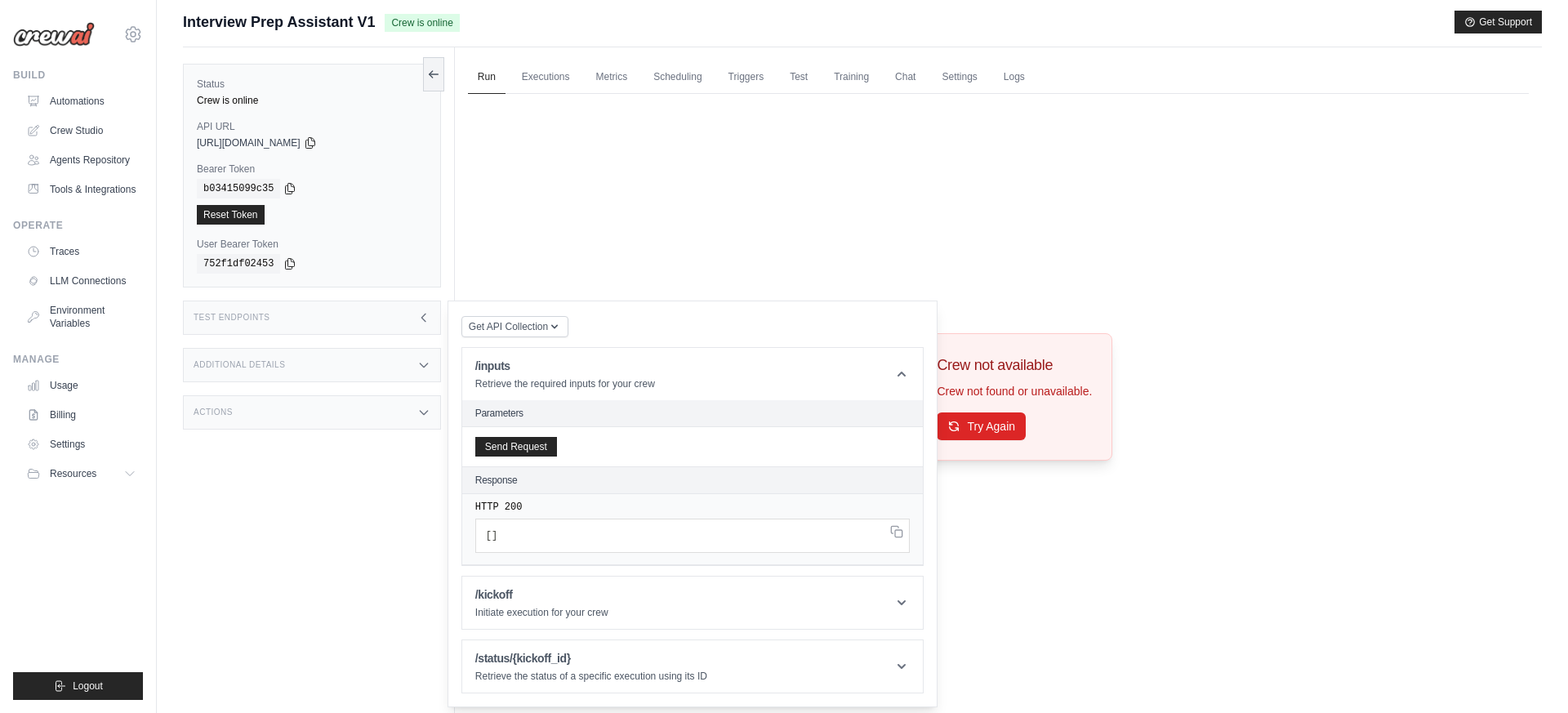
drag, startPoint x: 1196, startPoint y: 453, endPoint x: 1186, endPoint y: 452, distance: 10.0
click at [1196, 452] on div "Crew not available Crew not found or unavailable. Try Again" at bounding box center [998, 396] width 1061 height 606
click at [1026, 431] on div "Try Again" at bounding box center [1014, 426] width 156 height 28
click at [1004, 430] on button "Try Again" at bounding box center [981, 425] width 89 height 28
click at [1009, 430] on button "Try Again" at bounding box center [981, 425] width 89 height 28
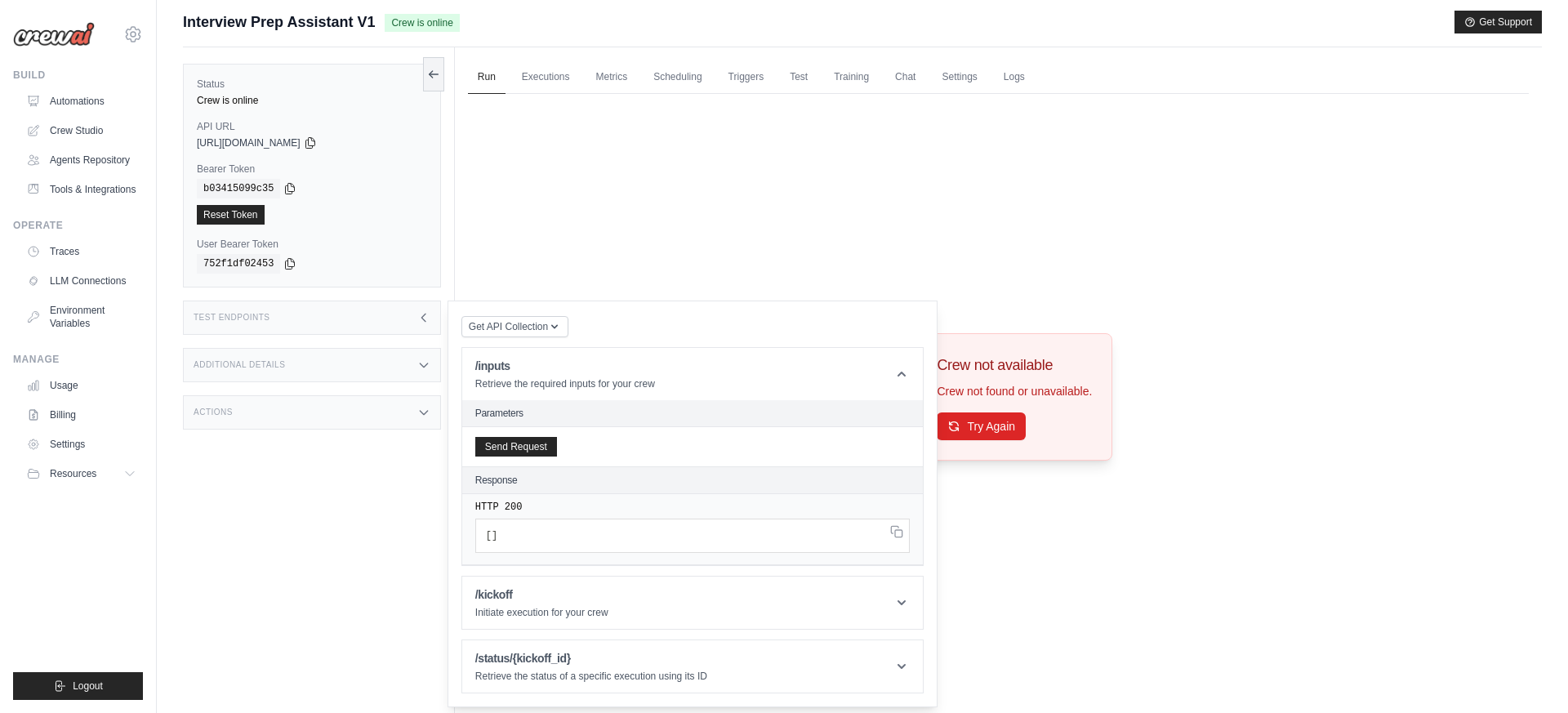
click at [428, 315] on icon at bounding box center [424, 318] width 13 height 13
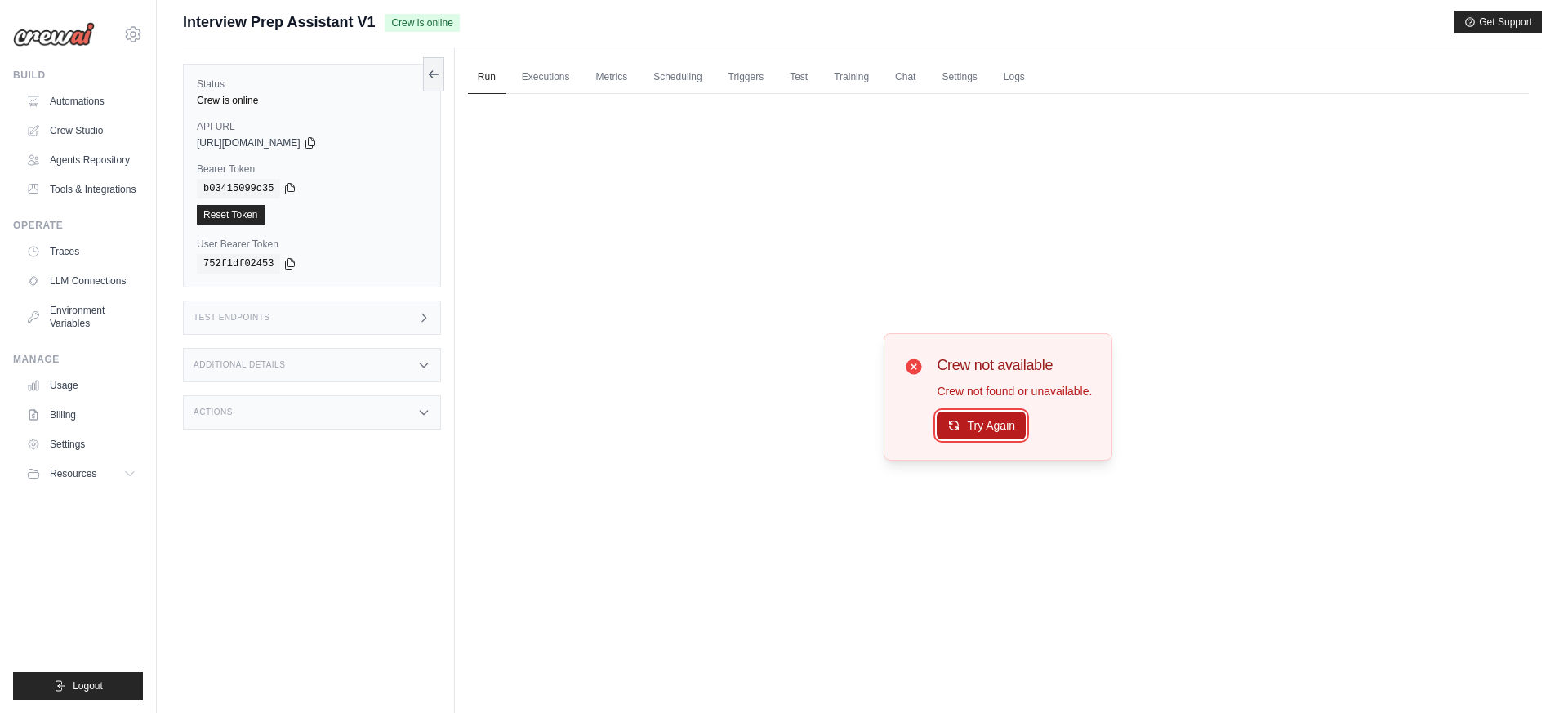
click at [1002, 430] on button "Try Again" at bounding box center [981, 425] width 89 height 28
click at [1002, 430] on button "Try Again" at bounding box center [981, 426] width 89 height 28
click at [560, 80] on link "Executions" at bounding box center [545, 77] width 68 height 34
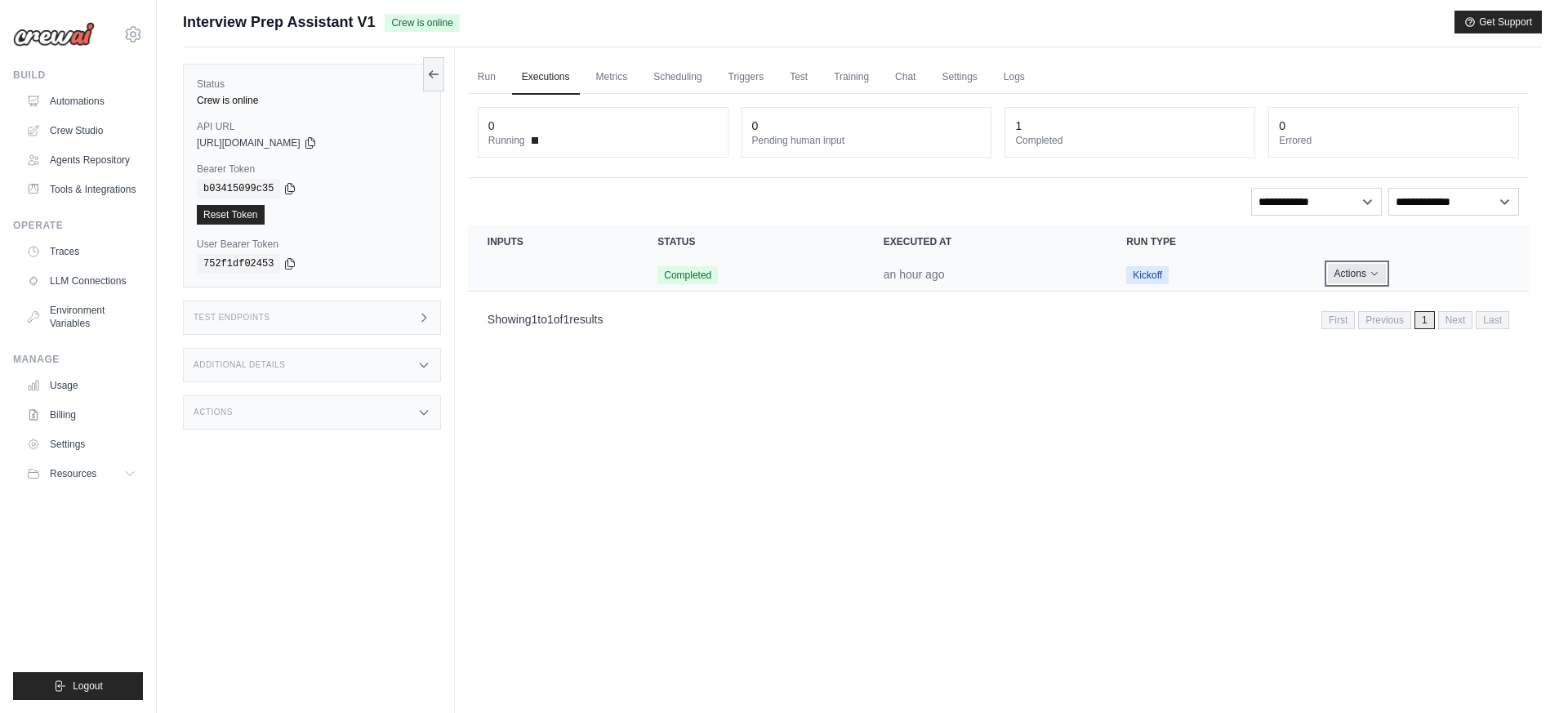
click at [1369, 270] on icon "Actions for execution" at bounding box center [1374, 273] width 10 height 10
click at [1468, 299] on link "View Details" at bounding box center [1456, 303] width 104 height 26
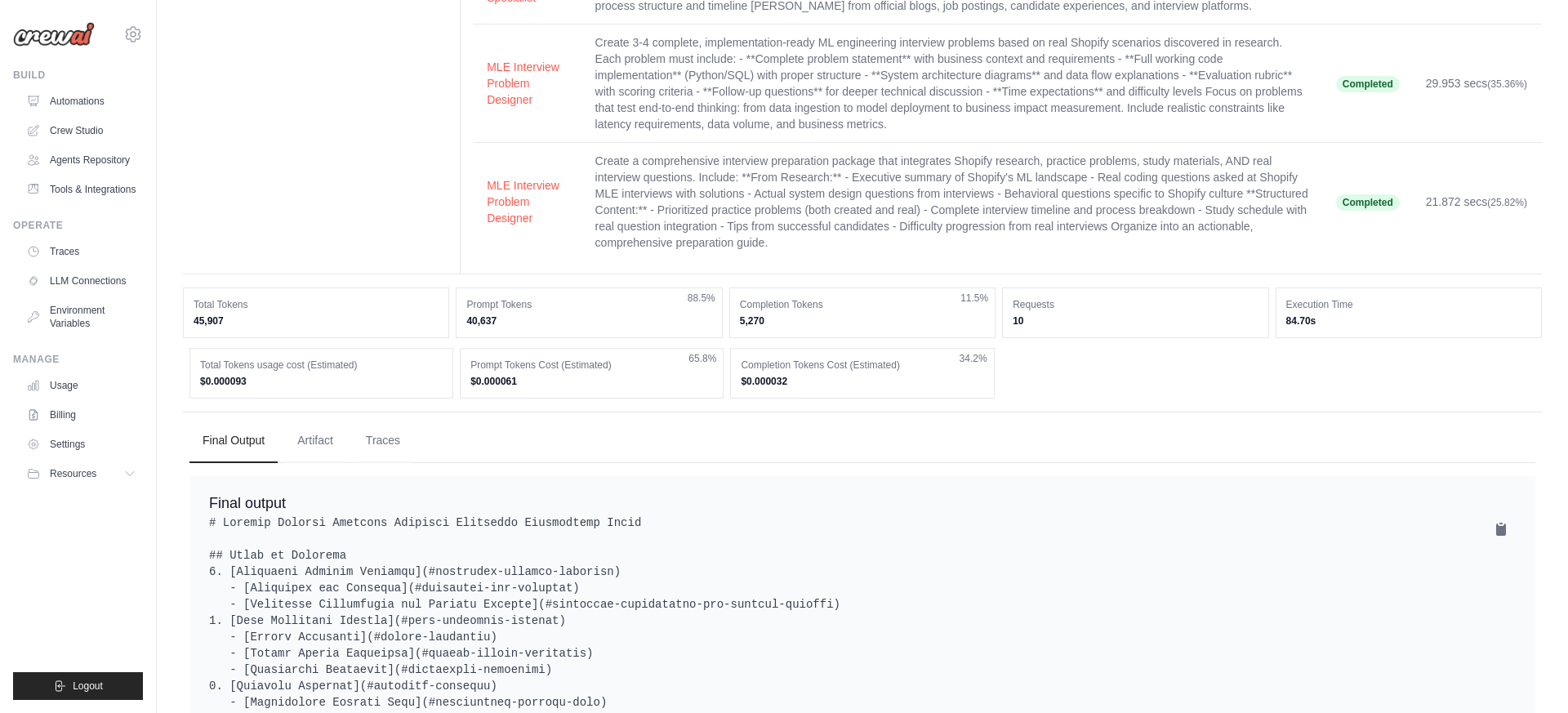
scroll to position [307, 0]
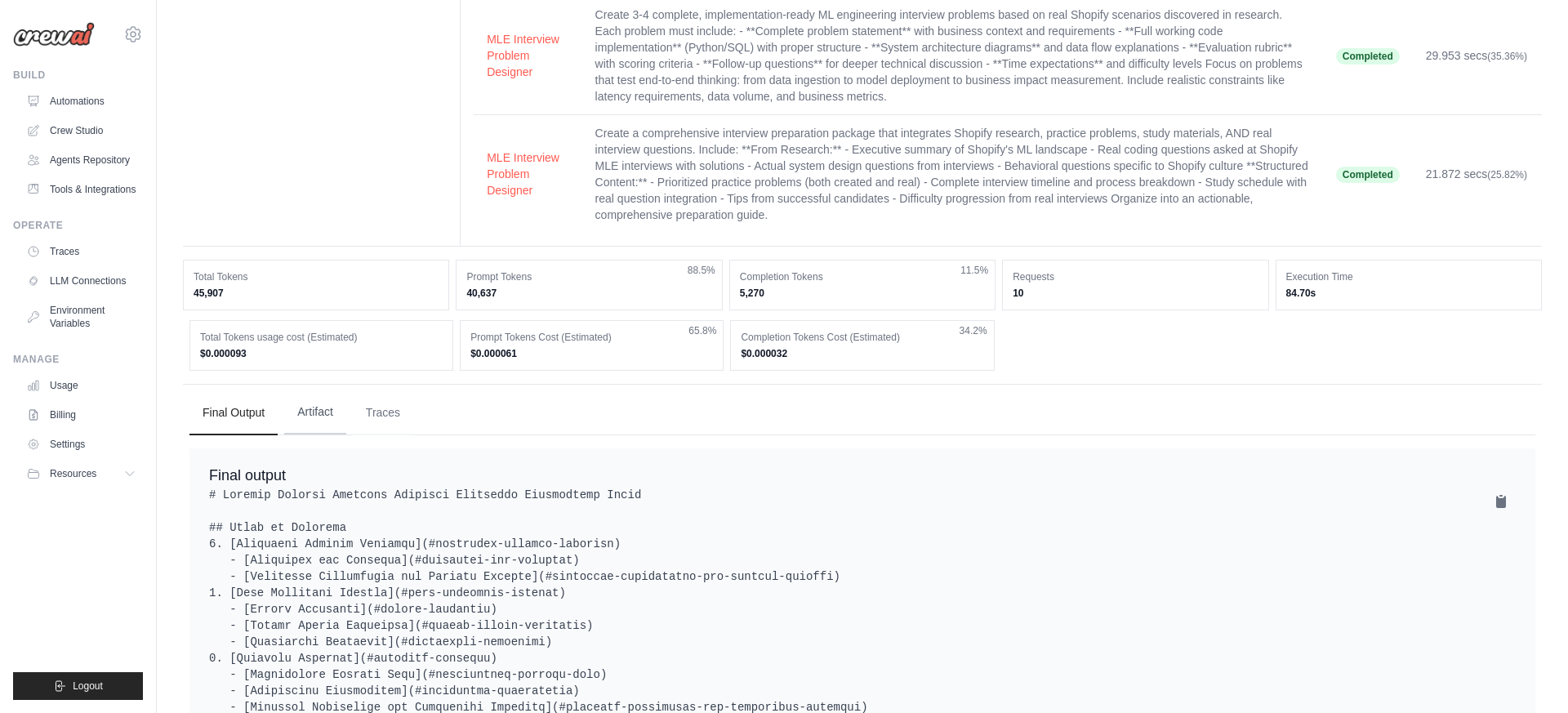
click at [323, 414] on button "Artifact" at bounding box center [315, 412] width 62 height 44
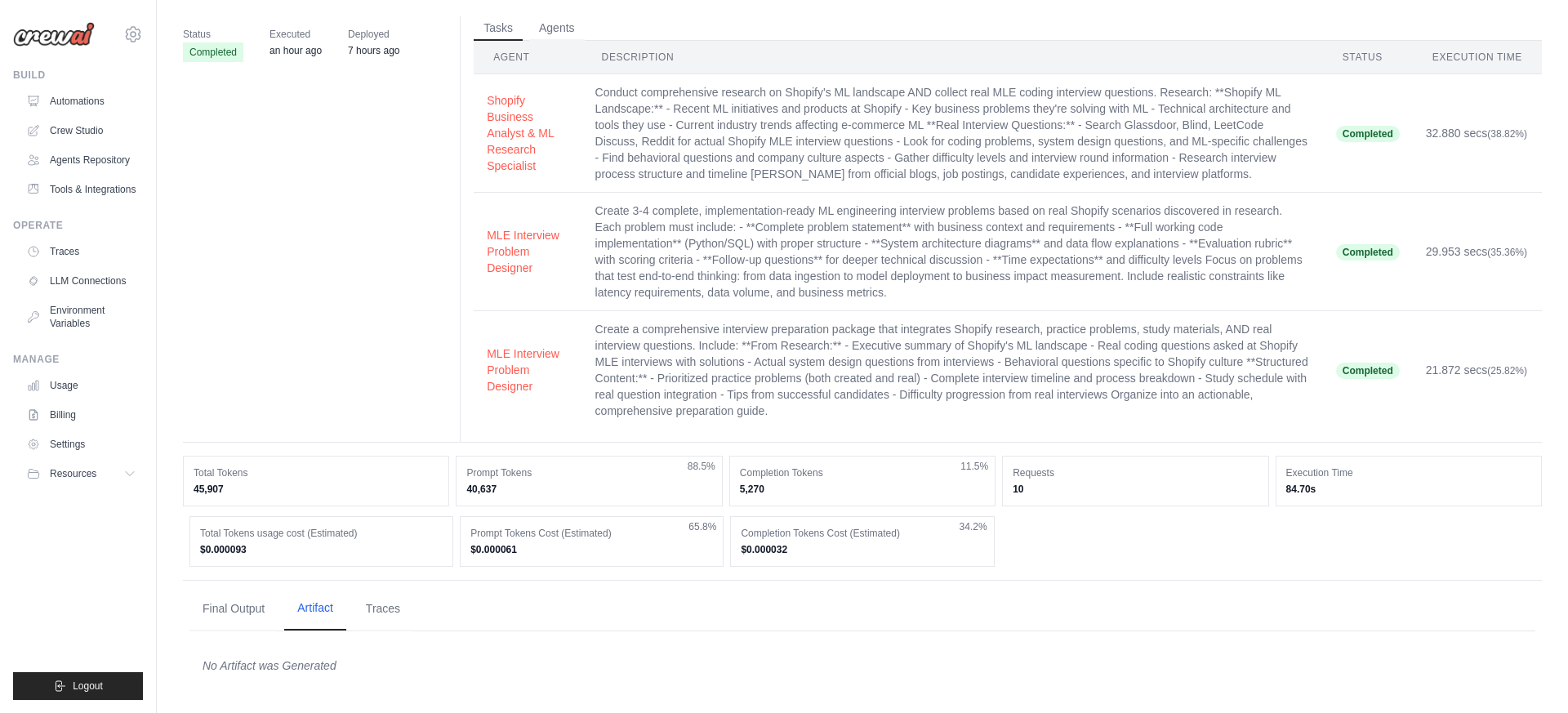
scroll to position [111, 0]
click at [380, 614] on button "Traces" at bounding box center [382, 609] width 60 height 44
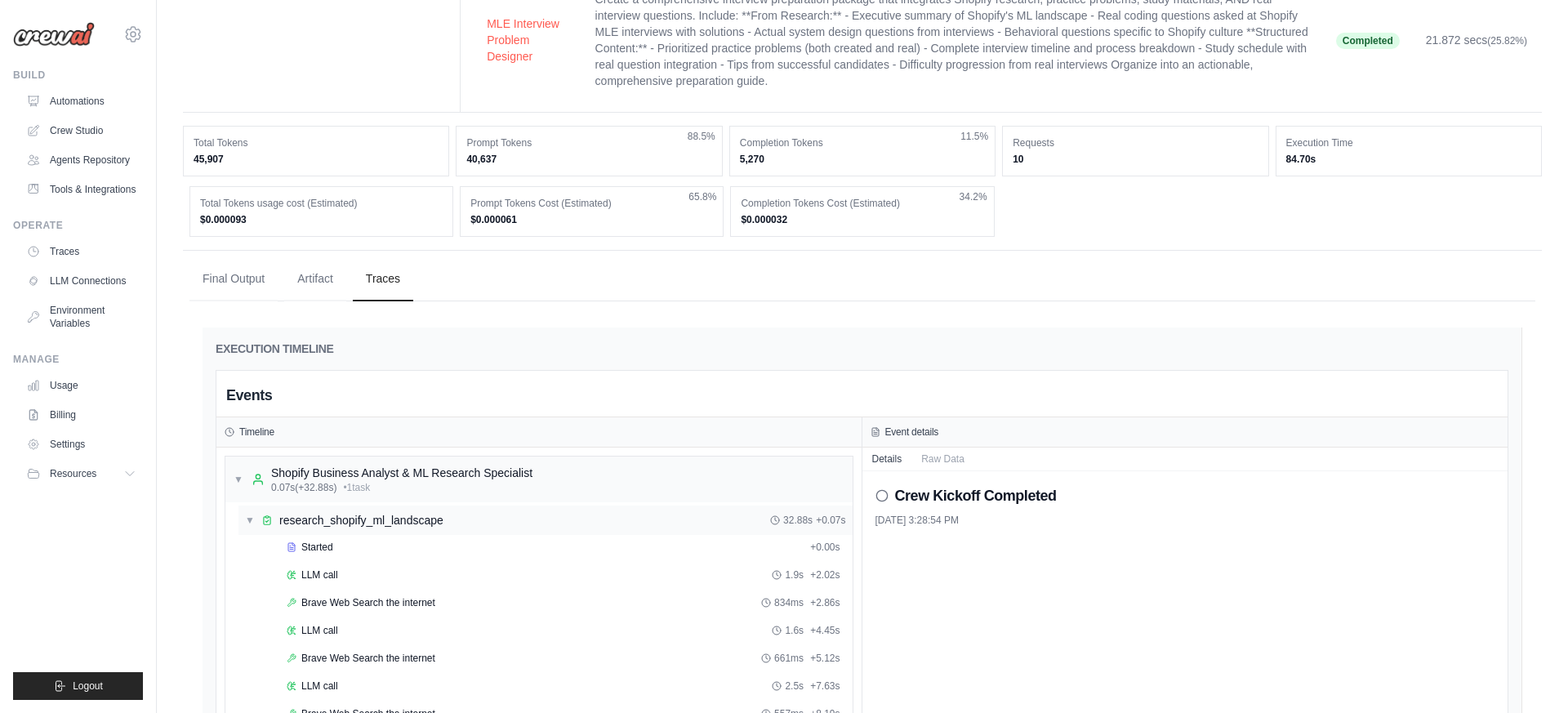
scroll to position [875, 0]
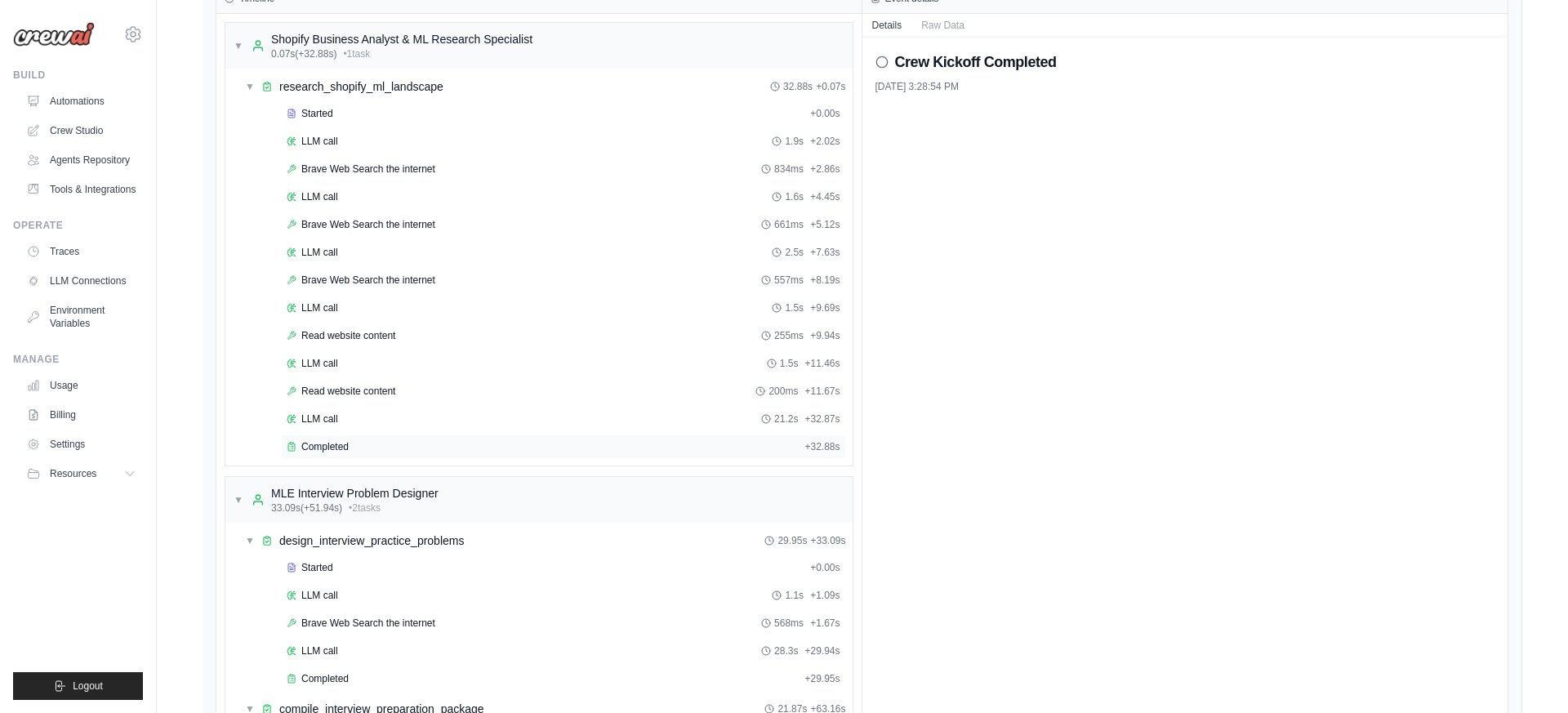
click at [482, 441] on div "Completed" at bounding box center [541, 447] width 511 height 13
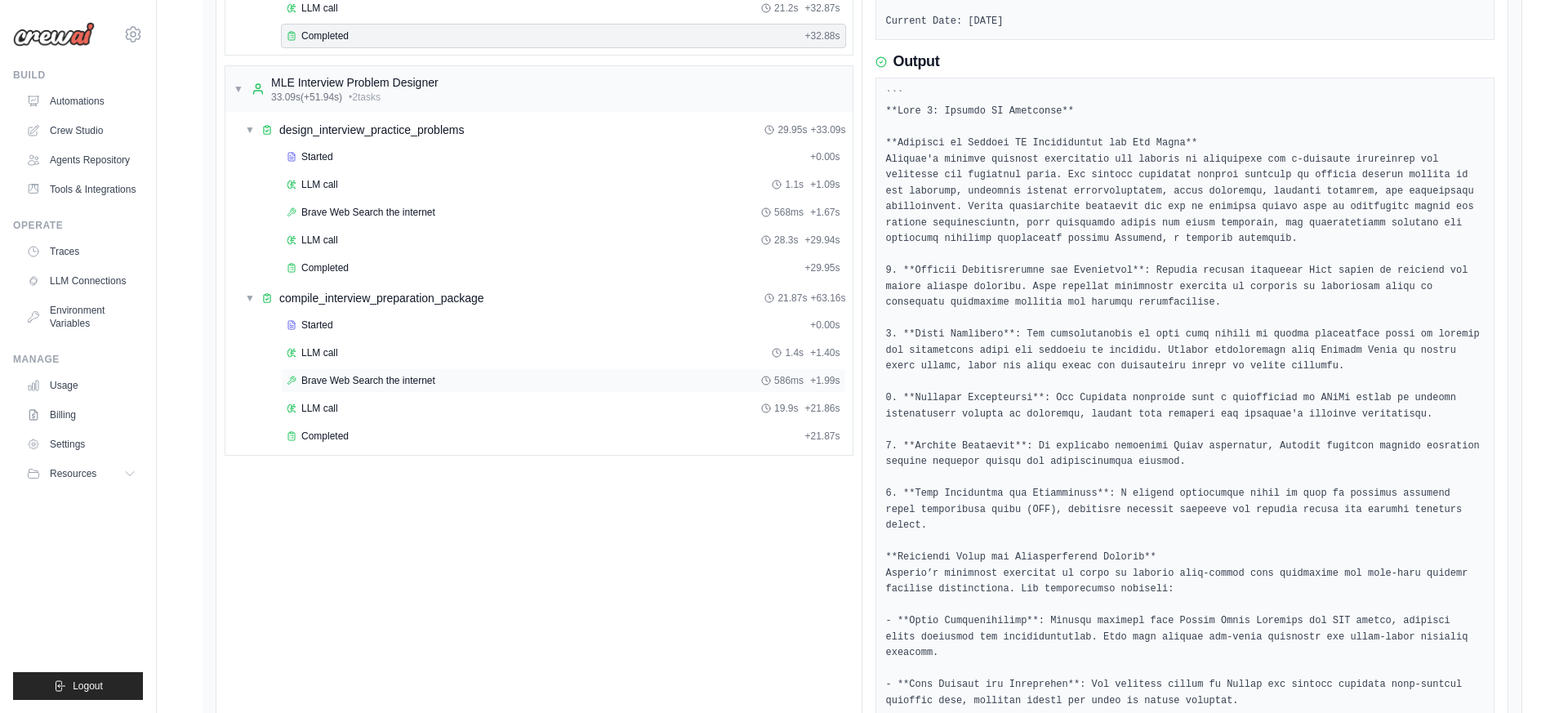
scroll to position [1214, 0]
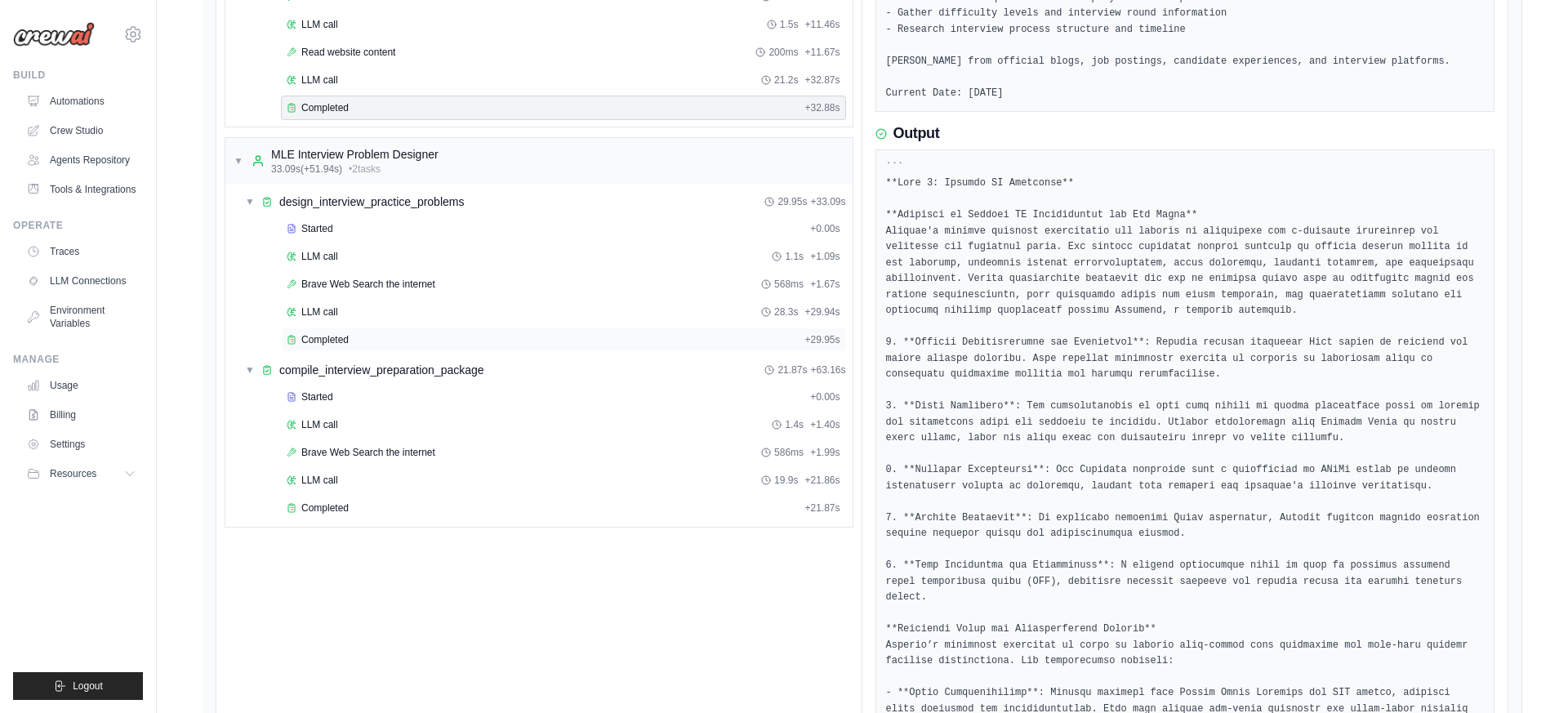
click at [406, 333] on div "Completed" at bounding box center [541, 340] width 511 height 13
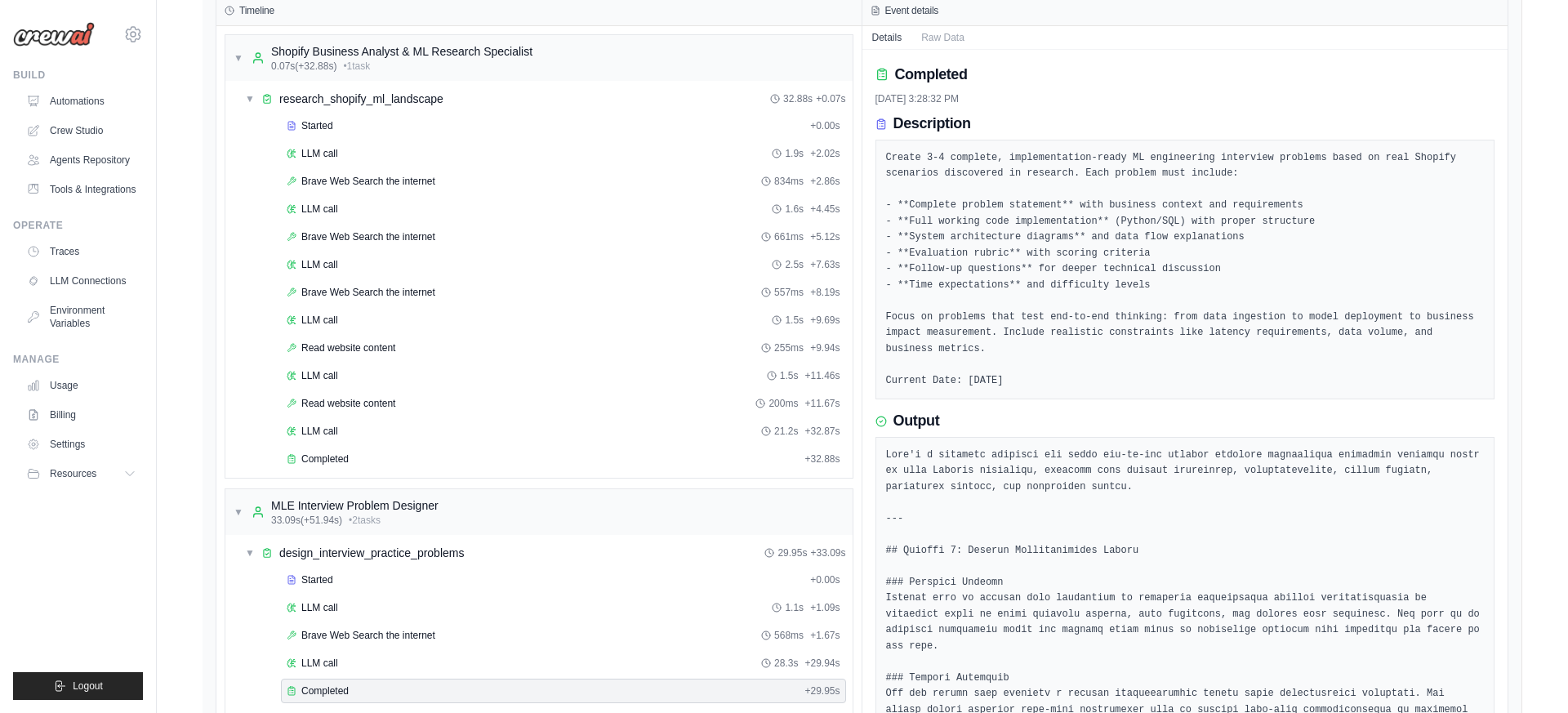
scroll to position [801, 0]
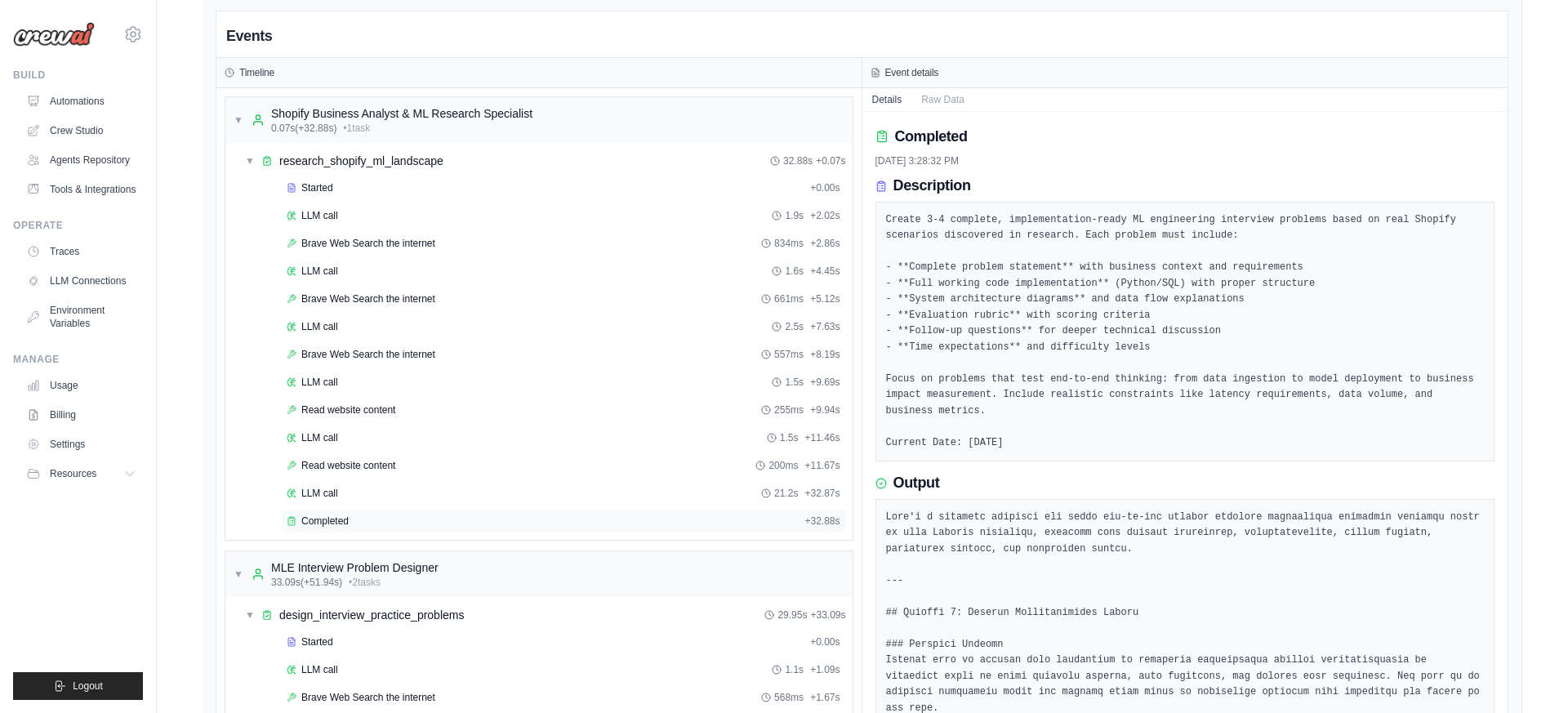
click at [451, 525] on div "Completed" at bounding box center [541, 521] width 511 height 13
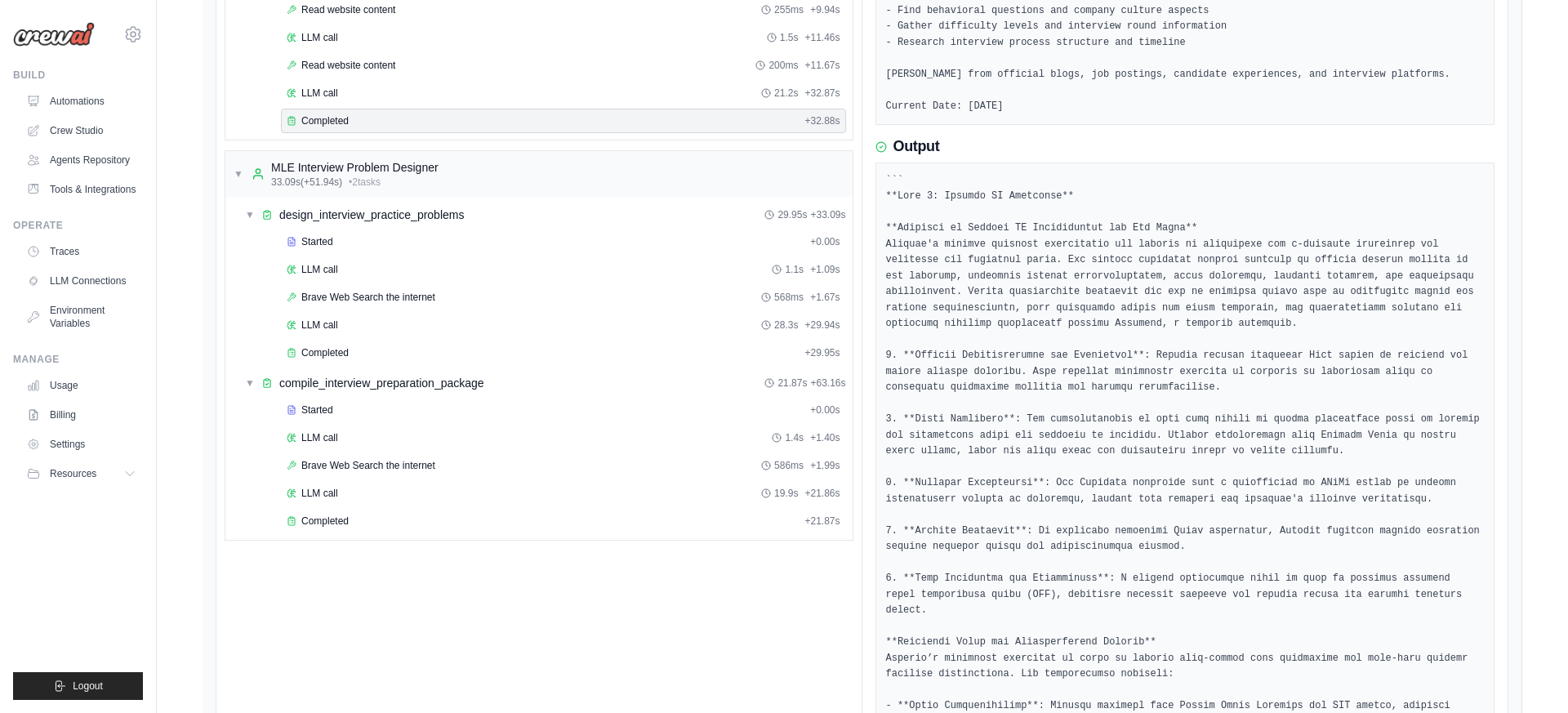
scroll to position [1611, 0]
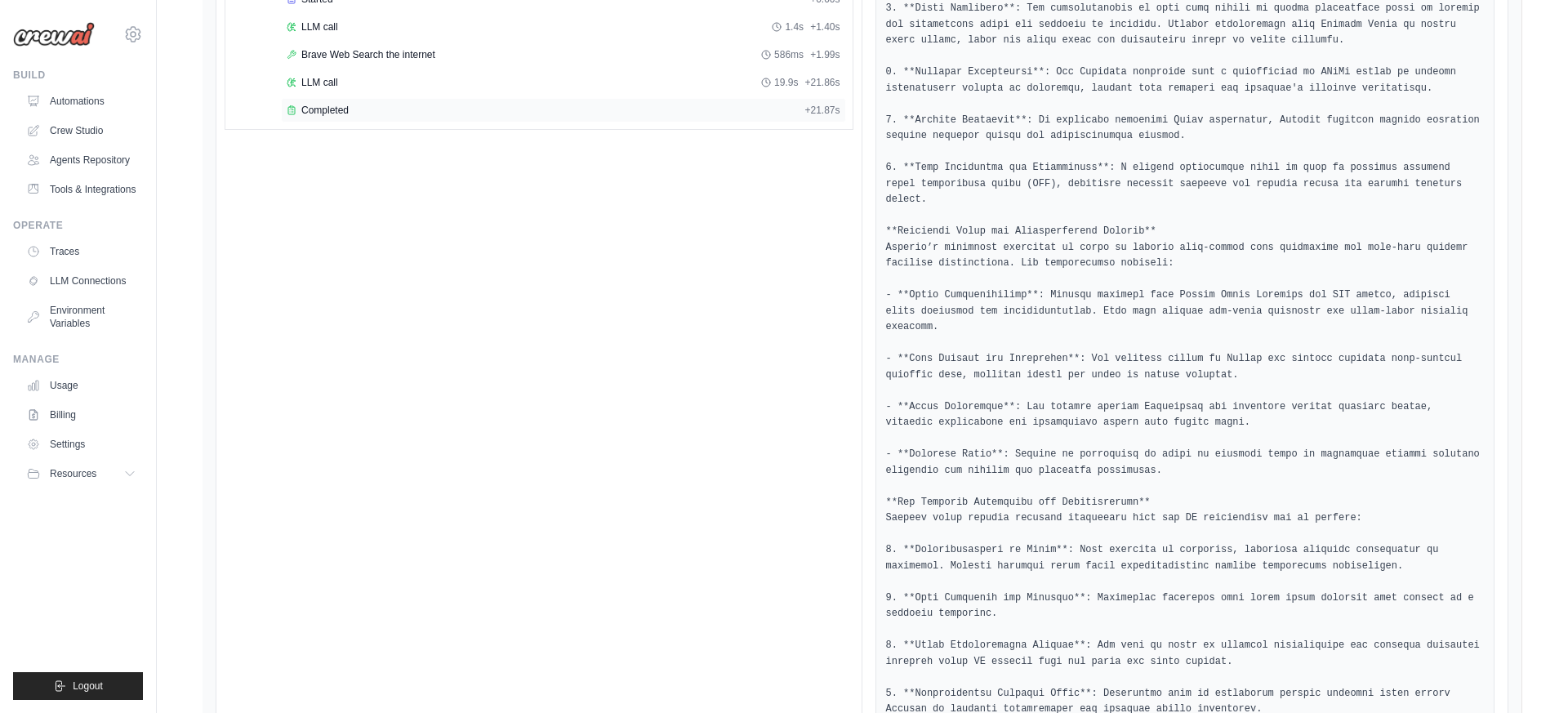
click at [503, 100] on div "Completed + 21.87s" at bounding box center [563, 111] width 565 height 25
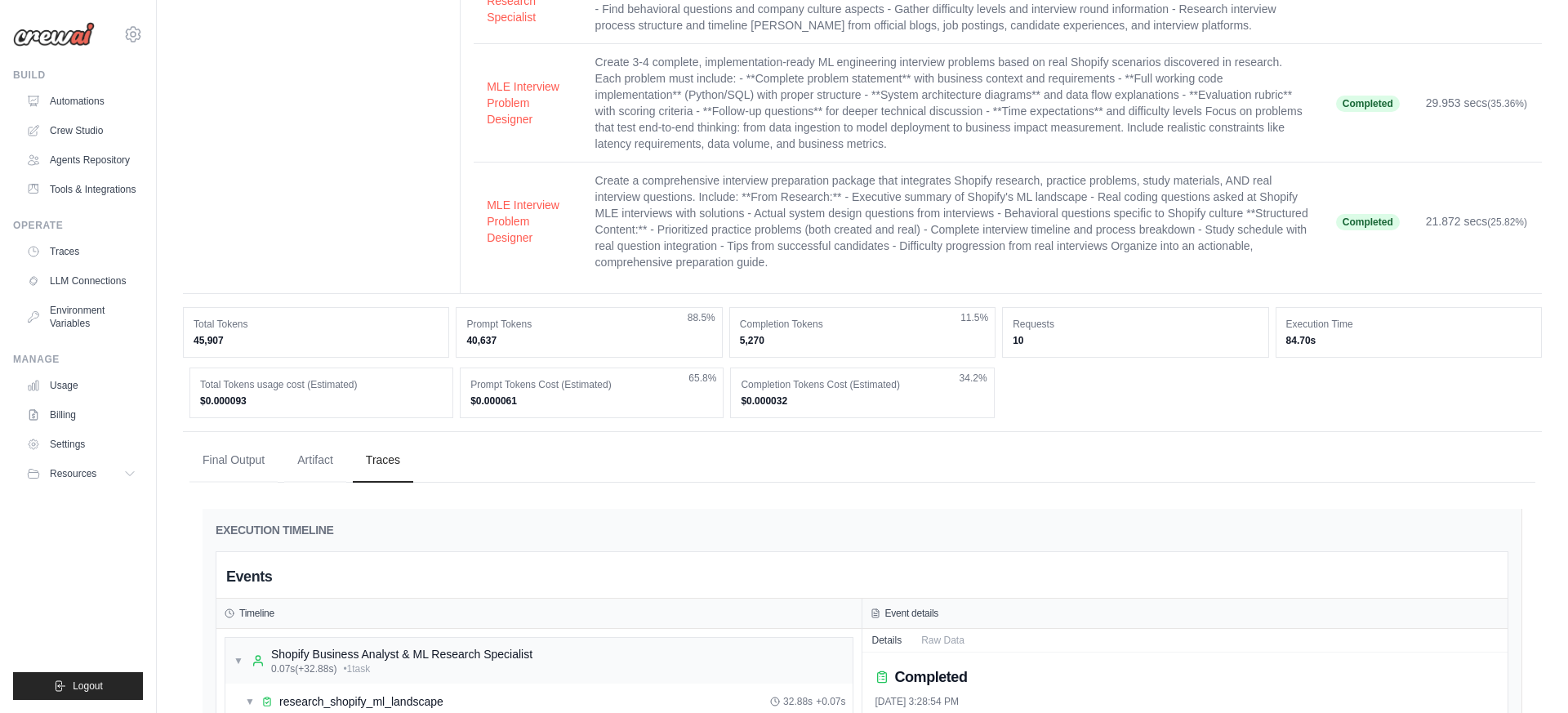
scroll to position [0, 0]
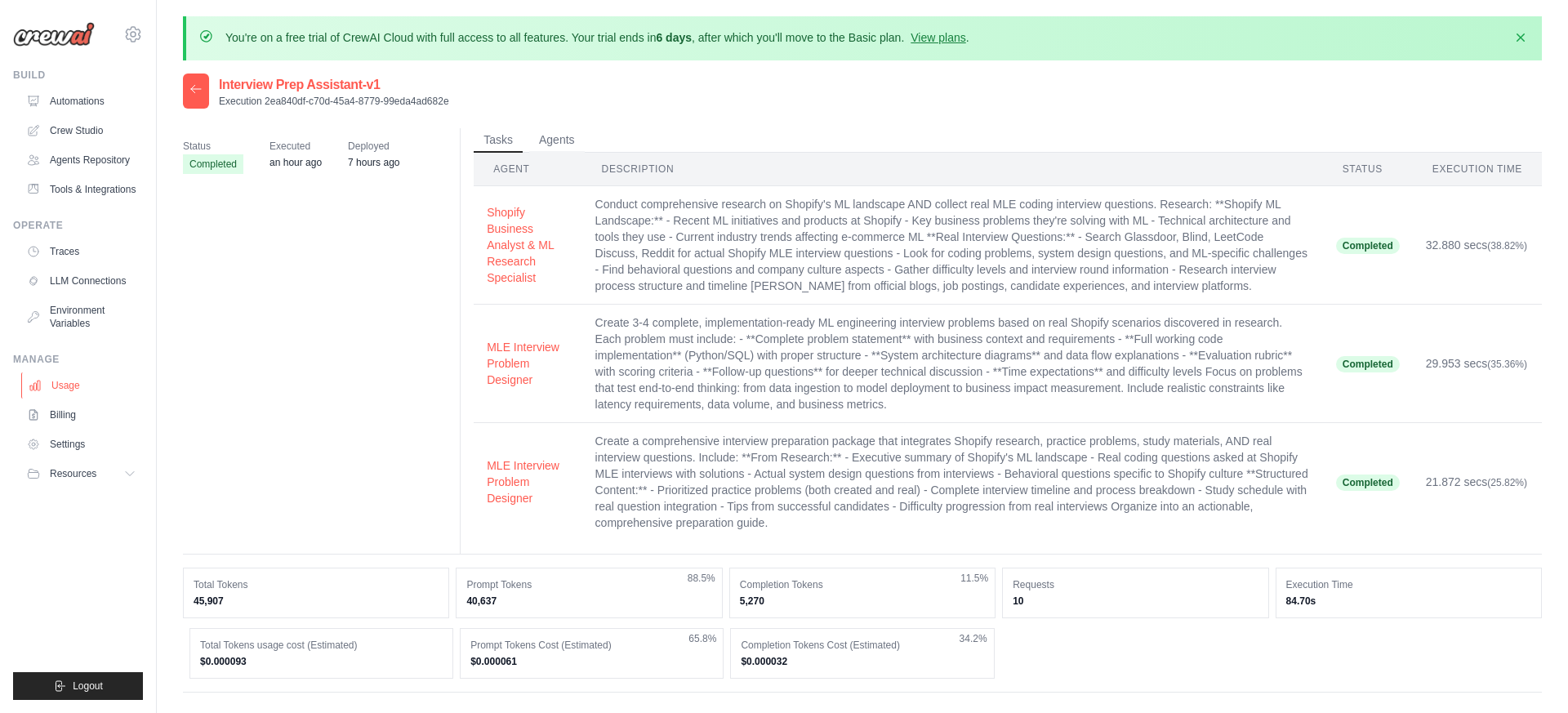
click at [122, 386] on link "Usage" at bounding box center [82, 385] width 123 height 26
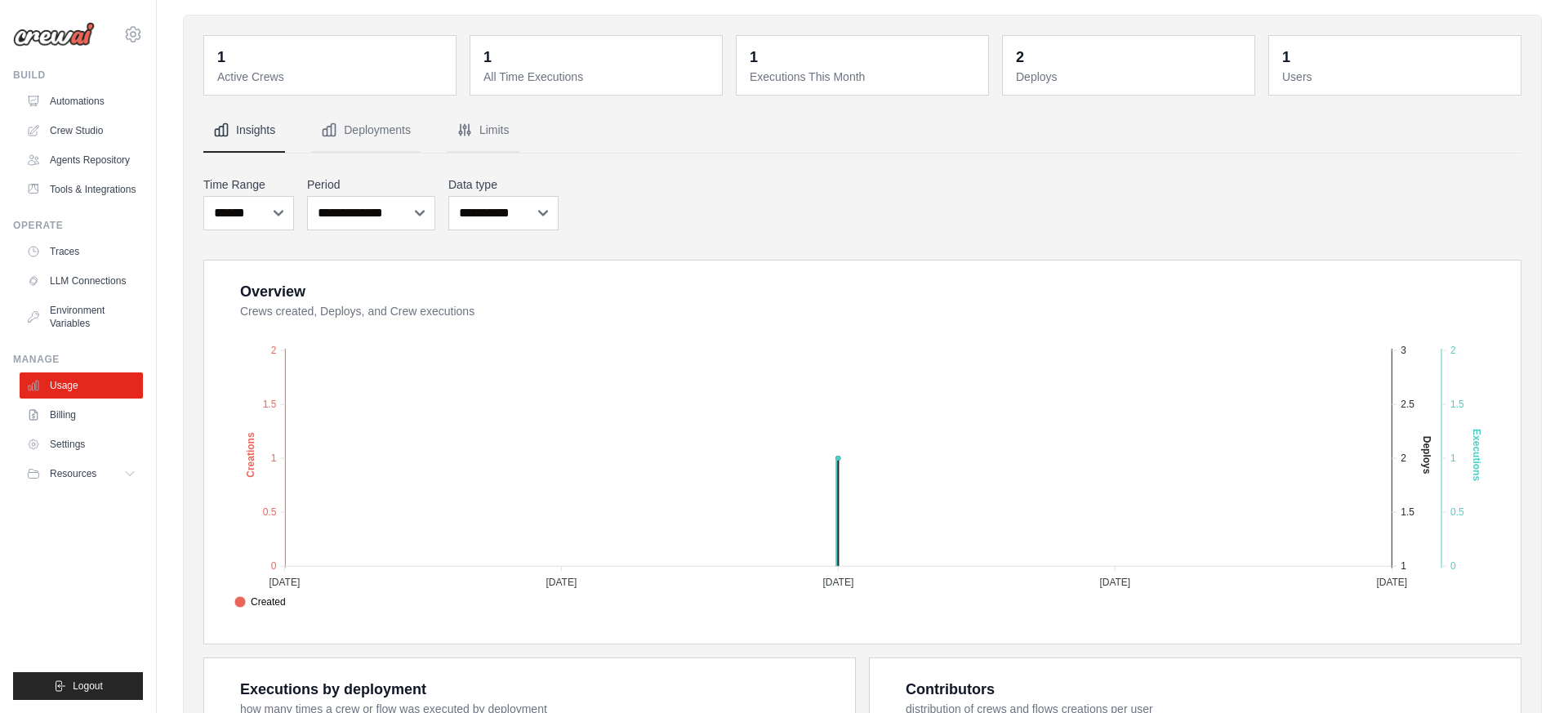
scroll to position [148, 0]
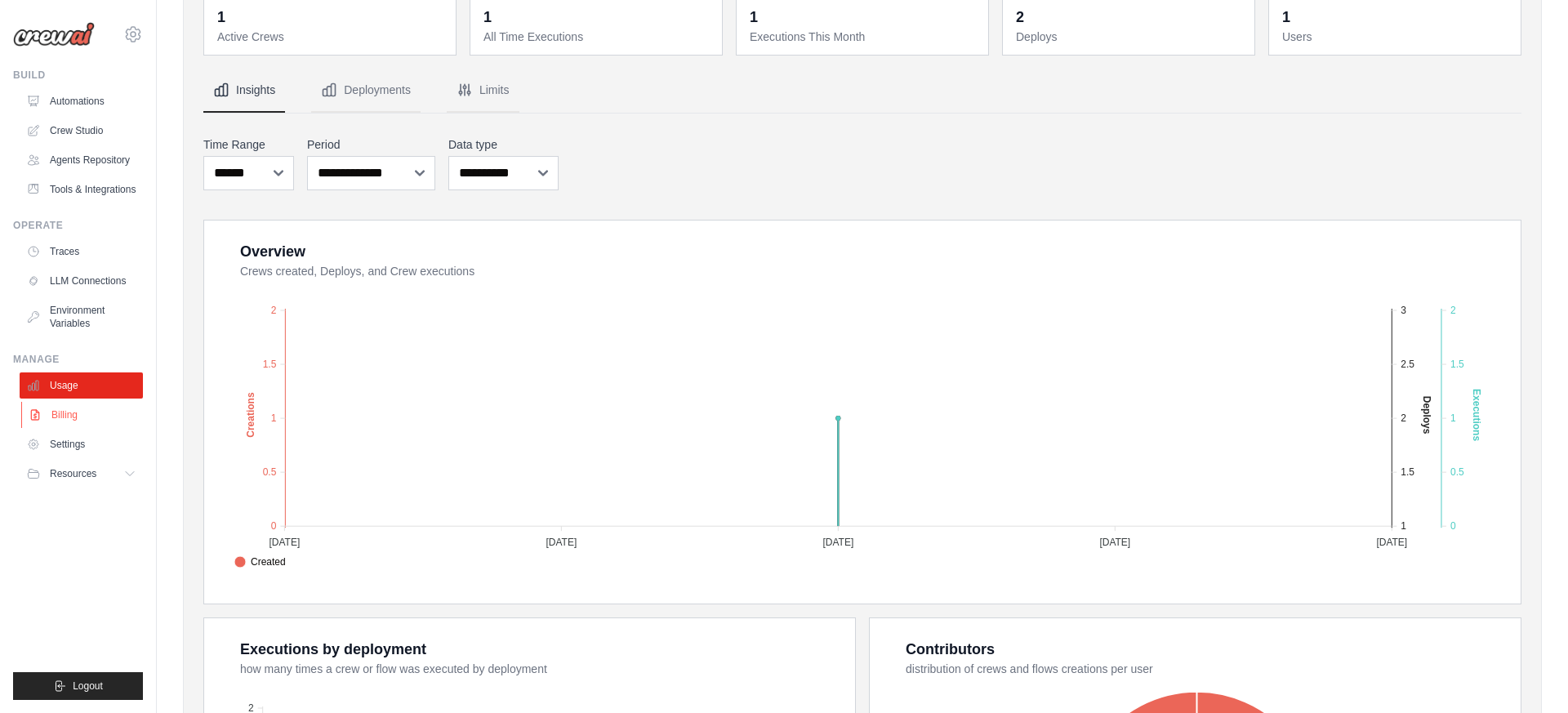
click at [72, 415] on link "Billing" at bounding box center [82, 414] width 123 height 26
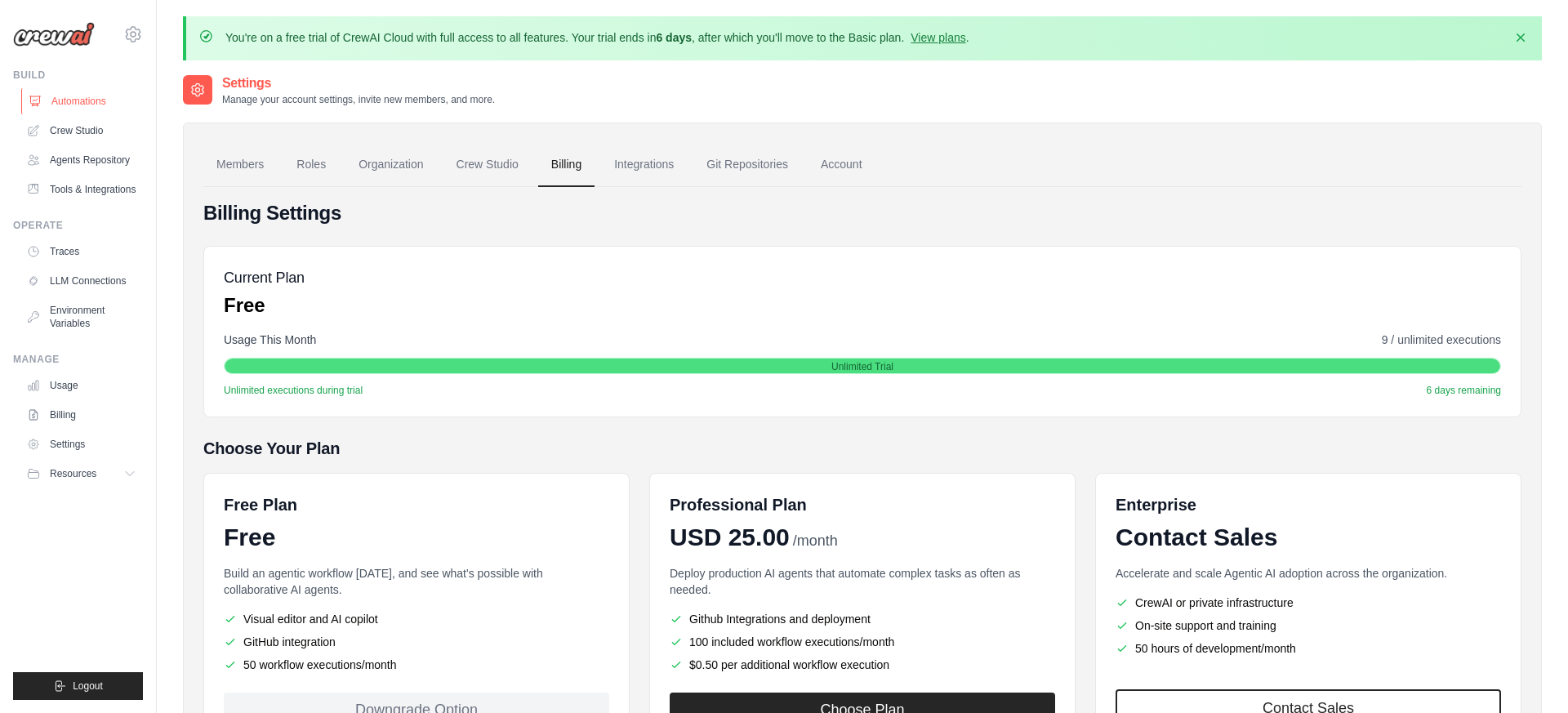
click at [101, 105] on link "Automations" at bounding box center [82, 100] width 123 height 26
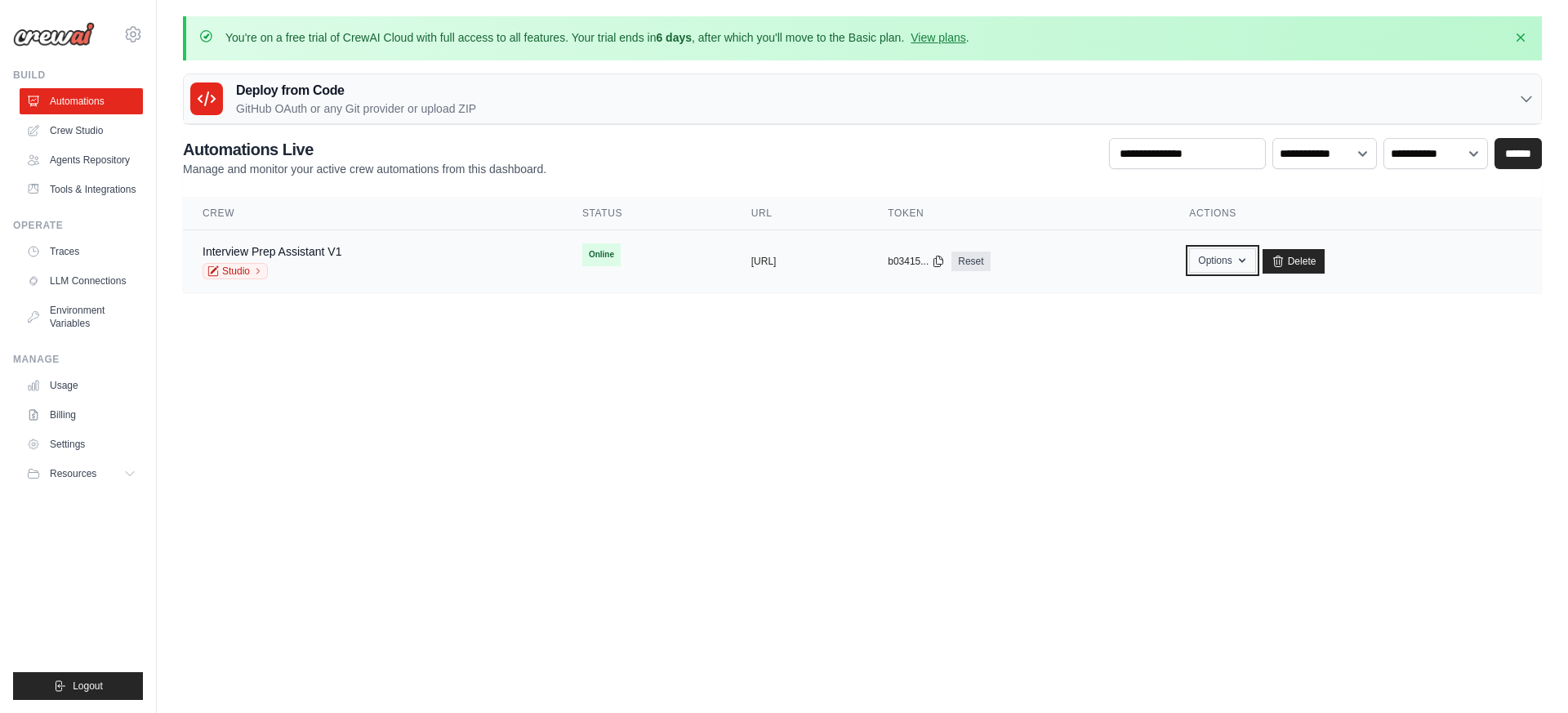
click at [1256, 266] on button "Options" at bounding box center [1221, 261] width 66 height 25
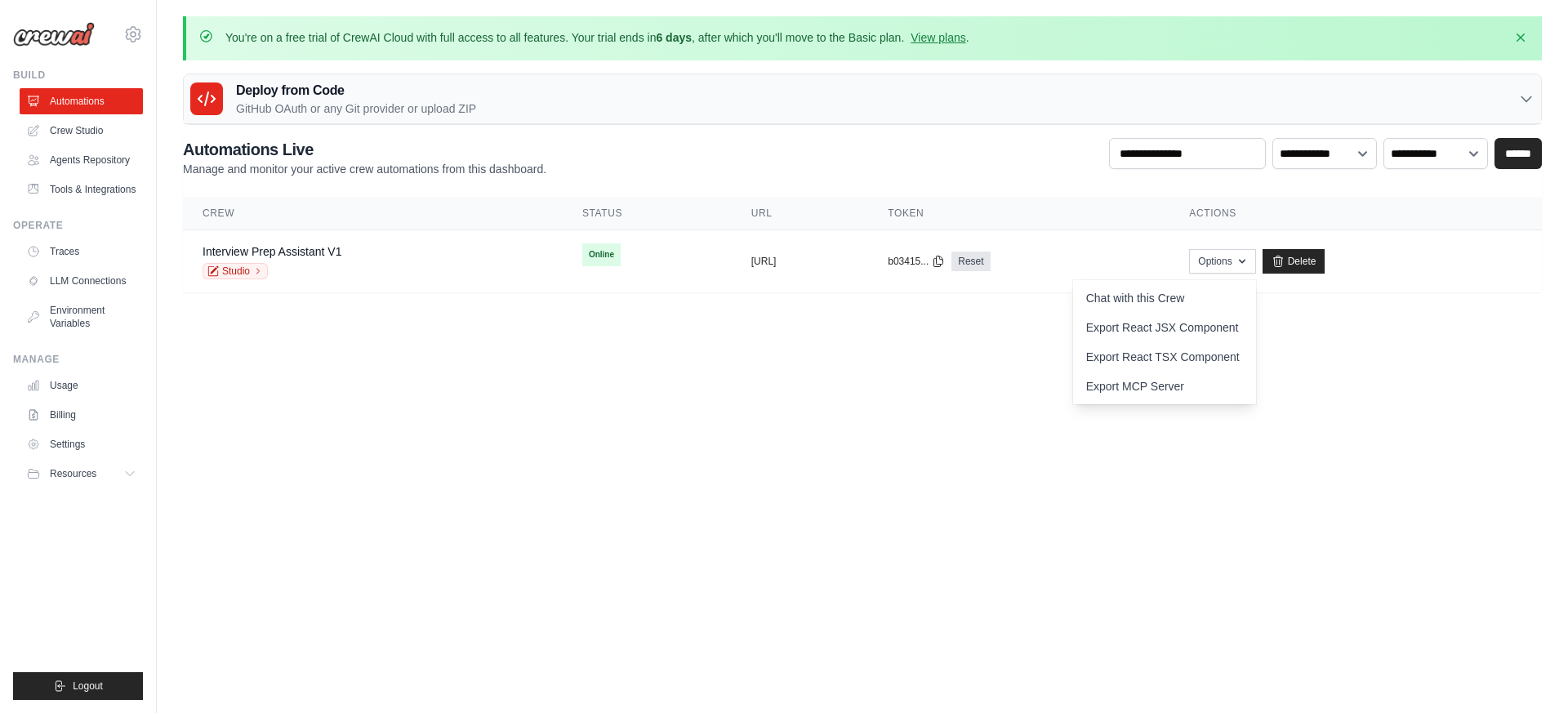
click at [1006, 382] on body "hao.d.yang@gmail.com Settings Build Automations" at bounding box center [784, 356] width 1568 height 713
click at [86, 121] on link "Crew Studio" at bounding box center [82, 130] width 123 height 26
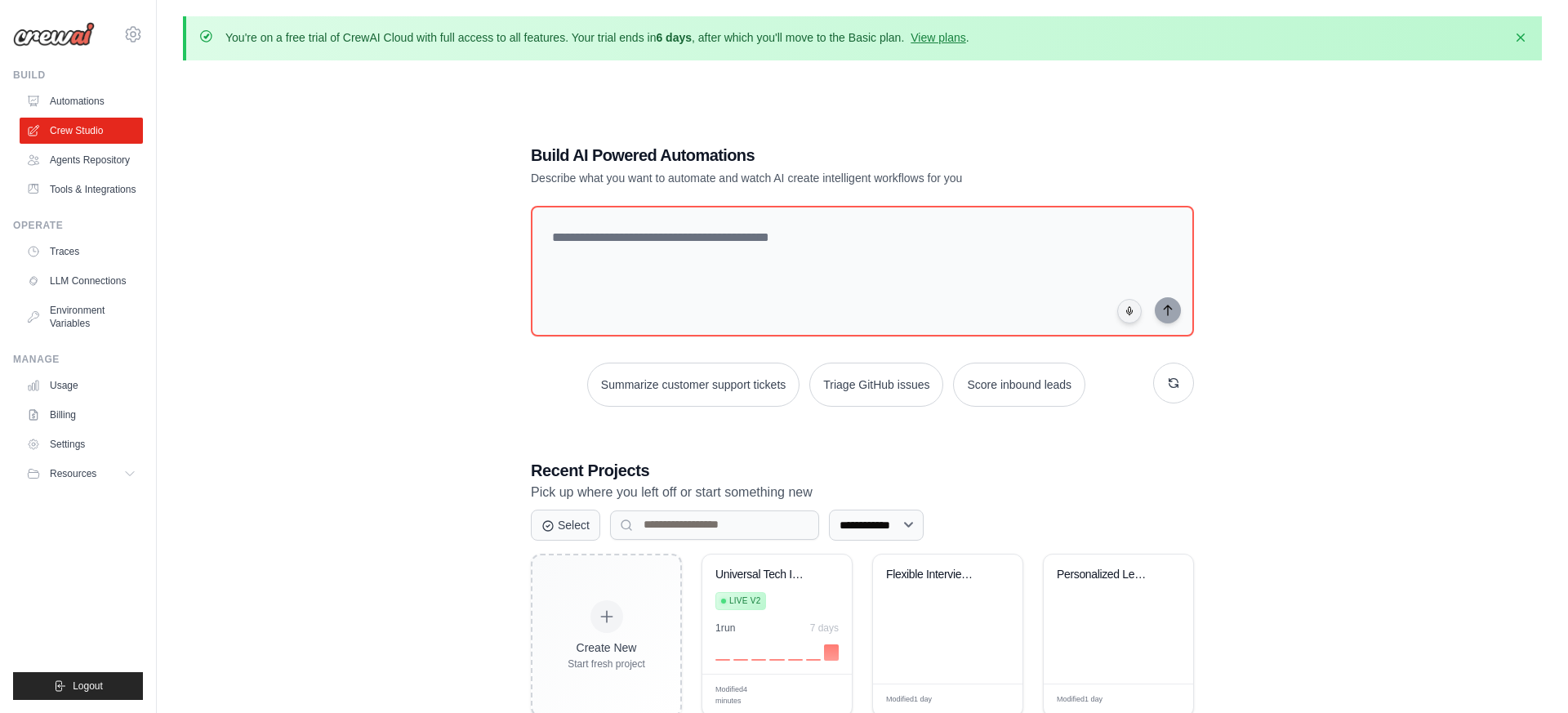
scroll to position [89, 0]
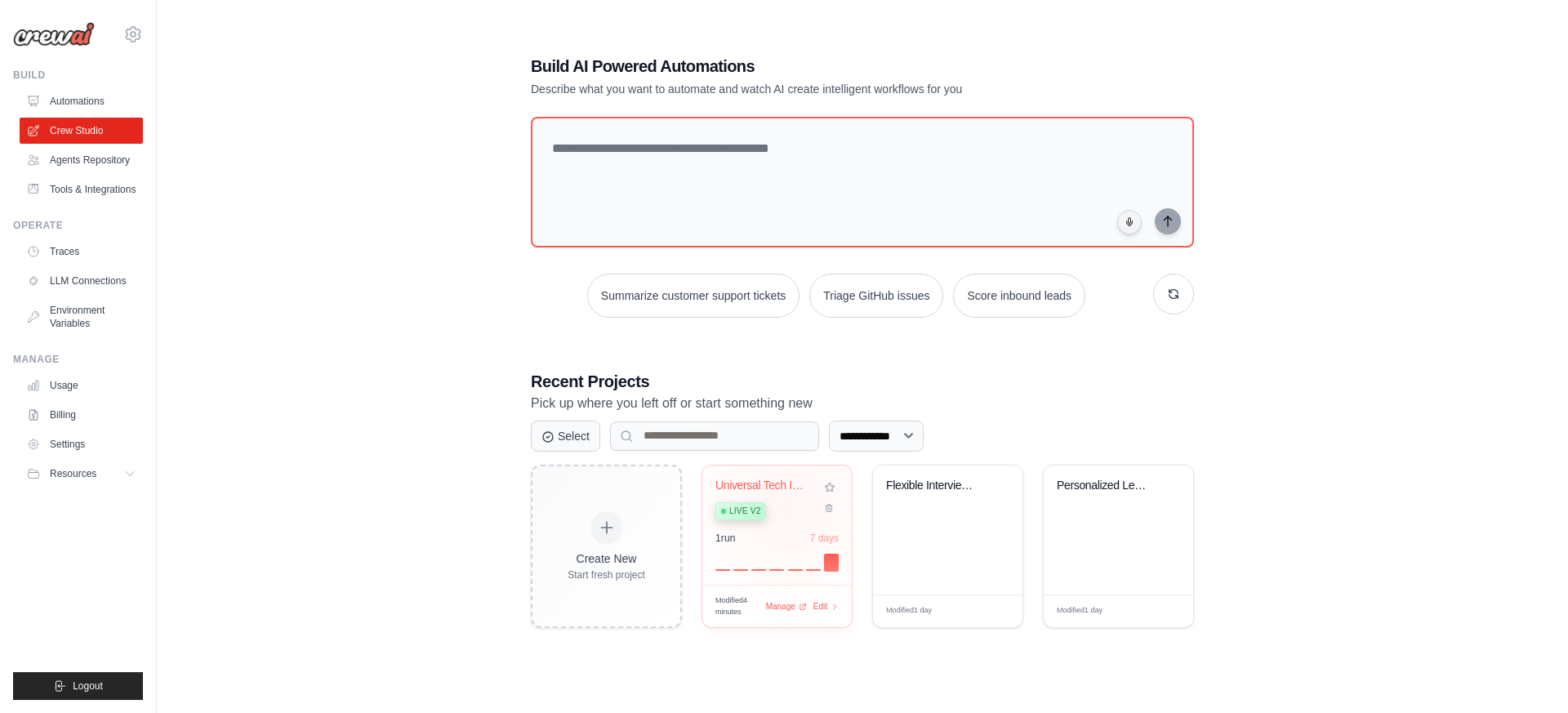
click at [787, 505] on div "Live v2" at bounding box center [764, 510] width 98 height 22
click at [785, 607] on span "Manage" at bounding box center [780, 606] width 32 height 14
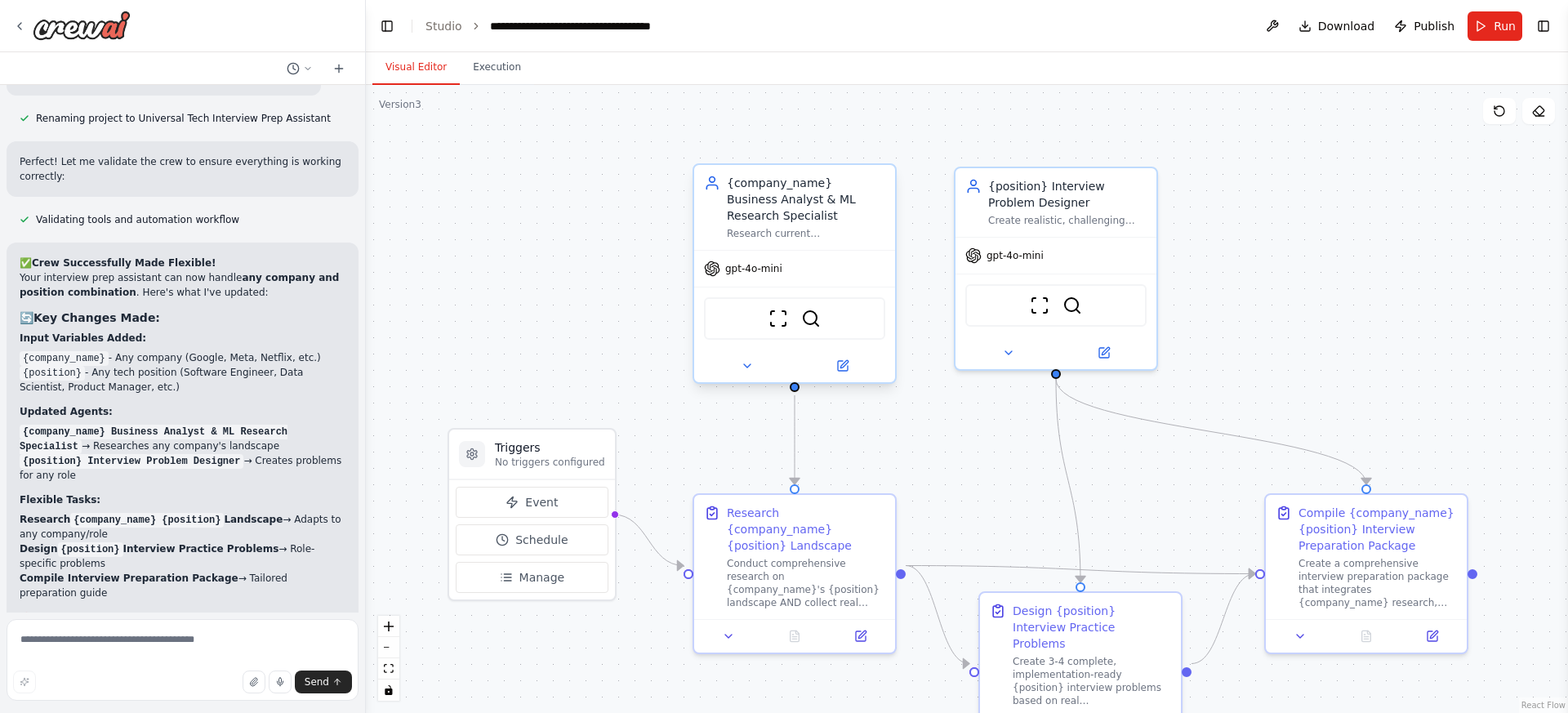
scroll to position [4724, 0]
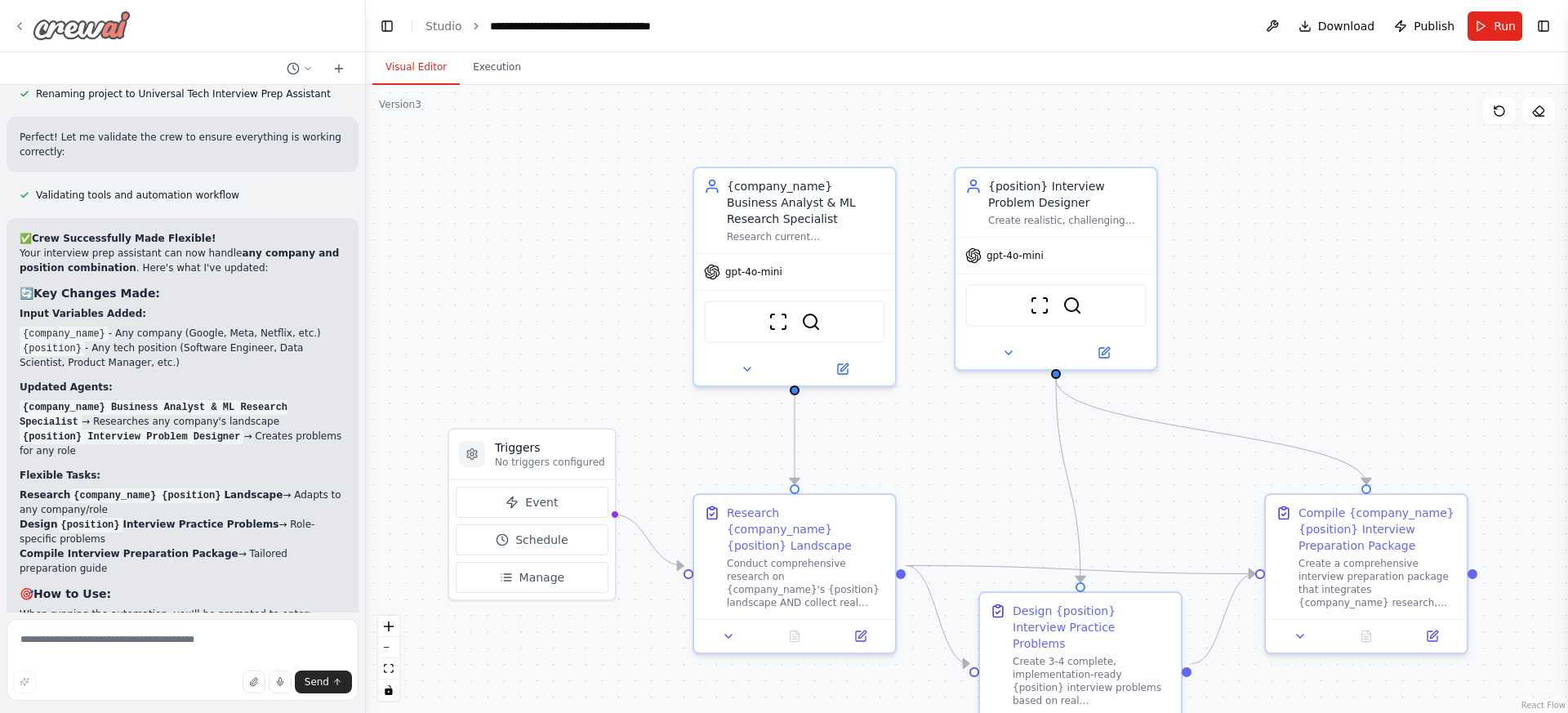
click at [17, 28] on icon at bounding box center [20, 27] width 13 height 13
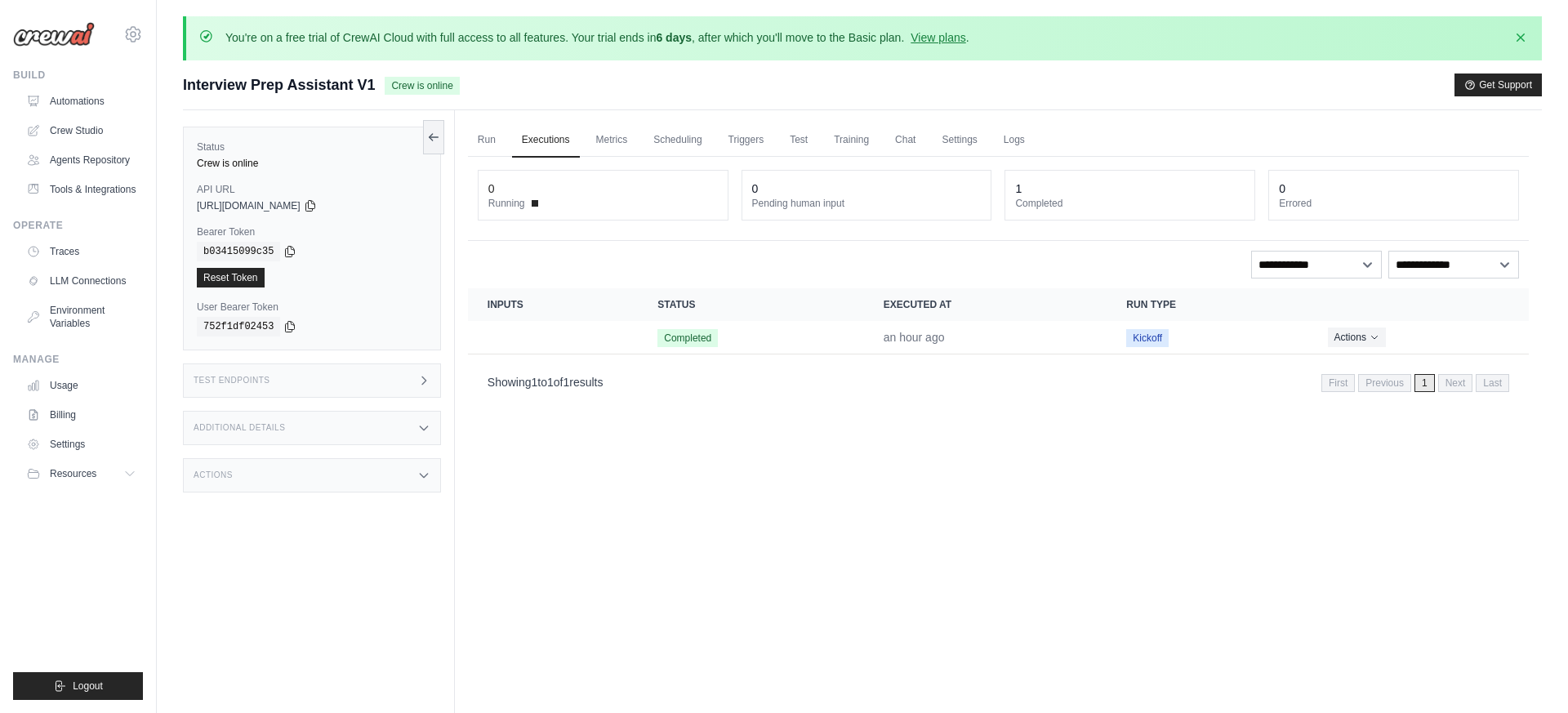
scroll to position [1, 0]
click at [307, 392] on div "Test Endpoints" at bounding box center [312, 380] width 258 height 34
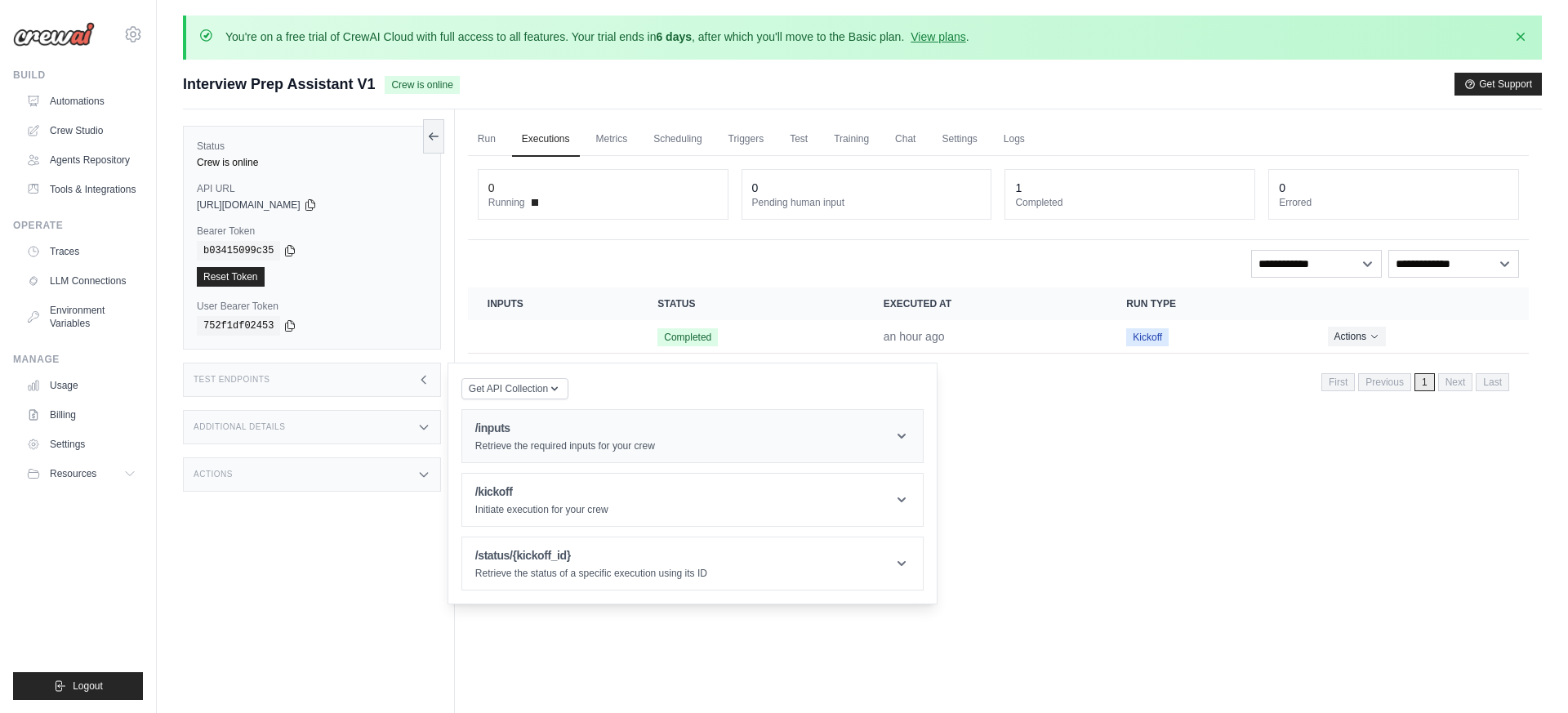
click at [589, 439] on p "Retrieve the required inputs for your crew" at bounding box center [565, 446] width 180 height 13
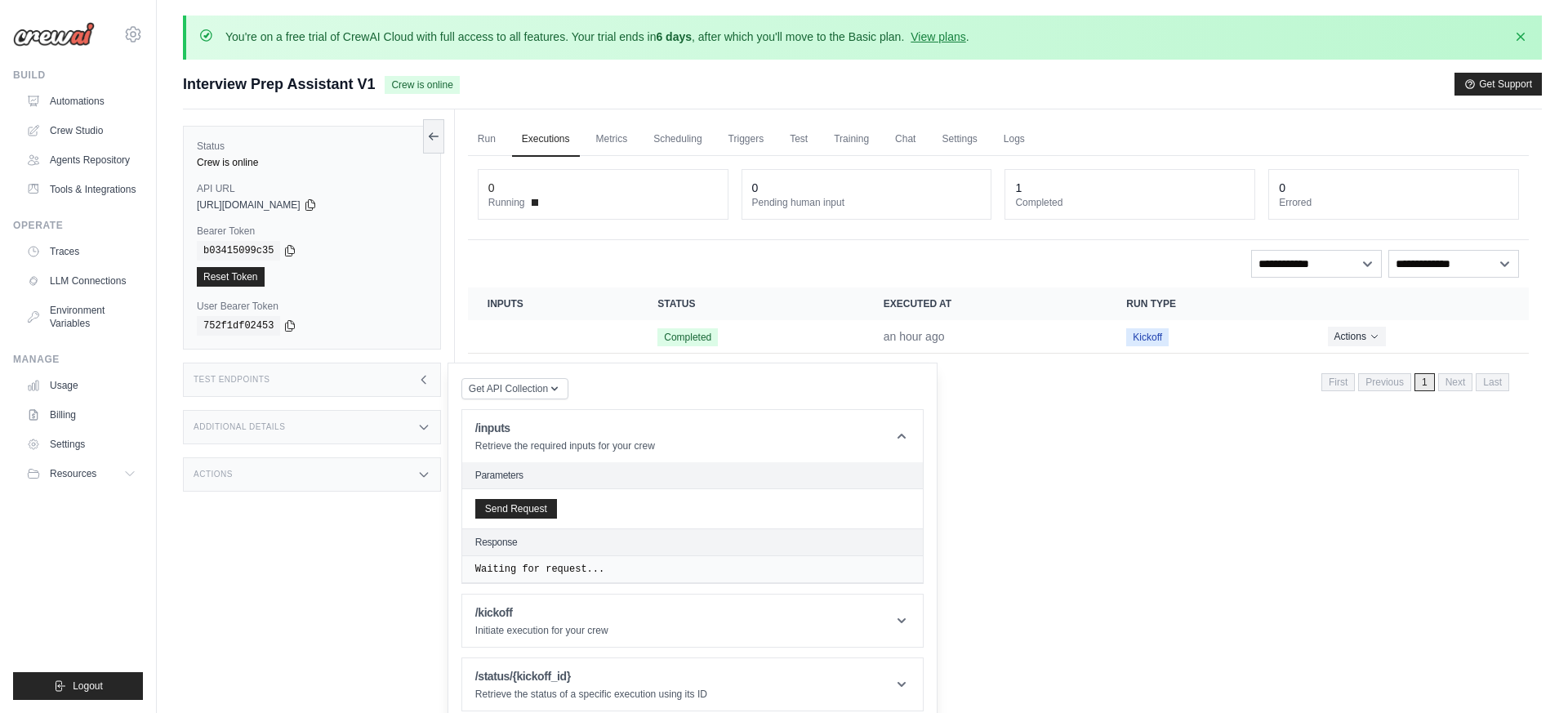
click at [506, 472] on h2 "Parameters" at bounding box center [692, 475] width 434 height 13
click at [495, 476] on h2 "Parameters" at bounding box center [692, 475] width 434 height 13
click at [518, 476] on h2 "Parameters" at bounding box center [692, 475] width 434 height 13
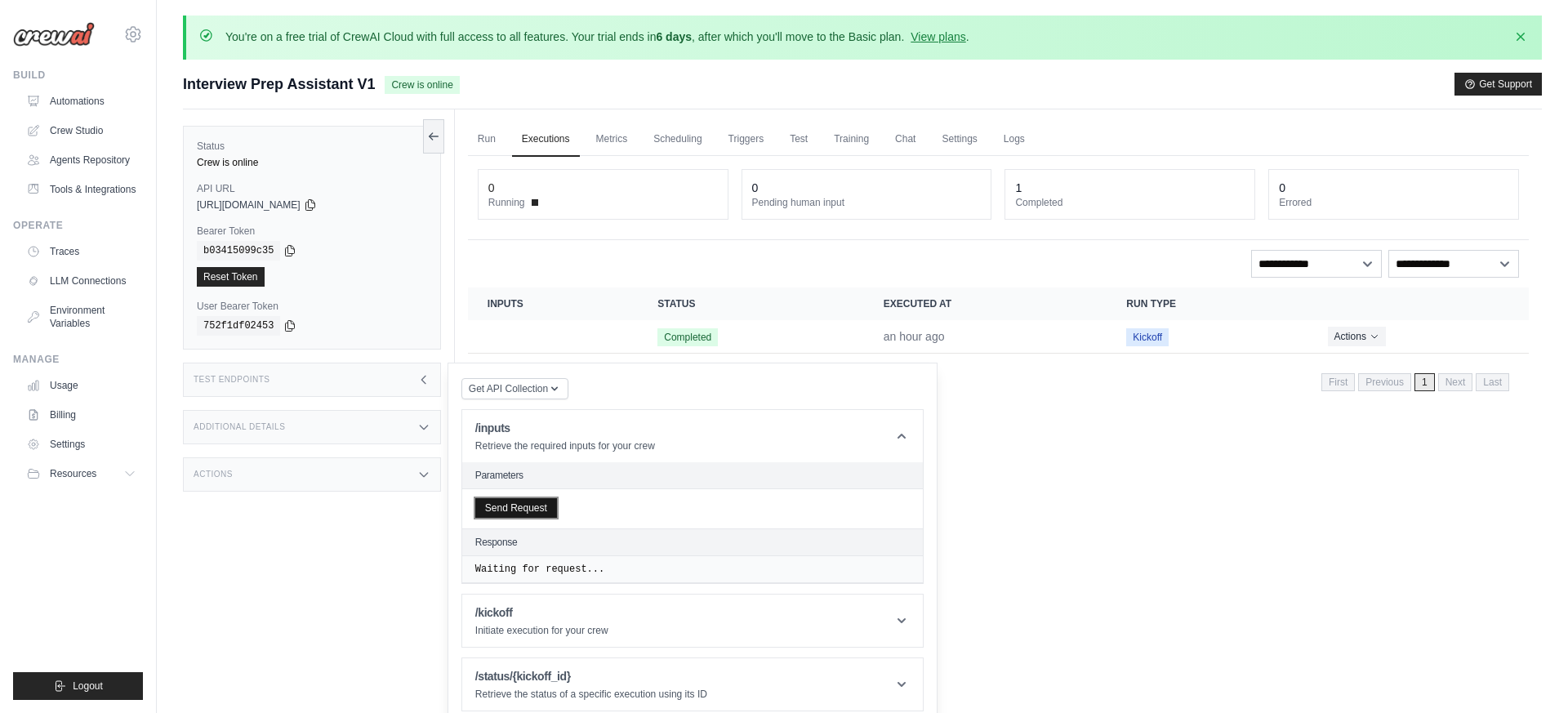
click at [533, 505] on button "Send Request" at bounding box center [517, 508] width 82 height 20
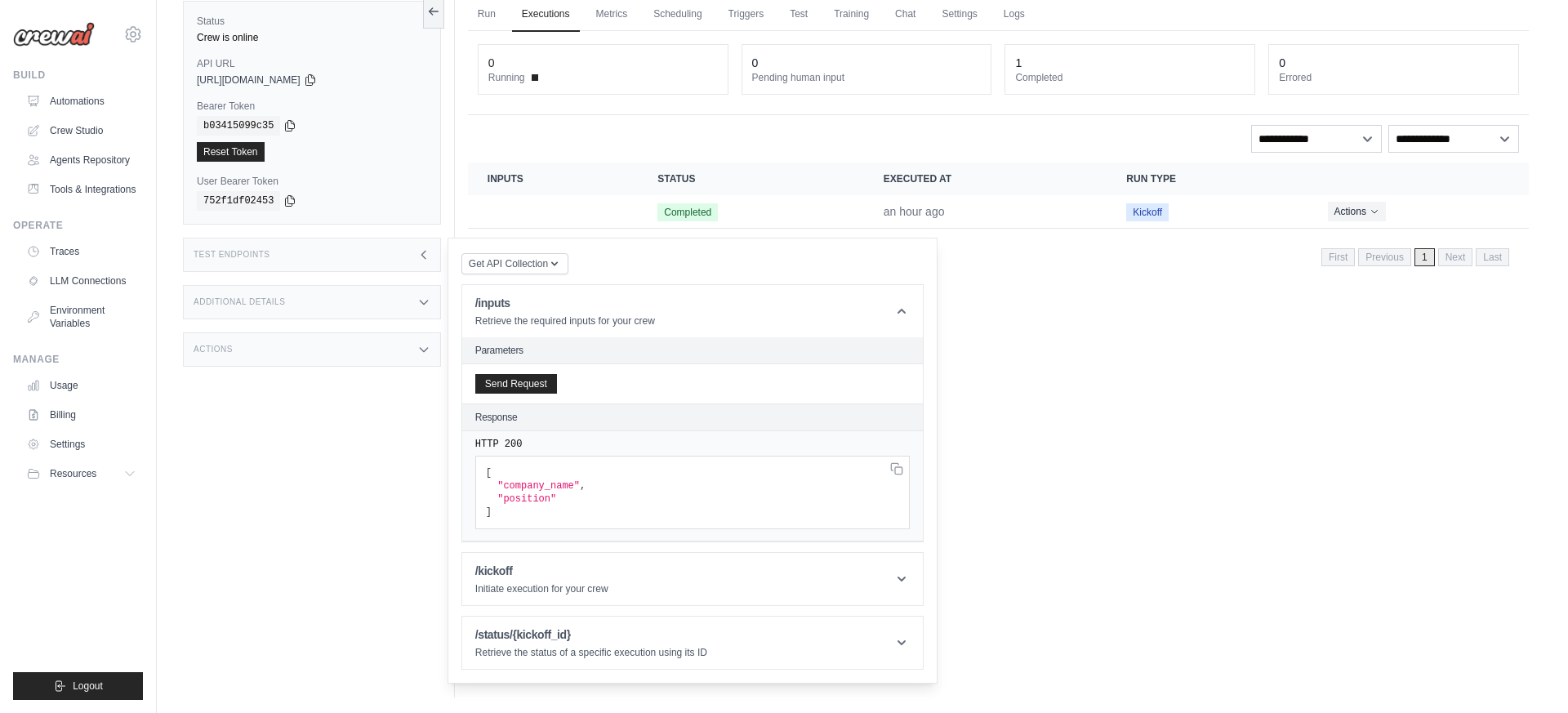
click at [578, 484] on span ""company_name"" at bounding box center [539, 486] width 82 height 11
click at [546, 482] on span ""company_name"" at bounding box center [539, 486] width 82 height 11
click at [528, 503] on span ""position"" at bounding box center [527, 499] width 59 height 11
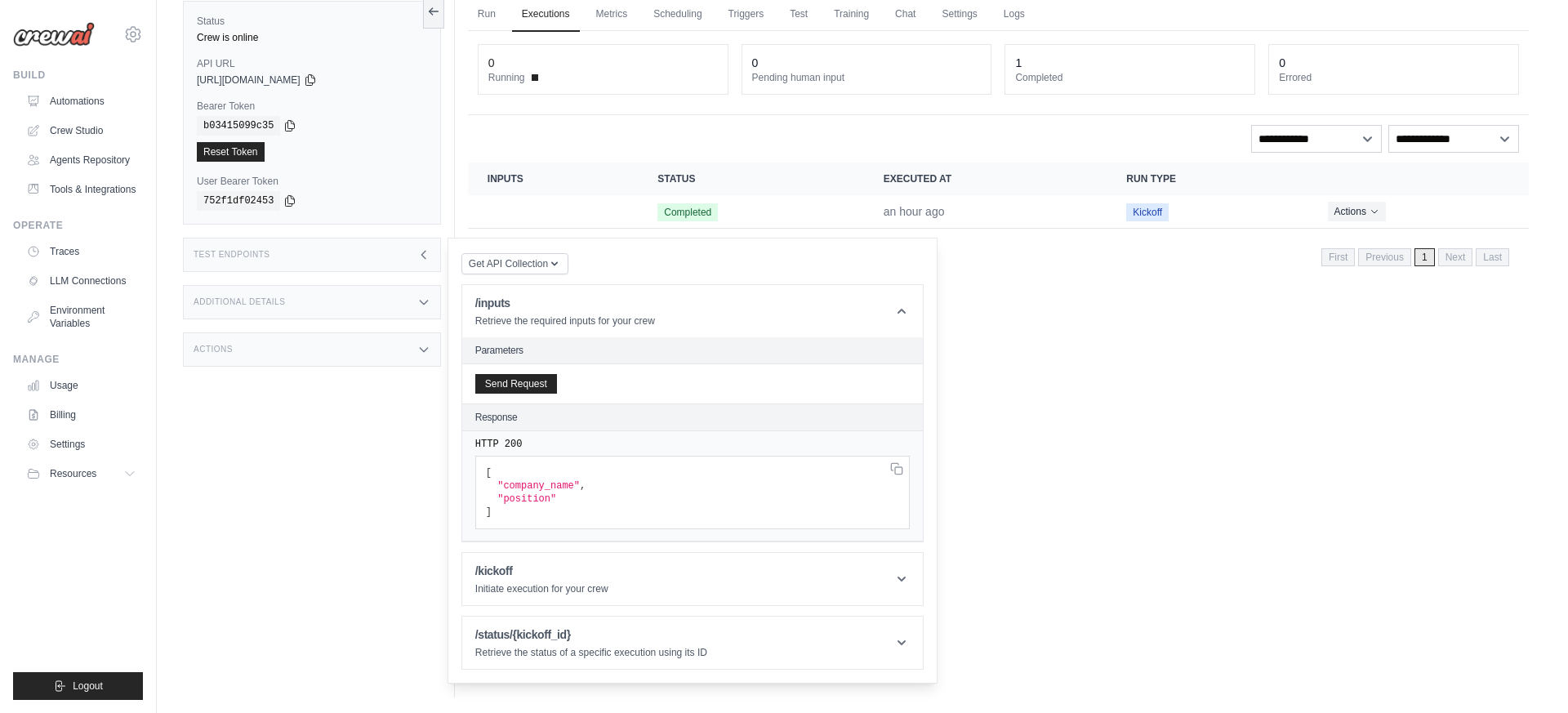
click at [607, 502] on pre "[ "company_name" , "position" ]" at bounding box center [692, 492] width 434 height 73
click at [709, 574] on header "/kickoff Initiate execution for your crew" at bounding box center [692, 578] width 460 height 52
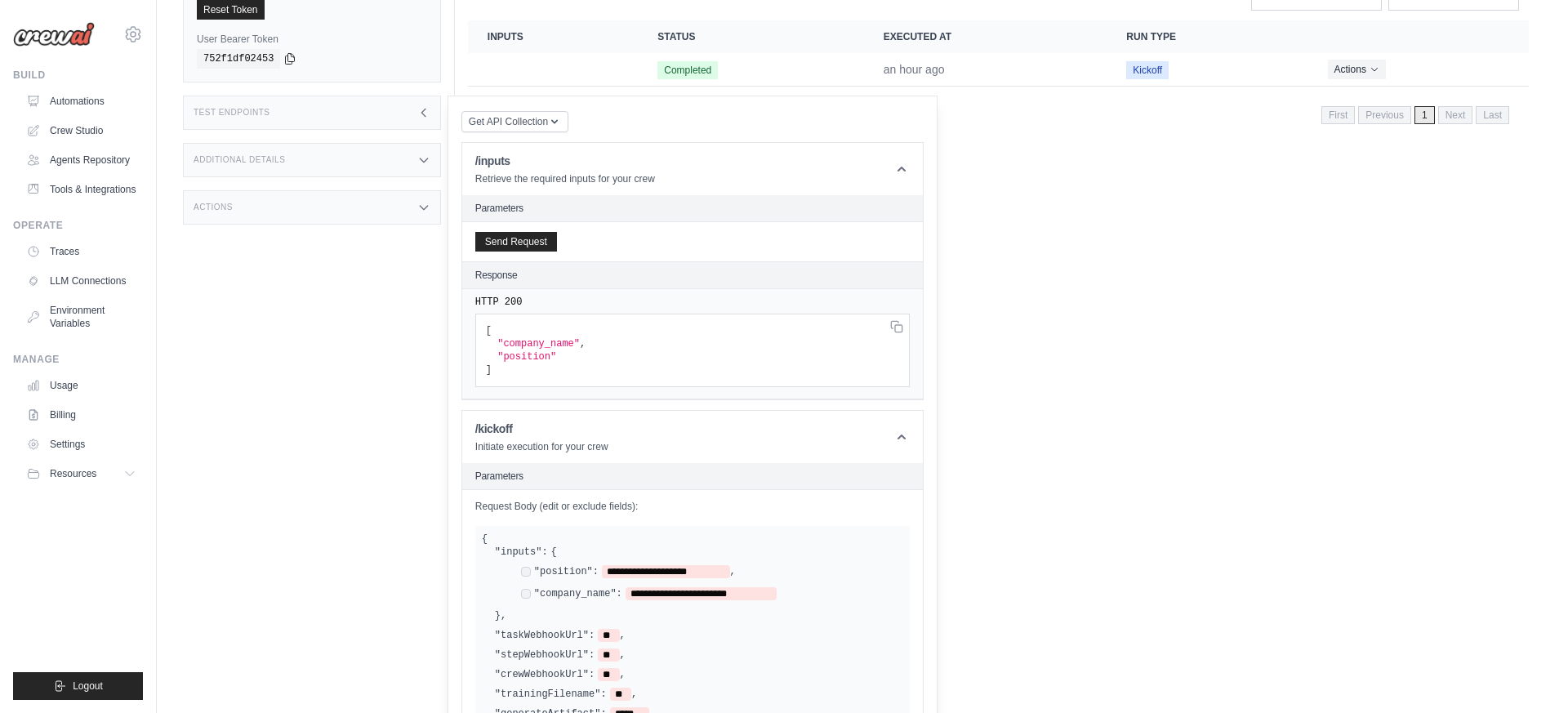
scroll to position [348, 0]
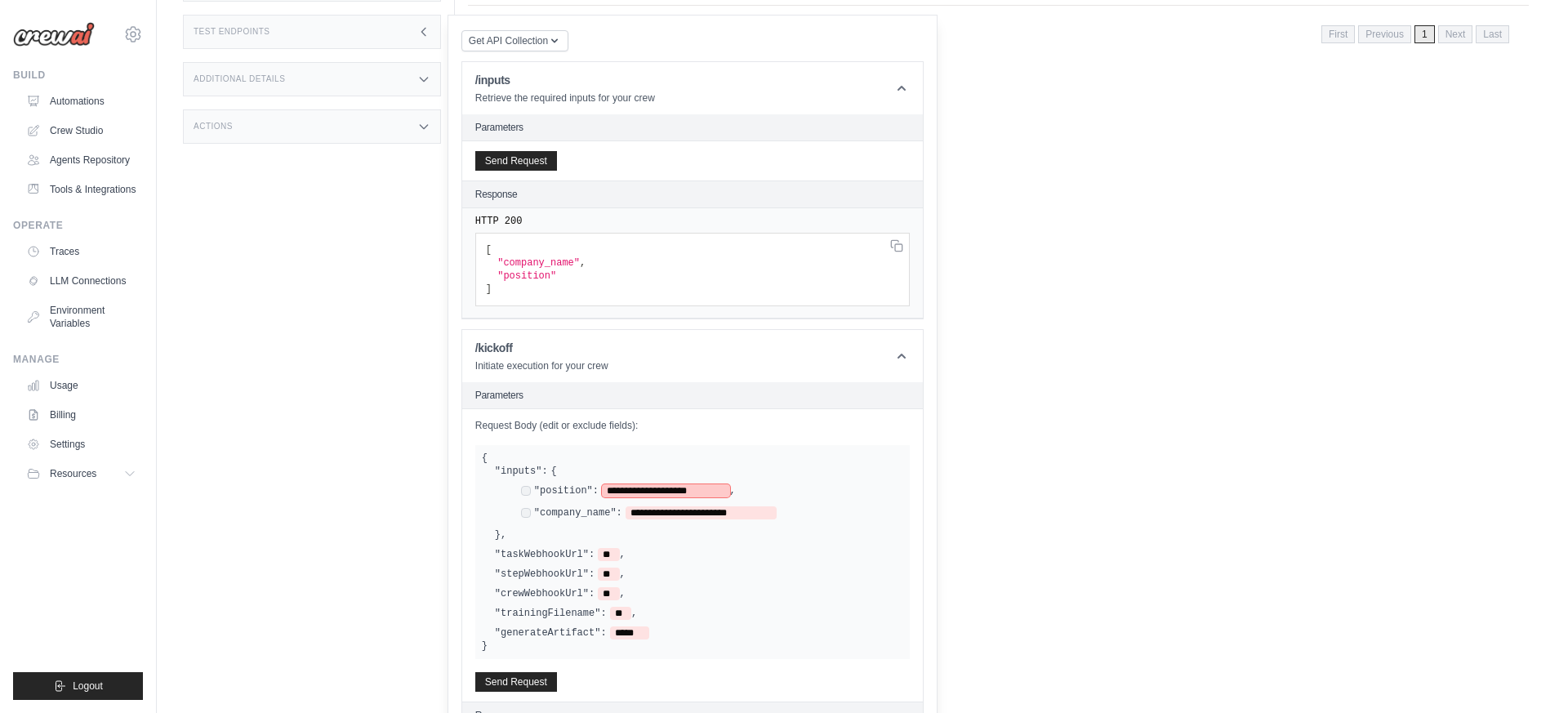
click at [668, 492] on span "**********" at bounding box center [666, 491] width 128 height 13
click at [668, 491] on span "**********" at bounding box center [666, 491] width 128 height 13
click at [668, 490] on span "**********" at bounding box center [666, 491] width 128 height 13
click at [692, 490] on span "**********" at bounding box center [666, 491] width 128 height 13
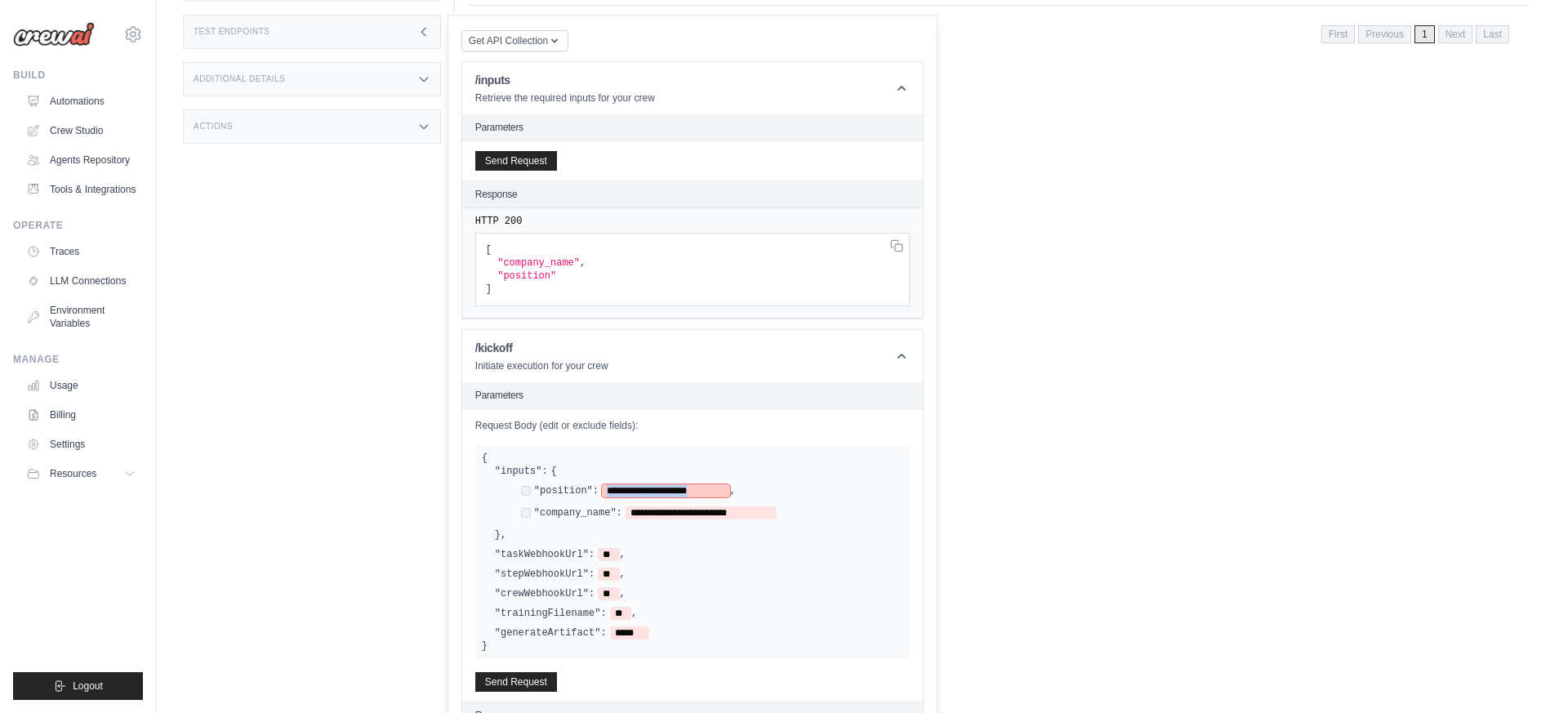
click at [692, 490] on span "**********" at bounding box center [666, 491] width 128 height 13
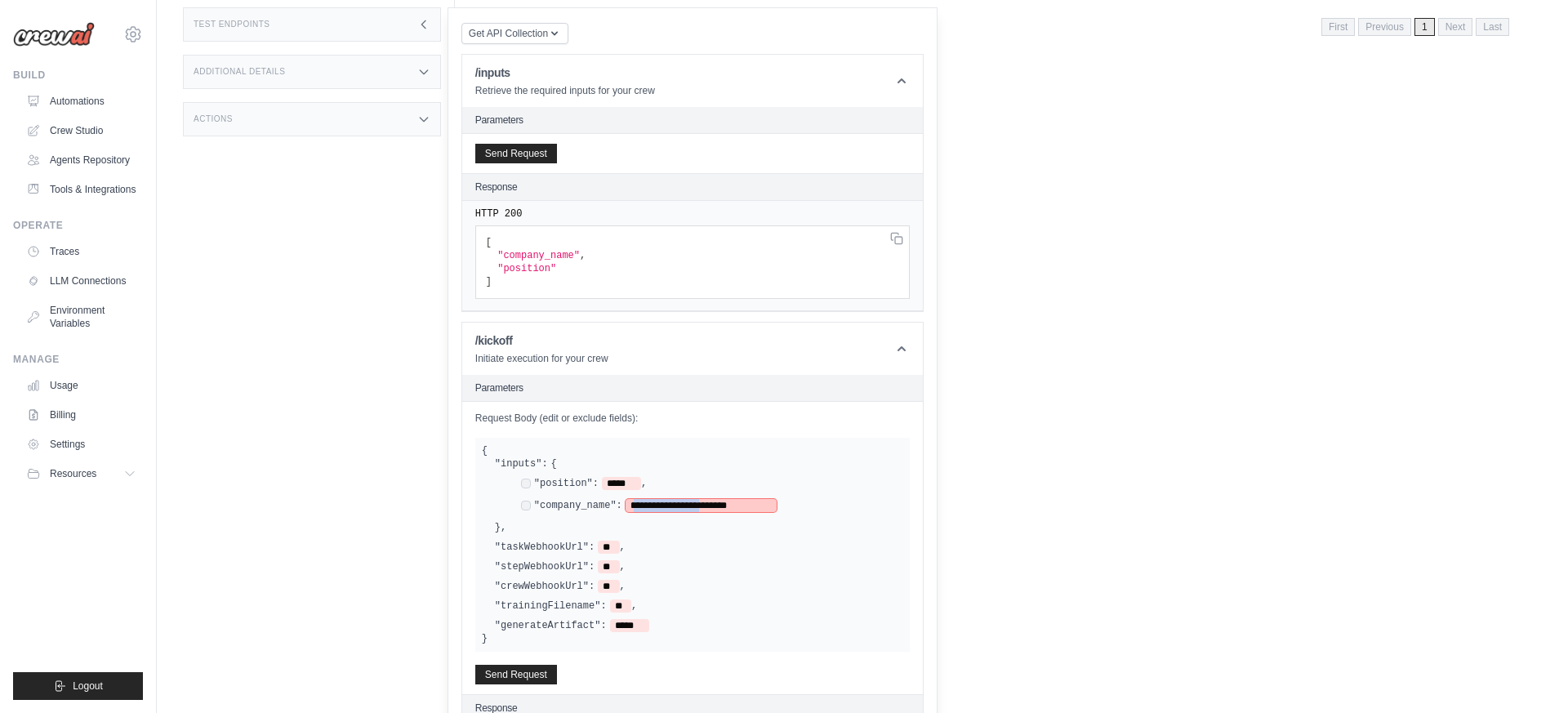
drag, startPoint x: 638, startPoint y: 505, endPoint x: 648, endPoint y: 492, distance: 16.4
click at [728, 504] on span "**********" at bounding box center [701, 506] width 151 height 13
click at [615, 483] on span "*****" at bounding box center [621, 483] width 39 height 13
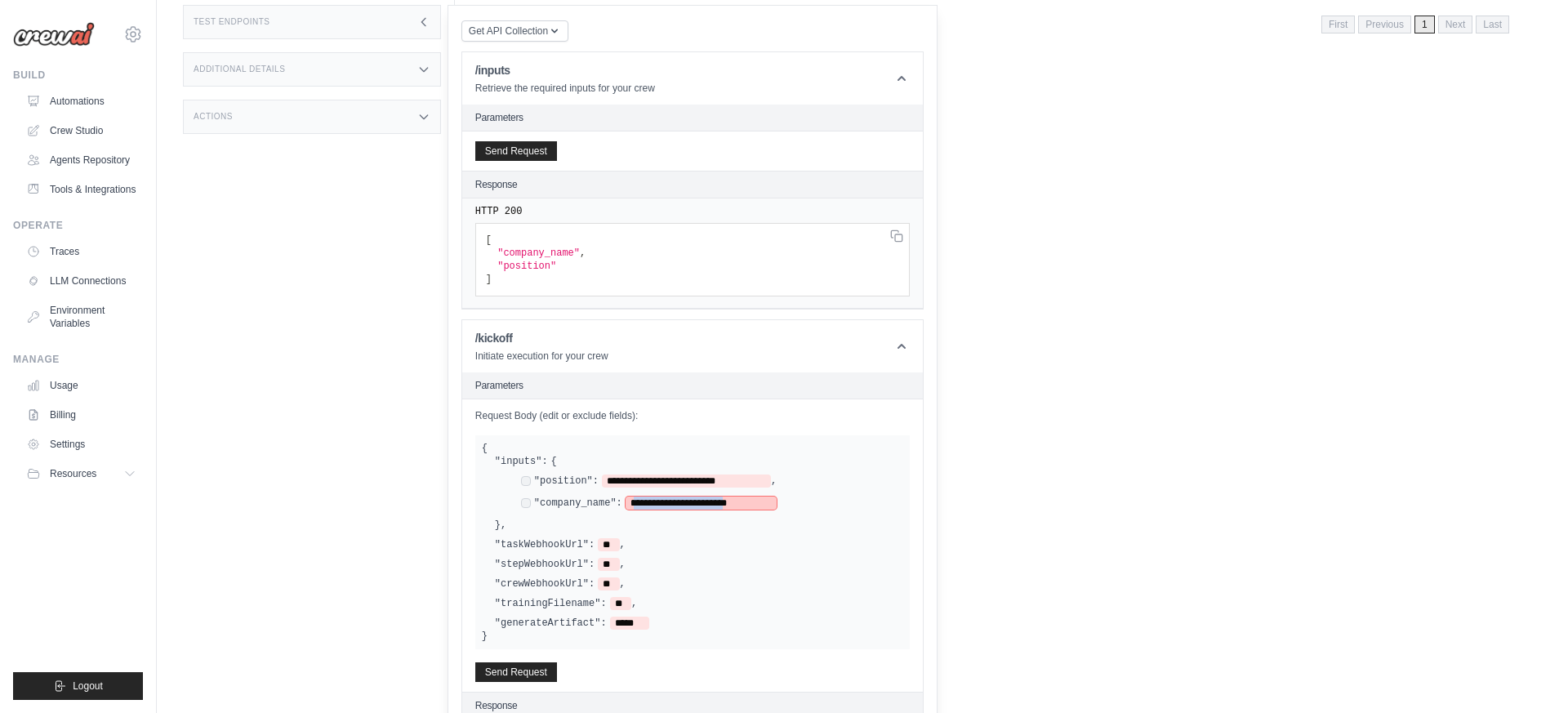
drag, startPoint x: 638, startPoint y: 505, endPoint x: 765, endPoint y: 504, distance: 127.0
click at [765, 504] on span "**********" at bounding box center [701, 503] width 151 height 13
click at [1051, 481] on html "hao.d.yang@gmail.com Settings Build Automations" at bounding box center [784, 61] width 1568 height 839
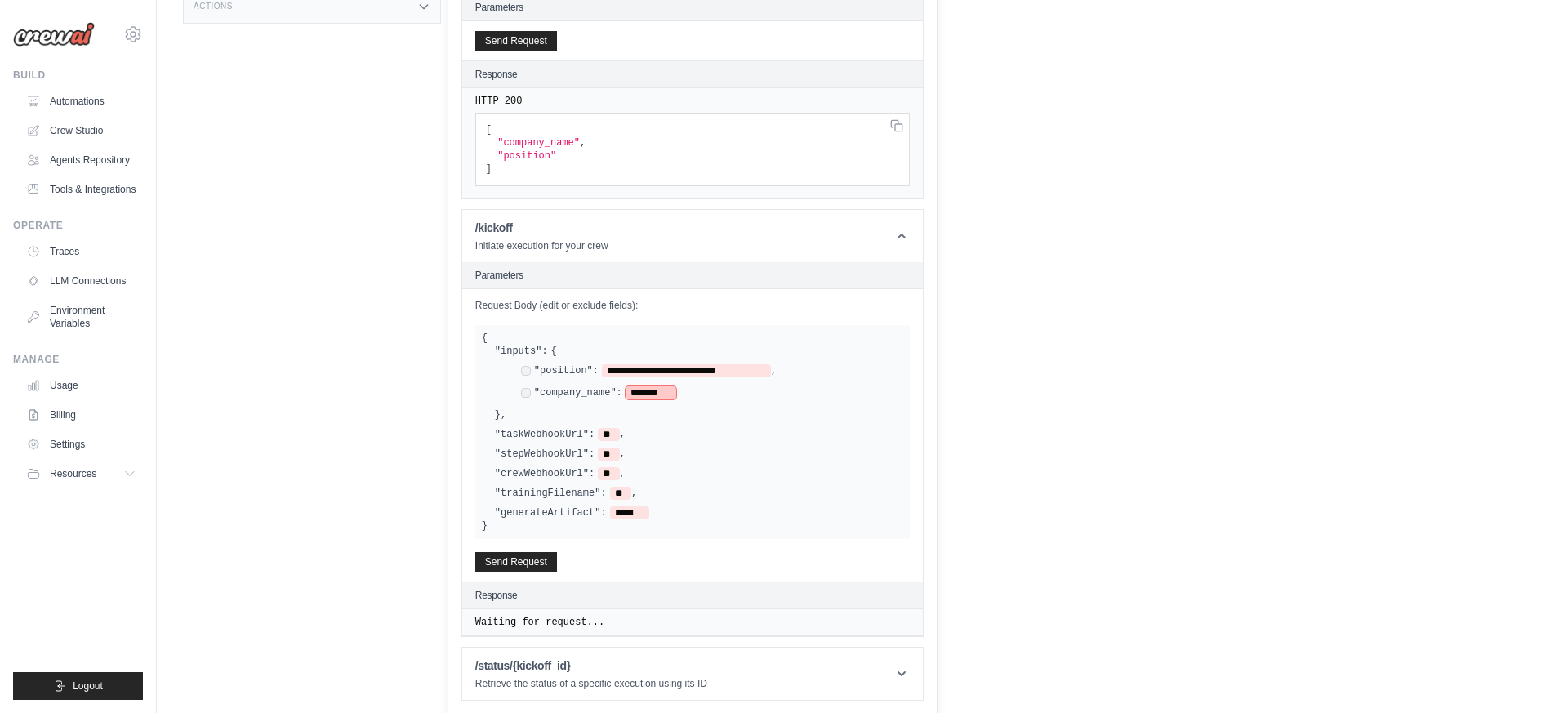
click at [657, 393] on span "*******" at bounding box center [651, 393] width 52 height 13
drag, startPoint x: 614, startPoint y: 372, endPoint x: 761, endPoint y: 368, distance: 147.1
click at [761, 368] on span "**********" at bounding box center [686, 370] width 169 height 13
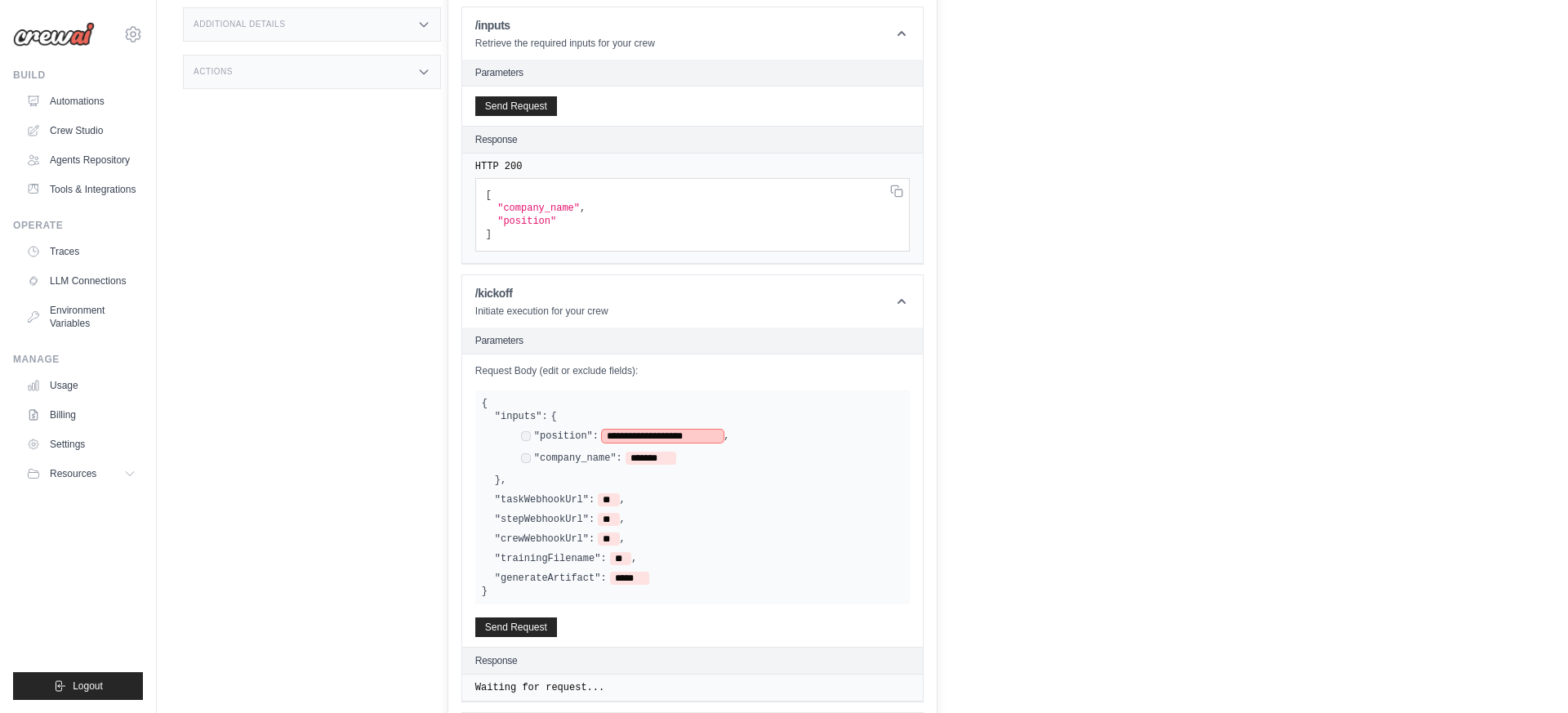
scroll to position [391, 0]
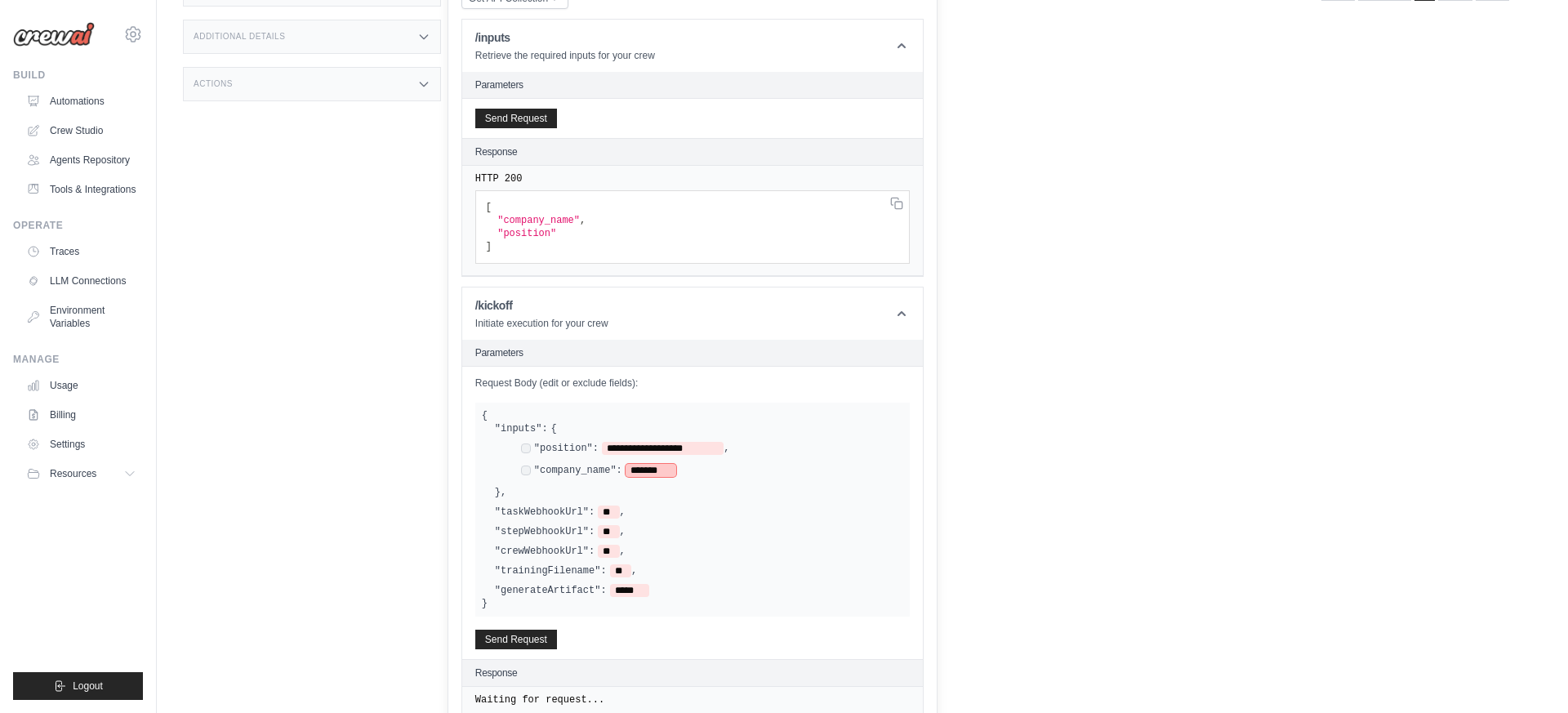
click at [663, 464] on span "*******" at bounding box center [651, 471] width 52 height 13
click at [655, 468] on span "*******" at bounding box center [651, 471] width 52 height 13
click at [655, 467] on span "*******" at bounding box center [651, 471] width 52 height 13
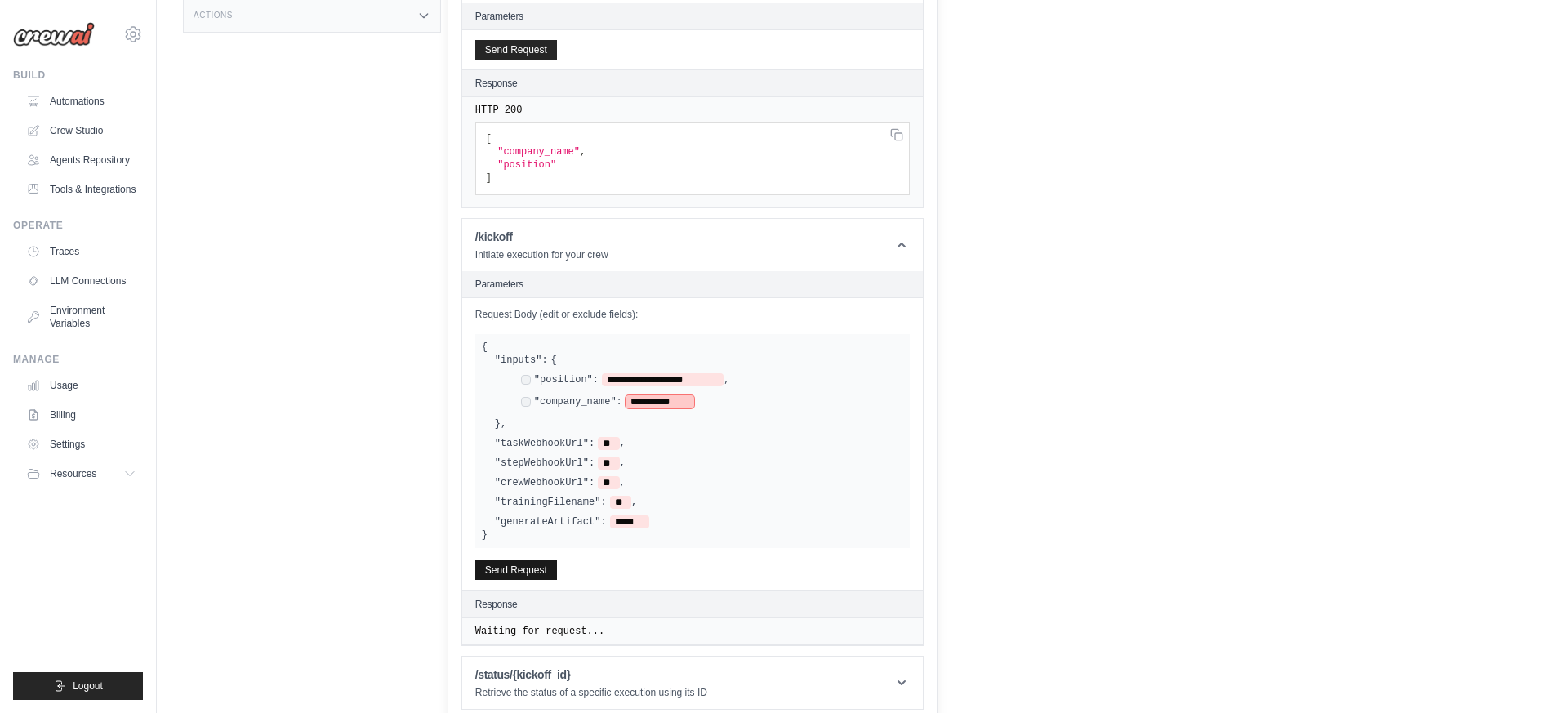
scroll to position [469, 0]
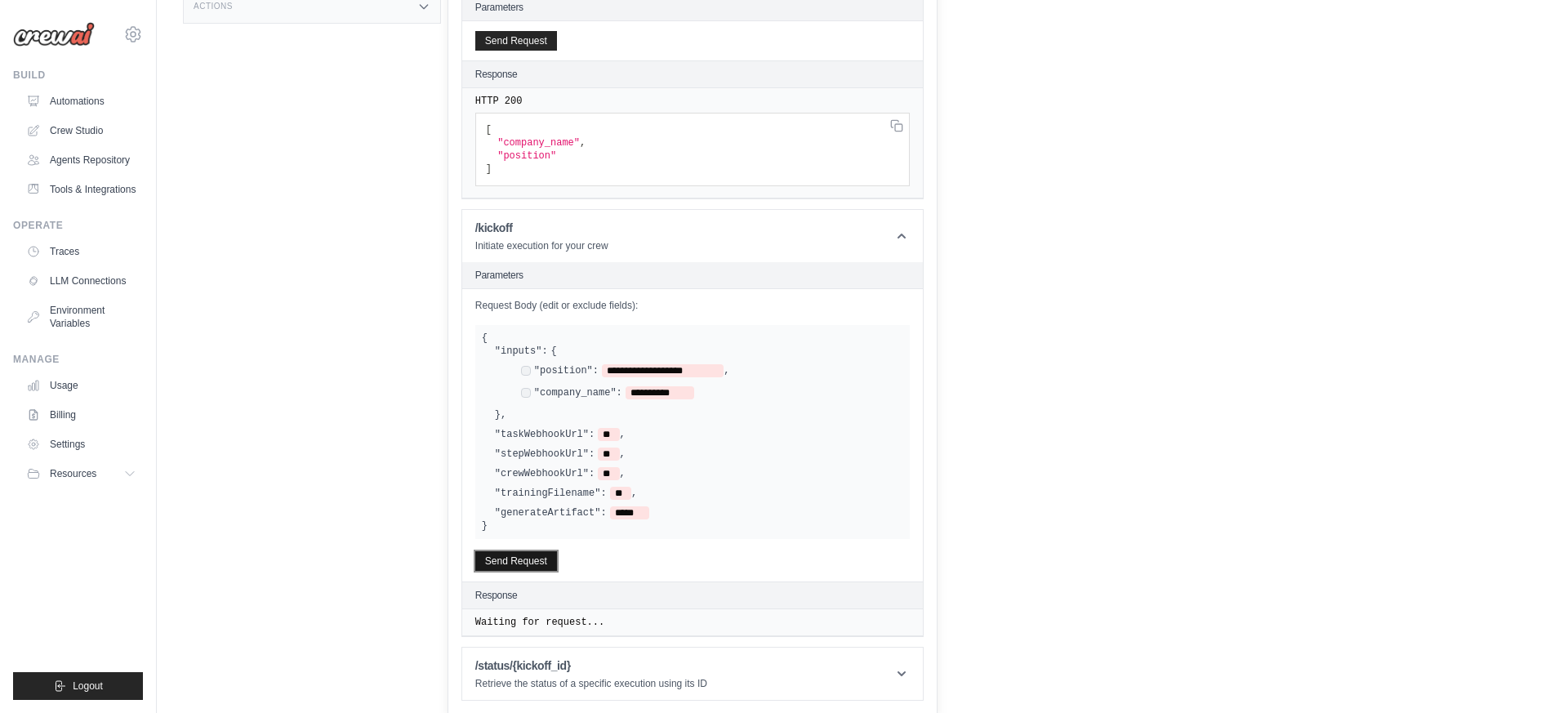
click at [525, 562] on button "Send Request" at bounding box center [517, 560] width 82 height 20
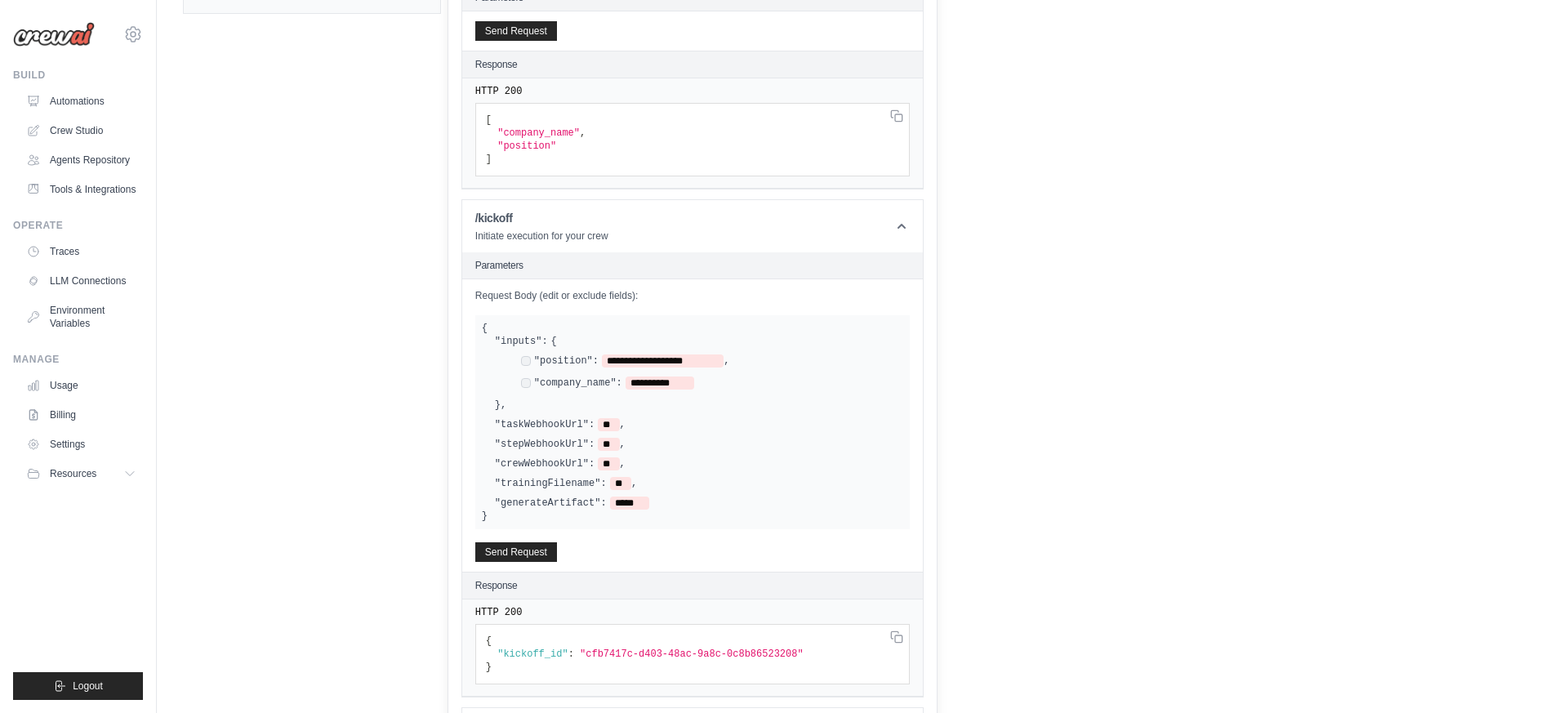
scroll to position [538, 0]
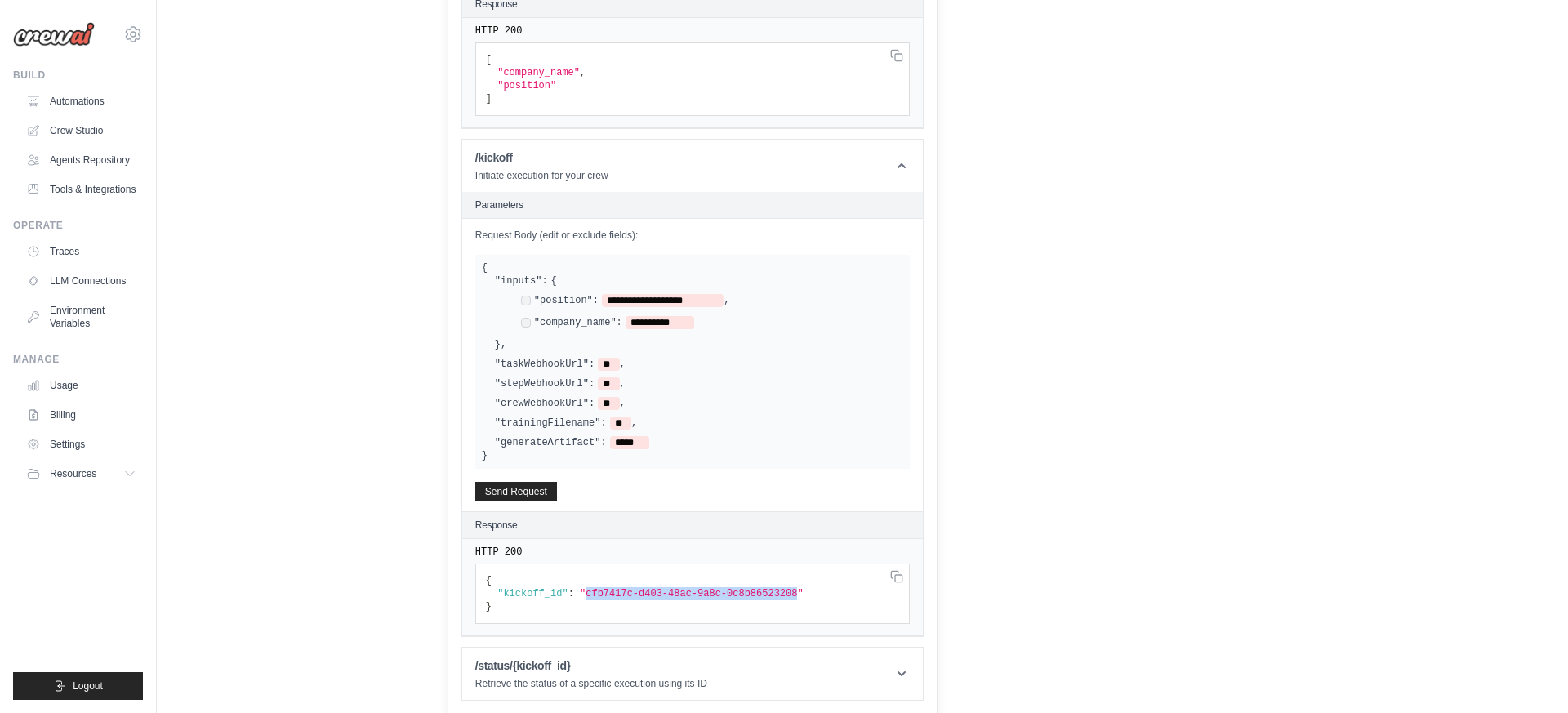
drag, startPoint x: 586, startPoint y: 591, endPoint x: 796, endPoint y: 594, distance: 210.0
click at [796, 594] on span ""cfb7417c-d403-48ac-9a8c-0c8b86523208"" at bounding box center [691, 594] width 223 height 11
copy span "cfb7417c-d403-48ac-9a8c-0c8b86523208"
click at [895, 665] on icon at bounding box center [901, 673] width 16 height 16
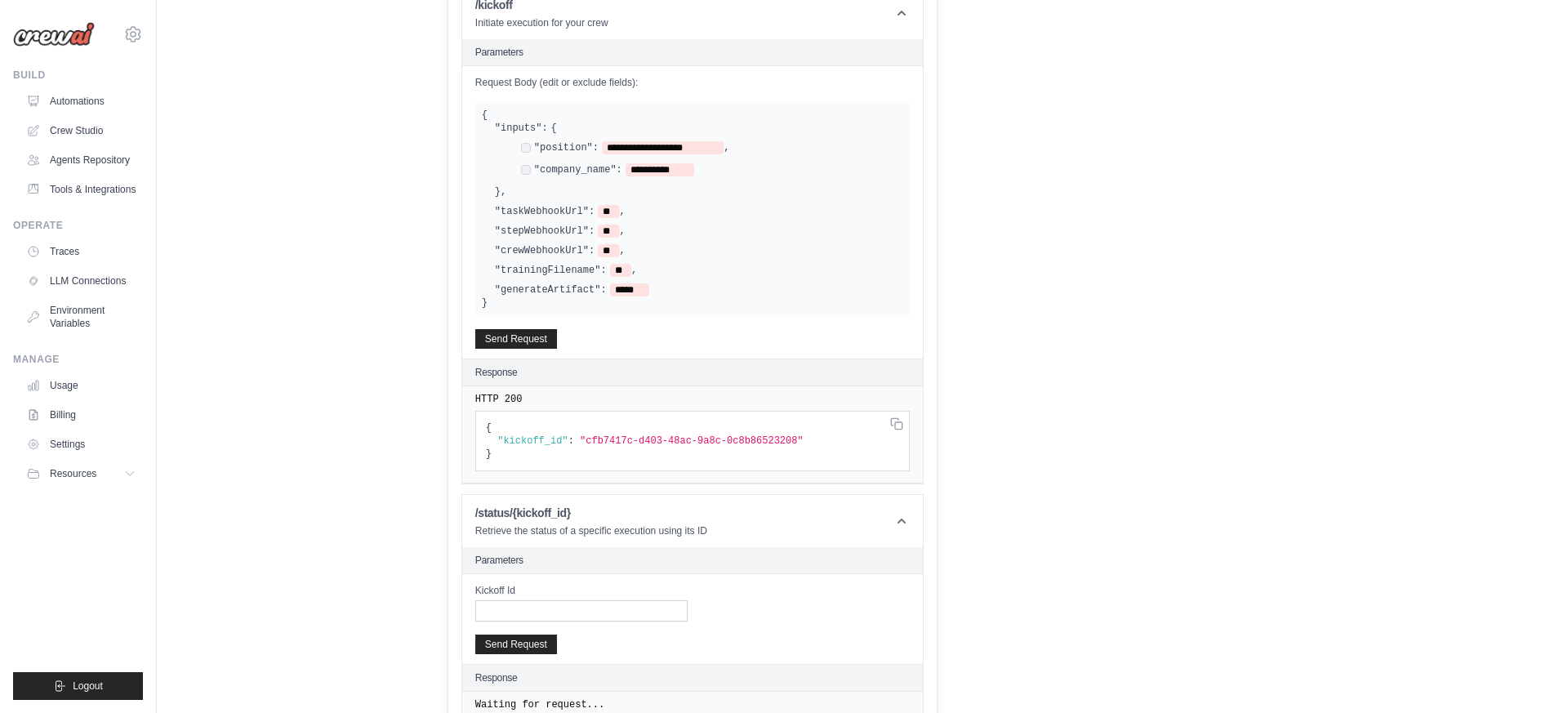
scroll to position [710, 0]
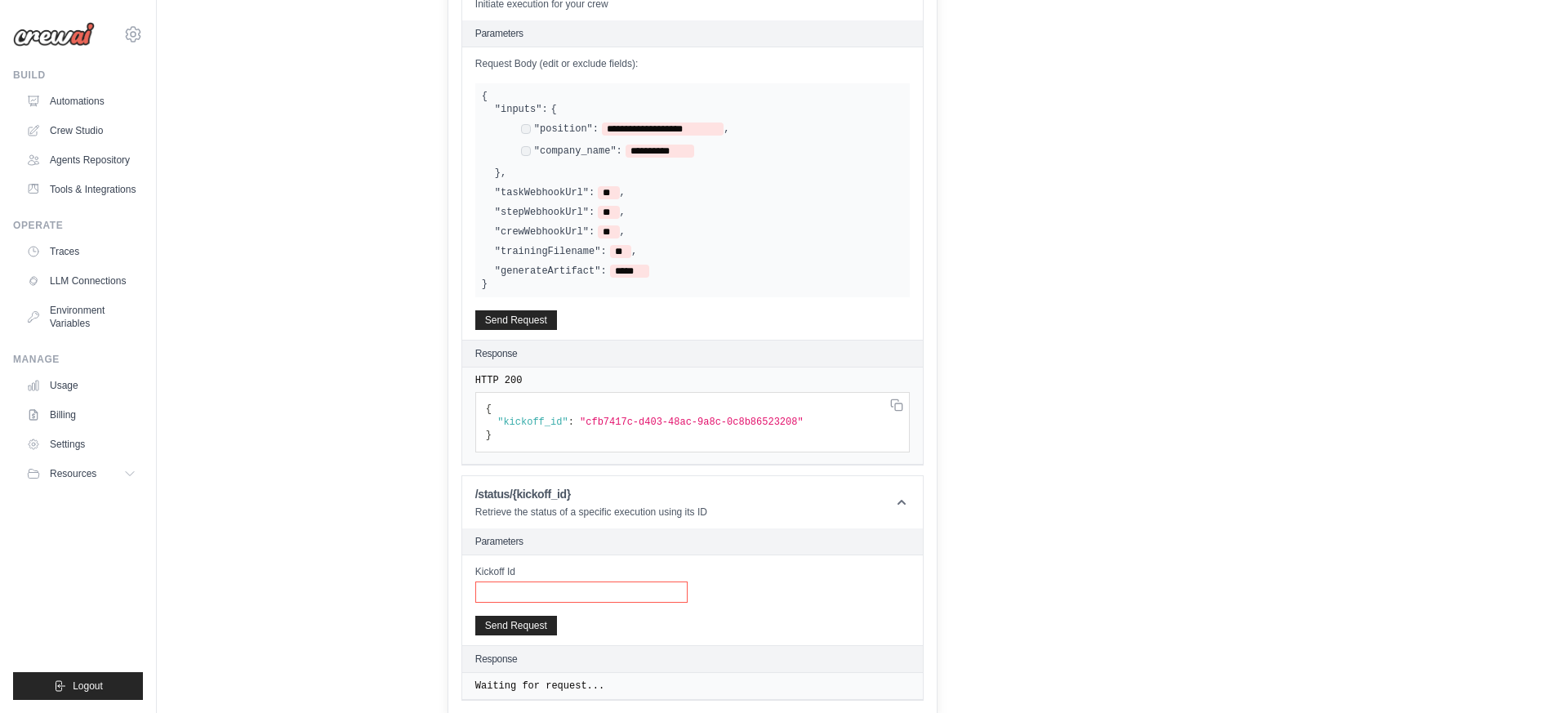
click at [633, 584] on input "Kickoff Id" at bounding box center [582, 592] width 212 height 21
paste input "**********"
type input "**********"
click at [519, 623] on button "Send Request" at bounding box center [517, 624] width 82 height 20
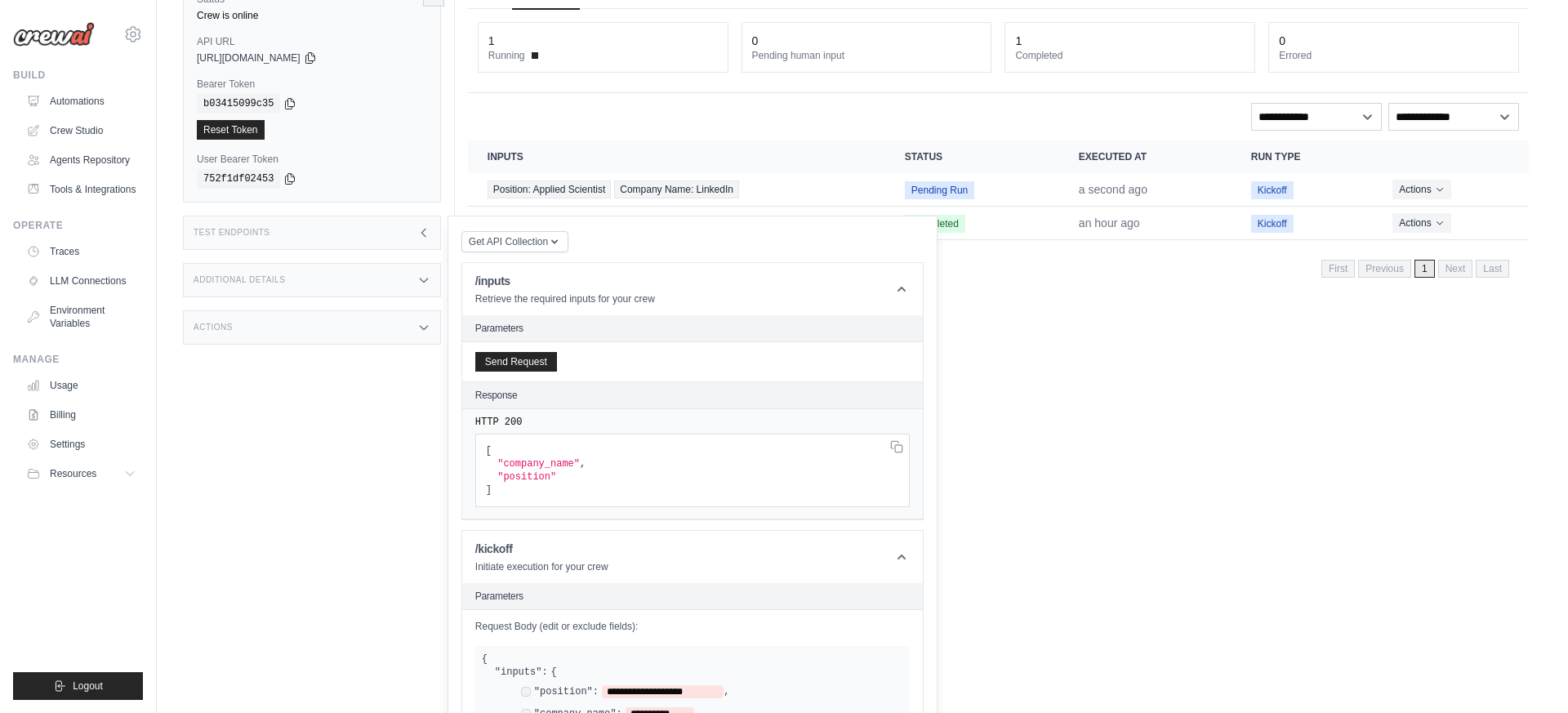
scroll to position [9, 0]
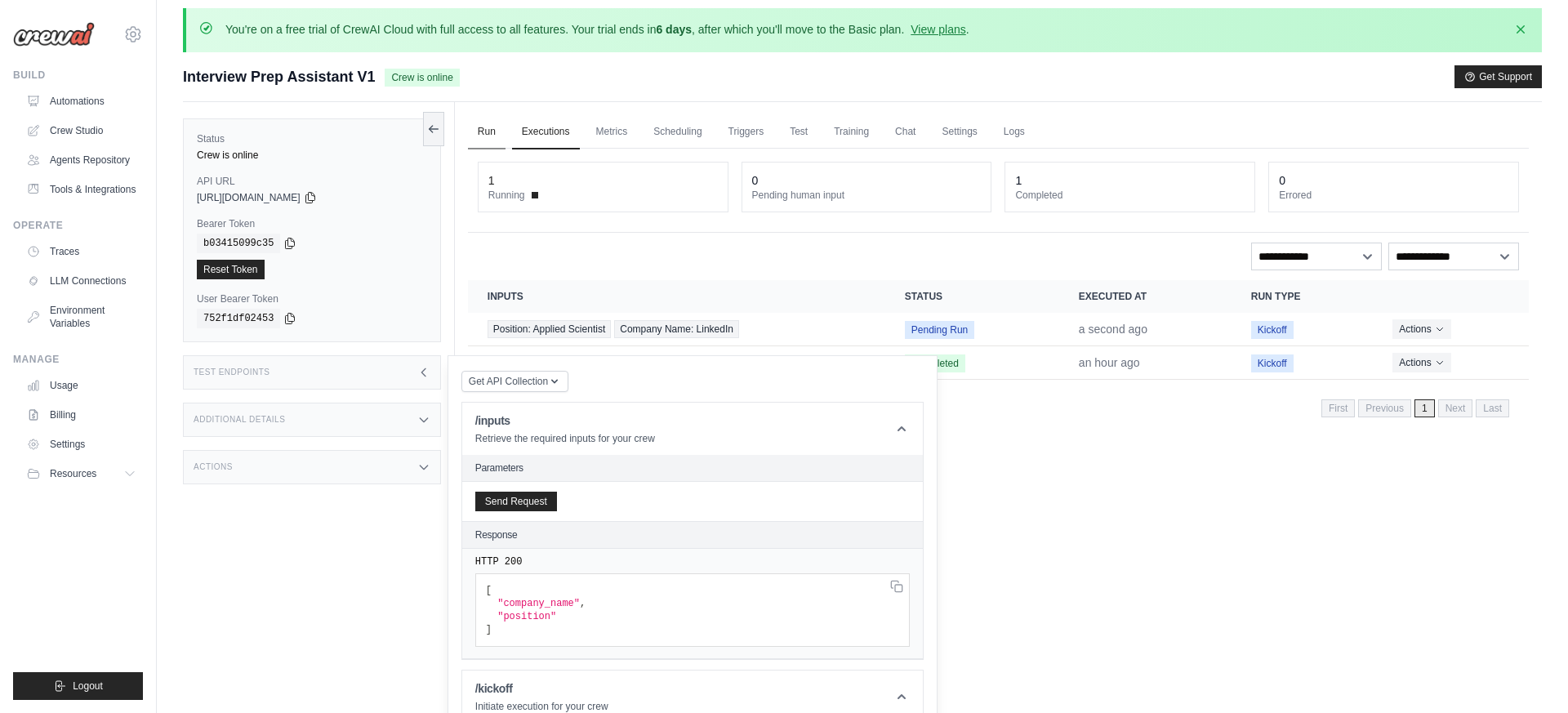
click at [471, 126] on link "Run" at bounding box center [486, 133] width 37 height 34
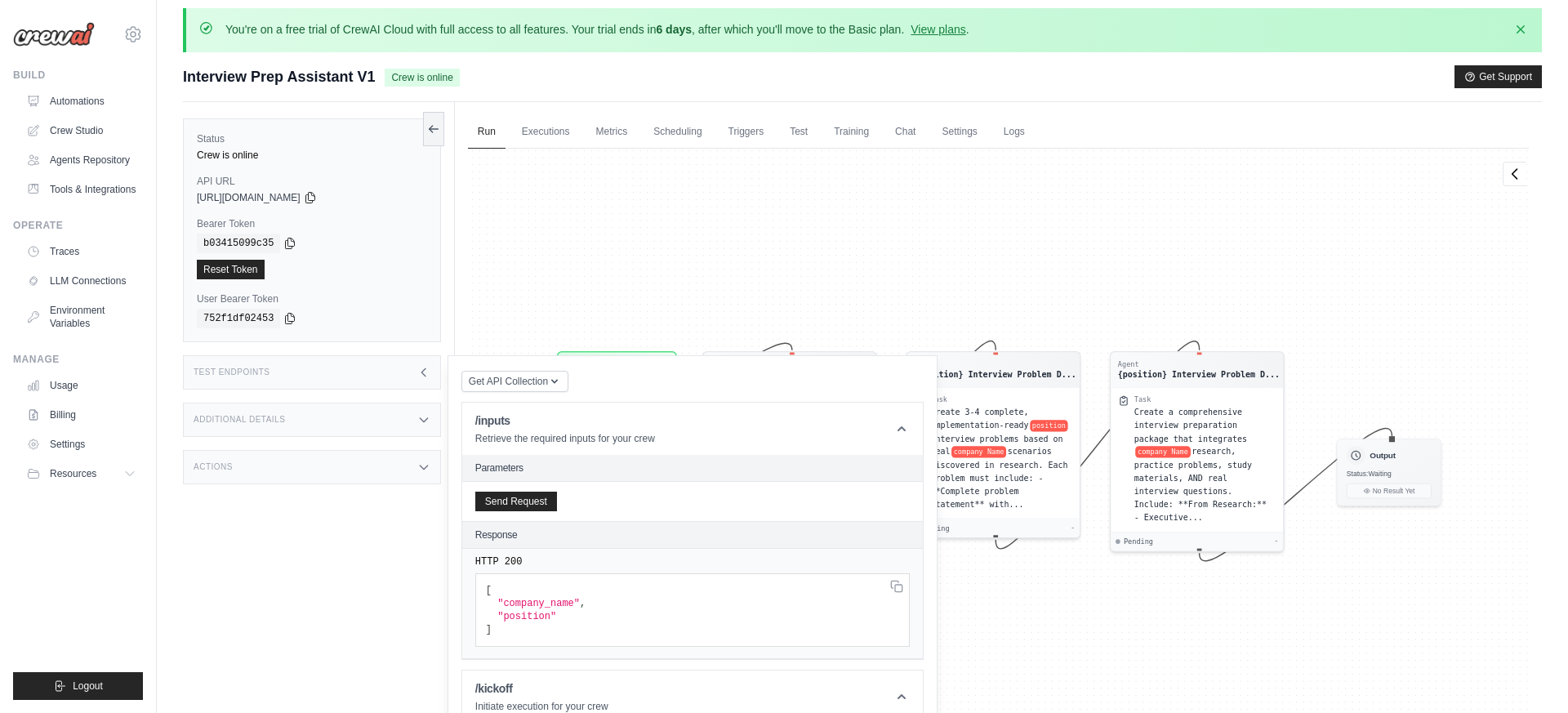
click at [417, 374] on icon at bounding box center [424, 372] width 13 height 13
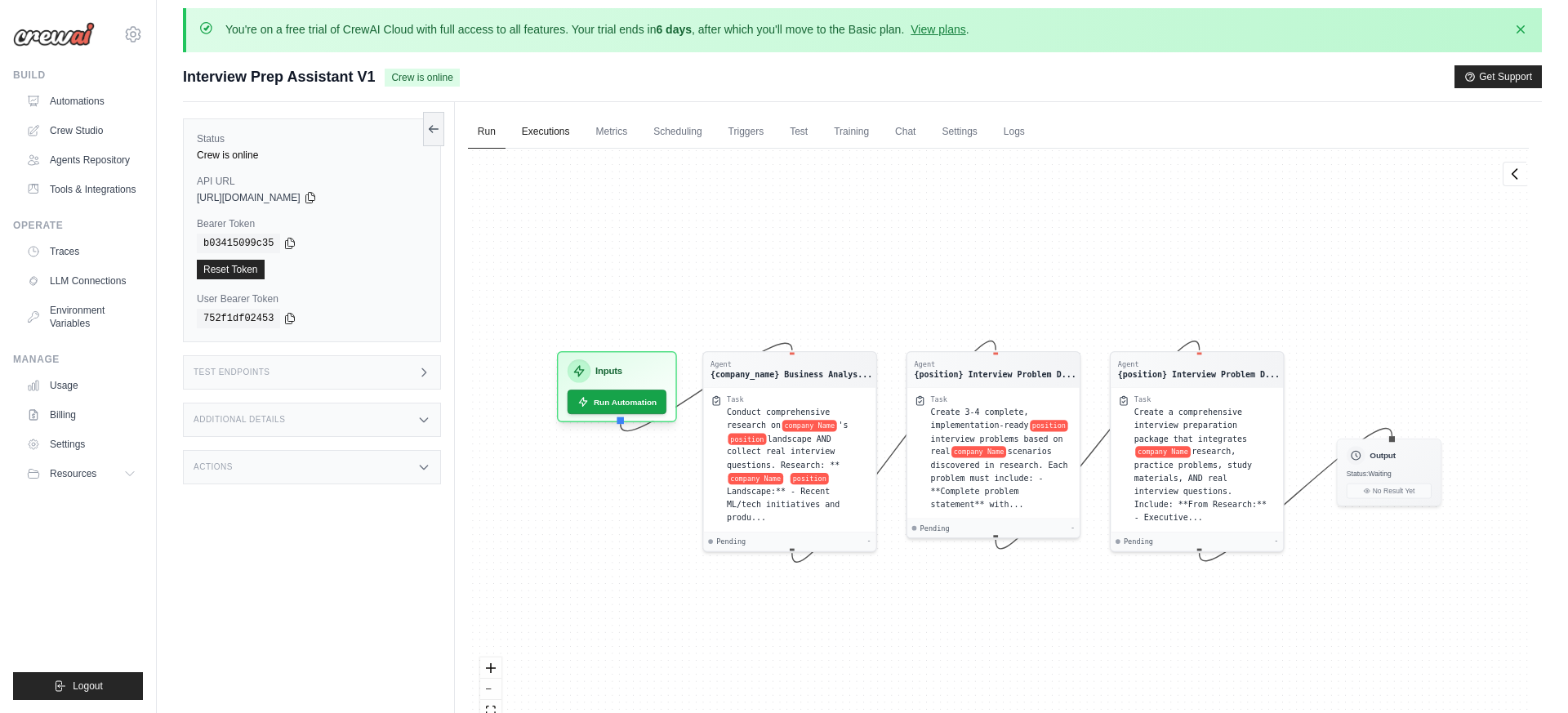
click at [567, 131] on link "Executions" at bounding box center [545, 133] width 68 height 34
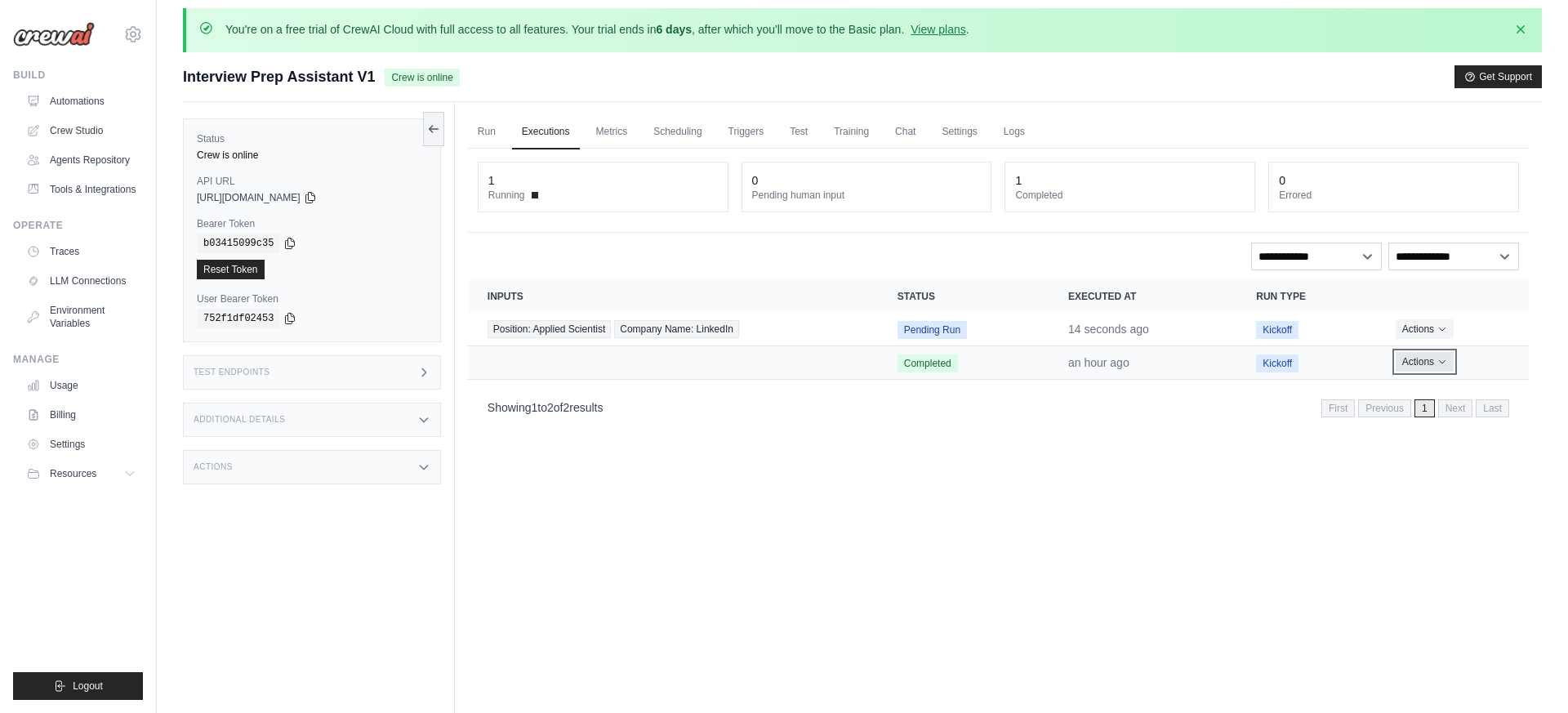
click at [1448, 360] on button "Actions" at bounding box center [1425, 362] width 58 height 20
click at [1448, 330] on button "Actions" at bounding box center [1425, 328] width 58 height 20
click at [1442, 357] on link "View Details" at bounding box center [1456, 358] width 104 height 26
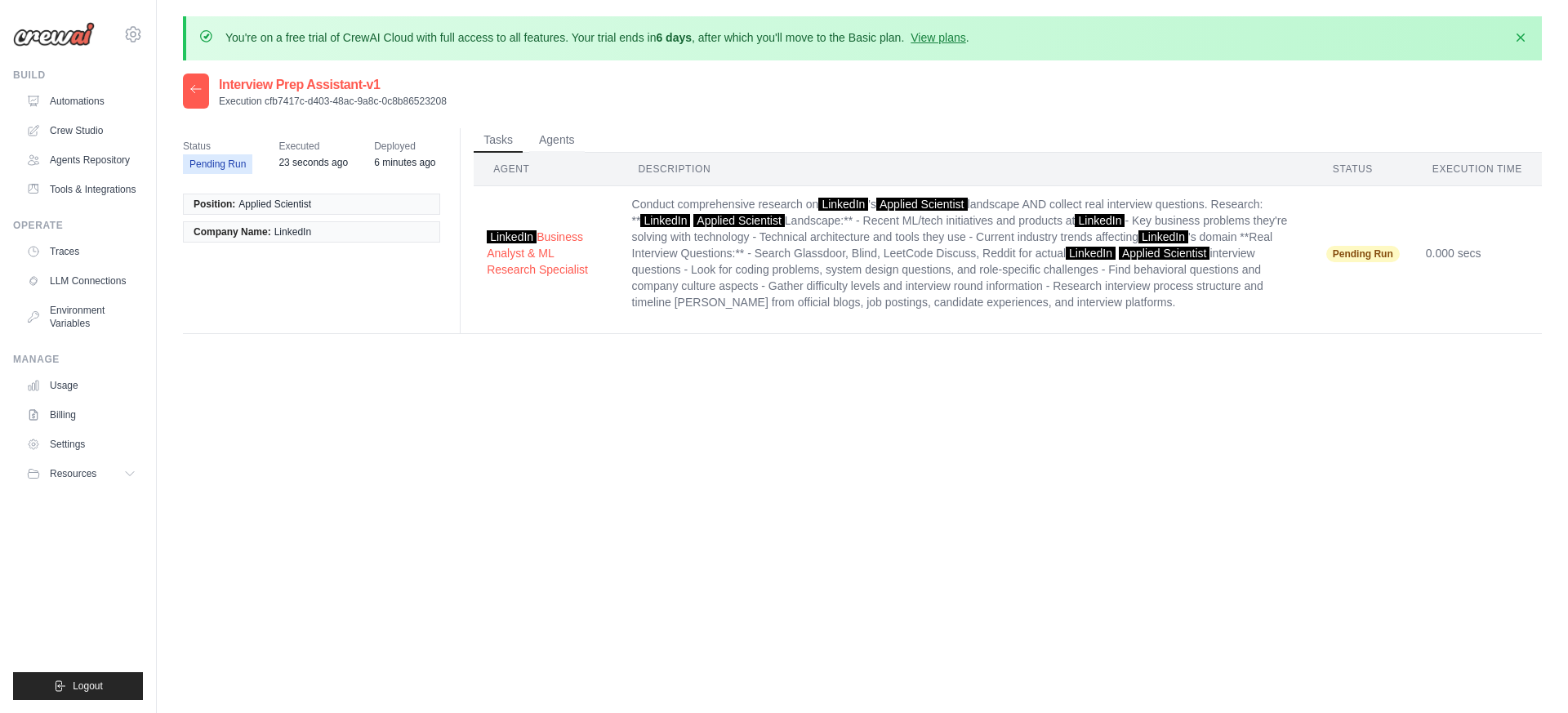
click at [191, 93] on icon at bounding box center [196, 89] width 13 height 13
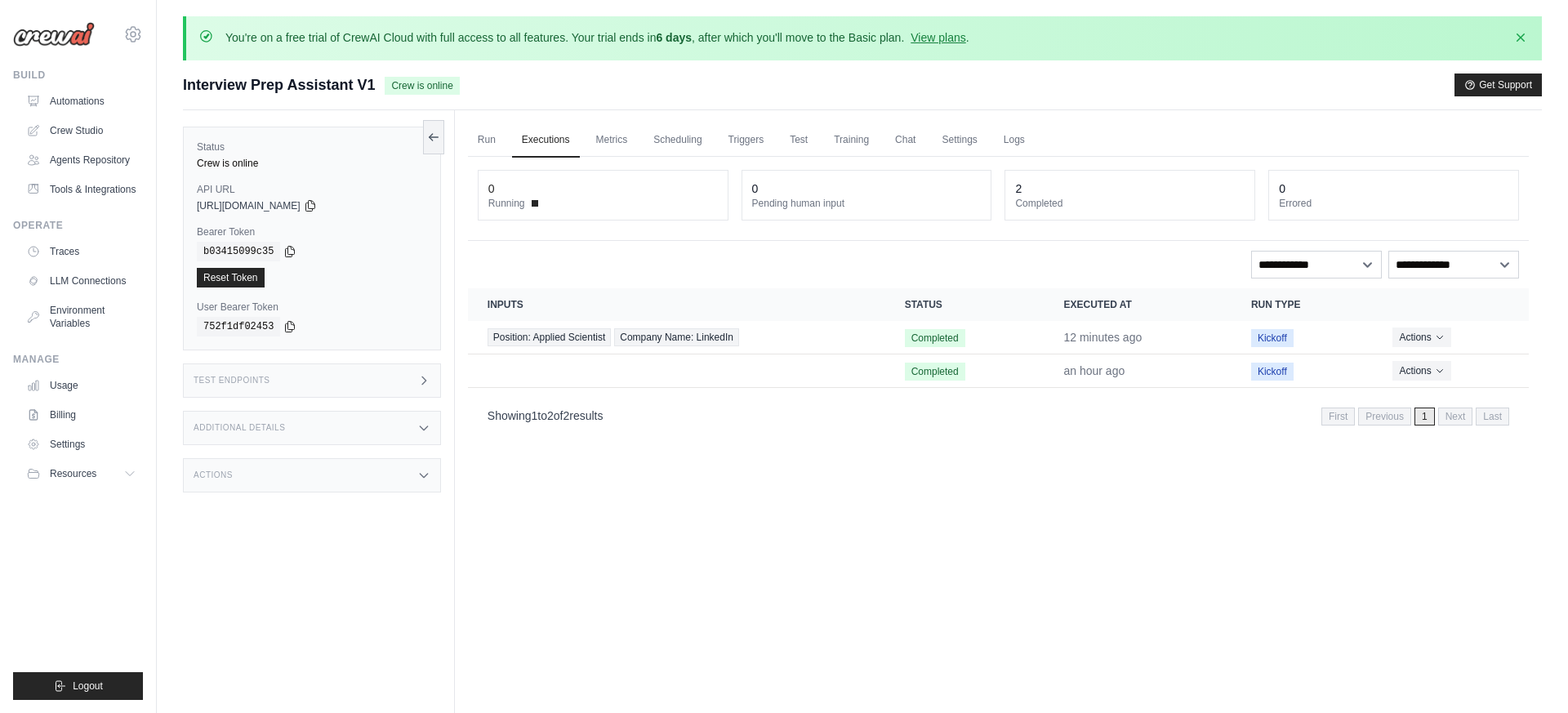
click at [862, 442] on div "Run Executions Metrics Scheduling Triggers Test Training Chat Settings Logs 0 R…" at bounding box center [998, 466] width 1087 height 713
click at [1426, 336] on button "Actions" at bounding box center [1421, 336] width 58 height 20
click at [1451, 367] on link "View Details" at bounding box center [1456, 366] width 104 height 26
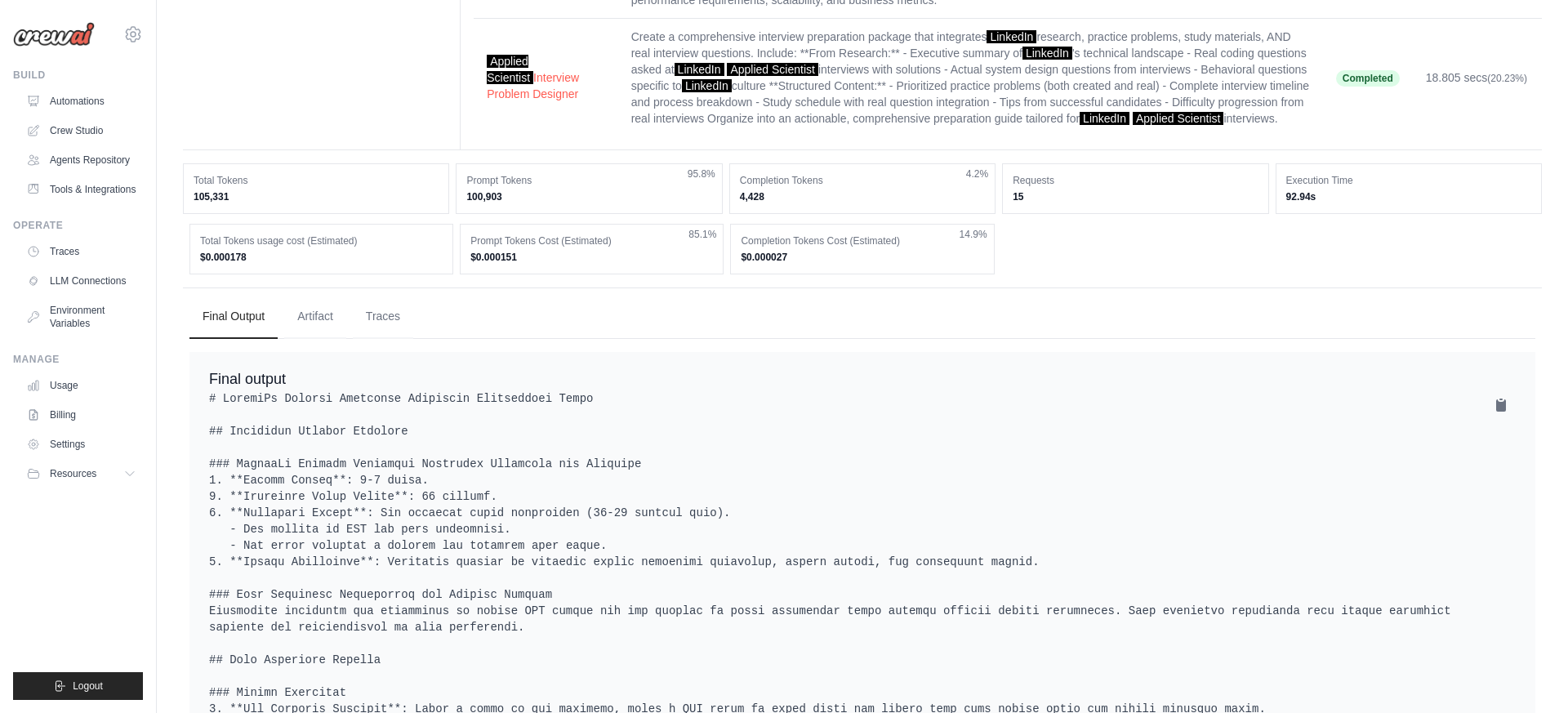
scroll to position [271, 0]
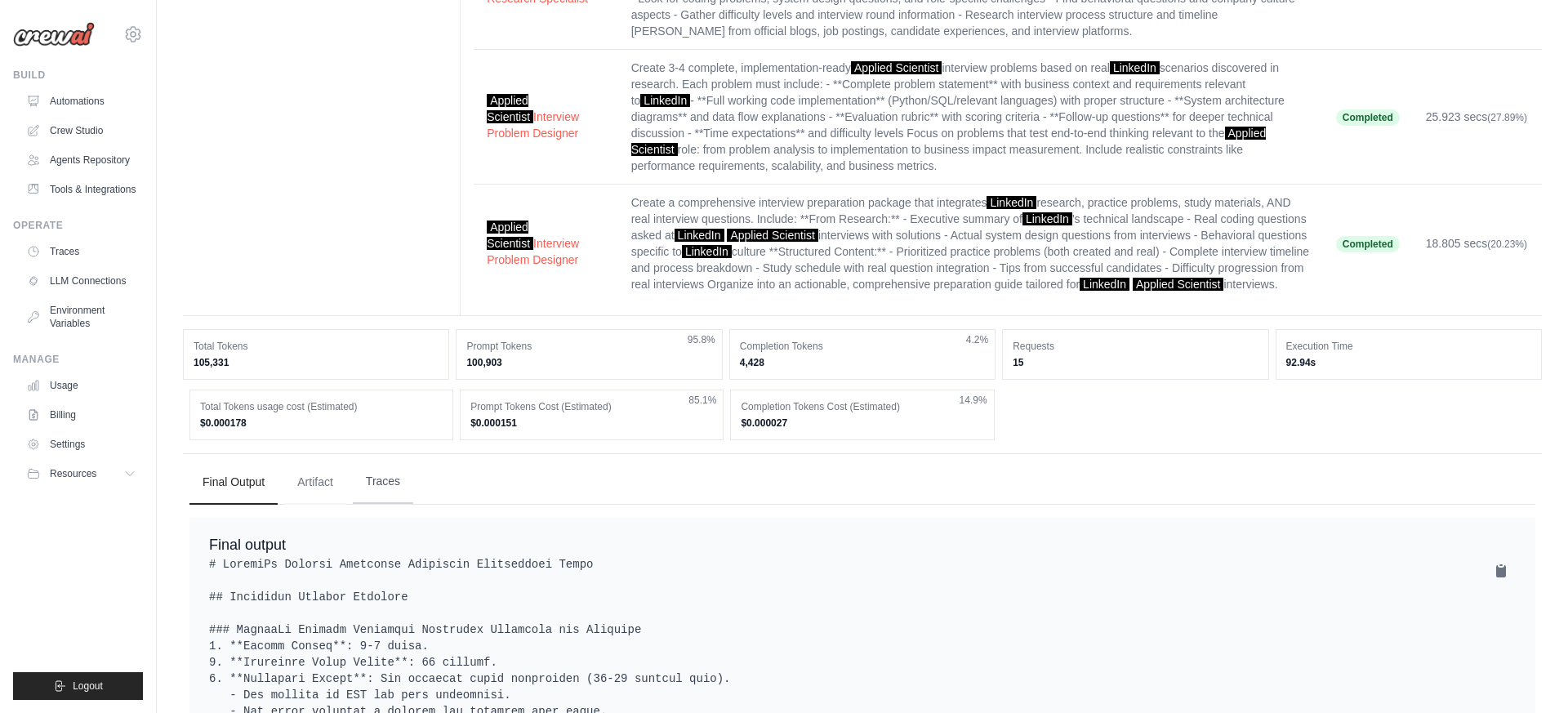
click at [387, 469] on button "Traces" at bounding box center [382, 482] width 60 height 44
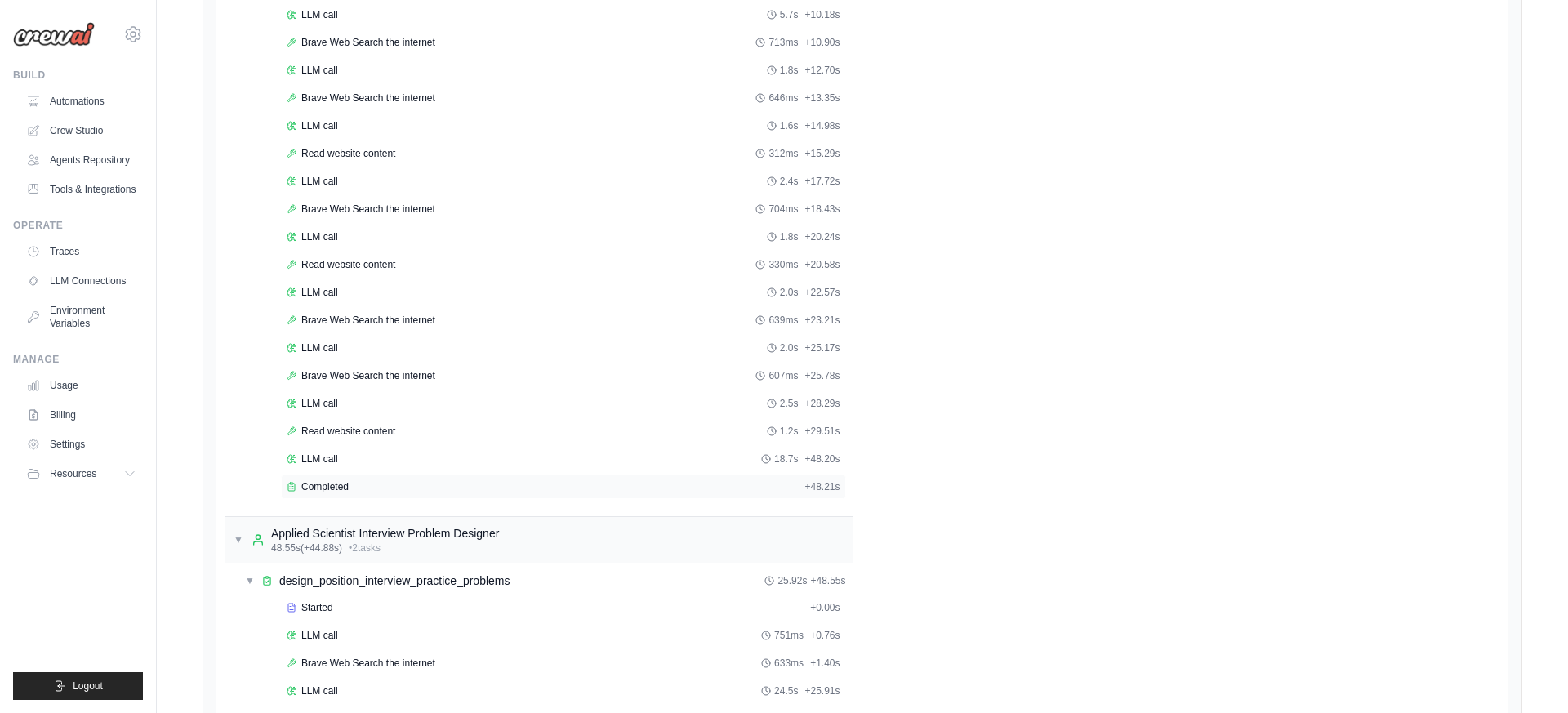
click at [501, 480] on div "Completed" at bounding box center [541, 487] width 511 height 13
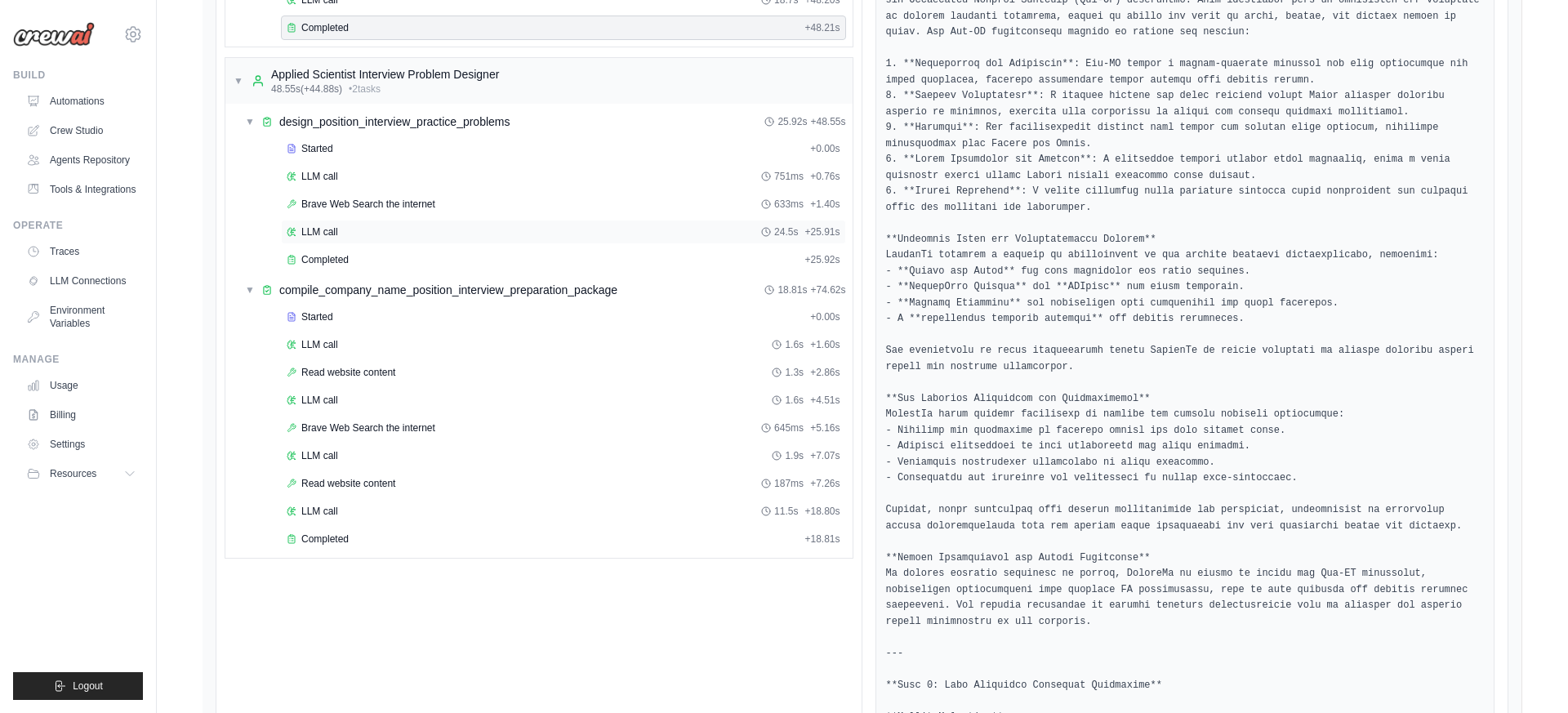
scroll to position [1486, 0]
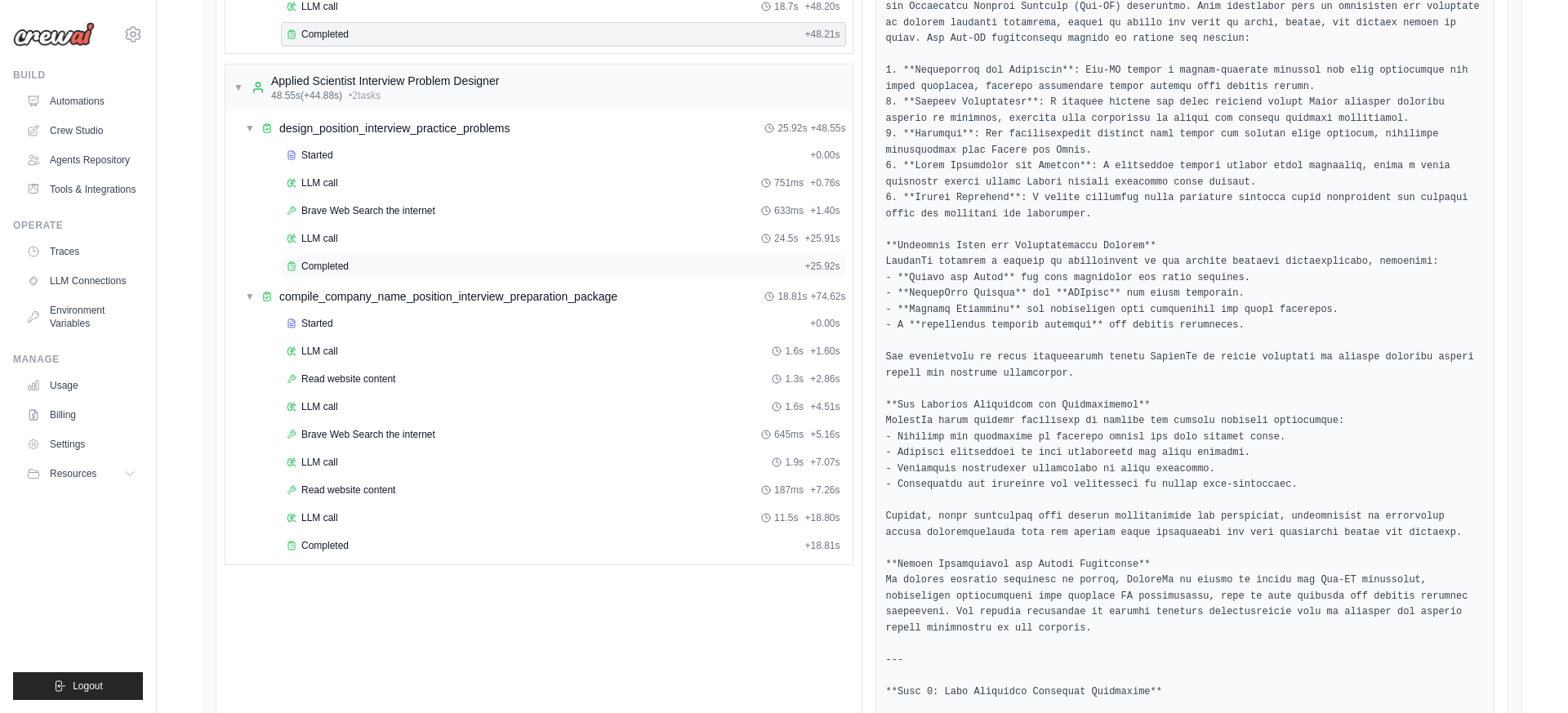
click at [428, 254] on div "Completed + 25.92s" at bounding box center [563, 266] width 565 height 25
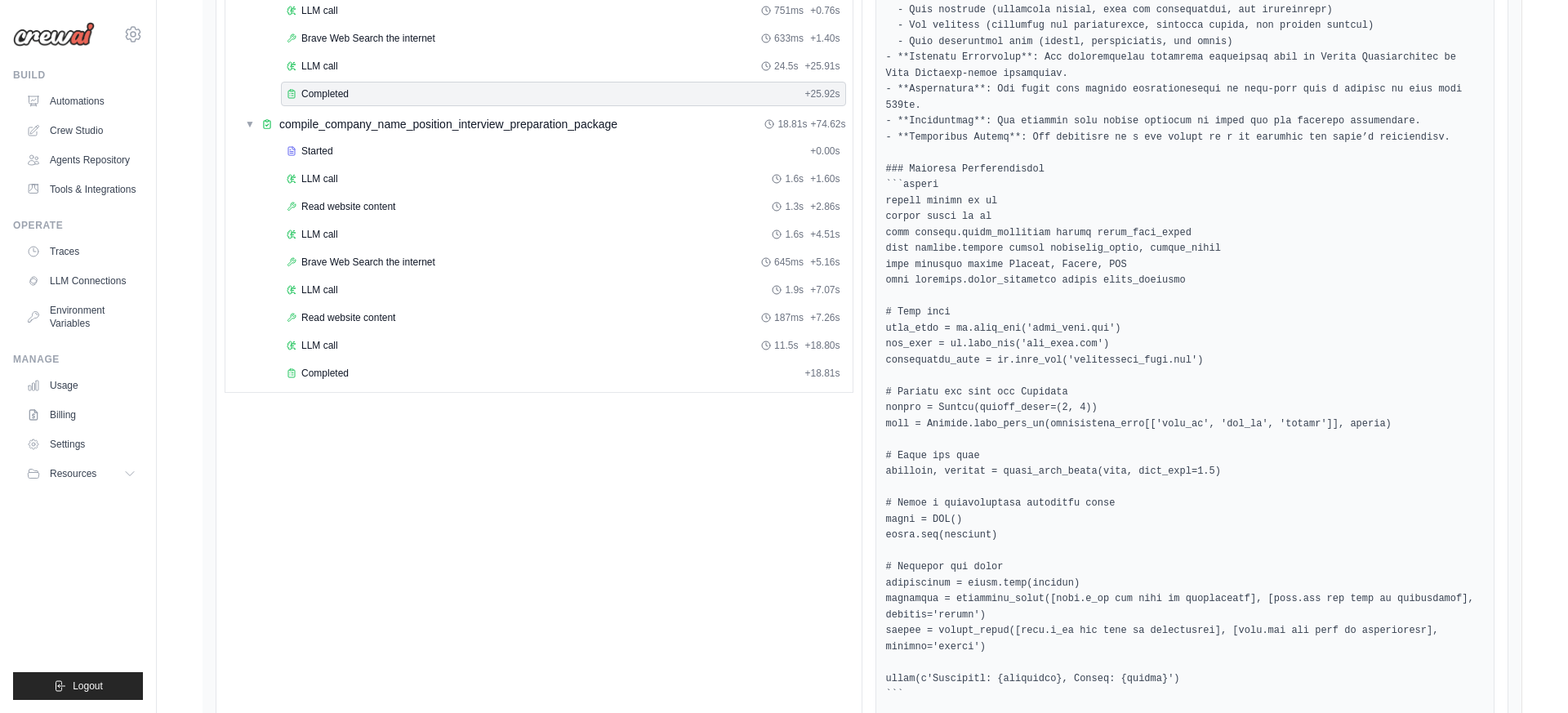
scroll to position [1567, 0]
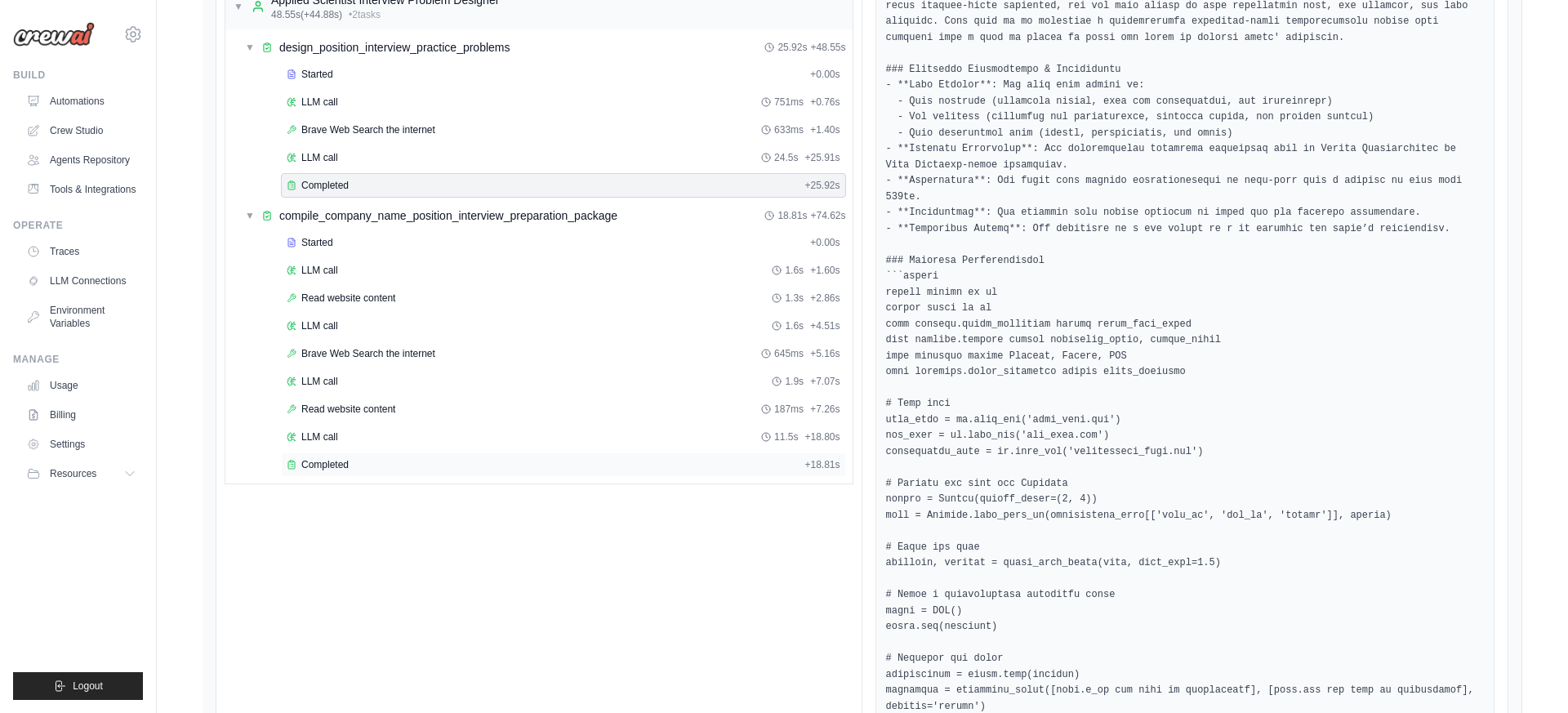
click at [515, 452] on div "Completed + 18.81s" at bounding box center [563, 465] width 565 height 25
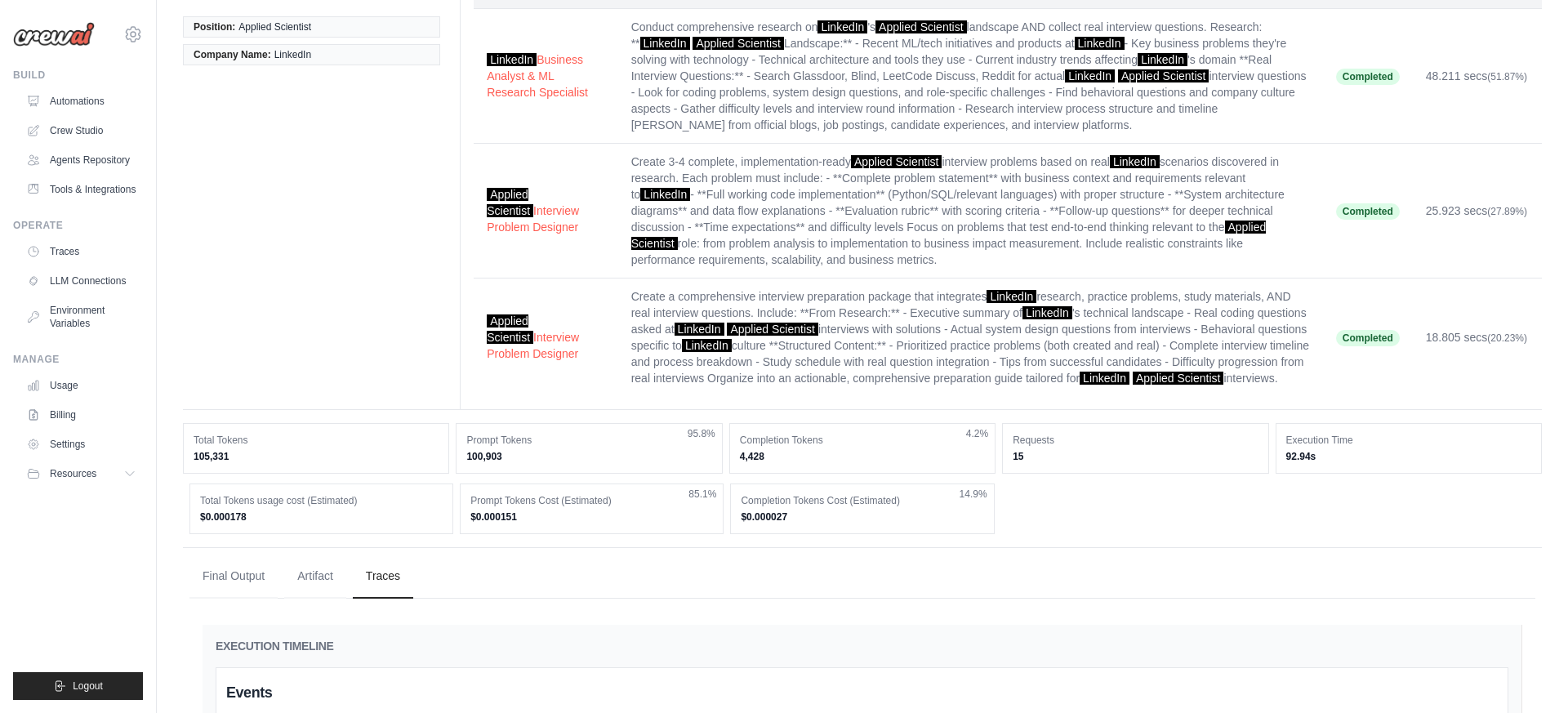
scroll to position [0, 0]
